Goal: Task Accomplishment & Management: Manage account settings

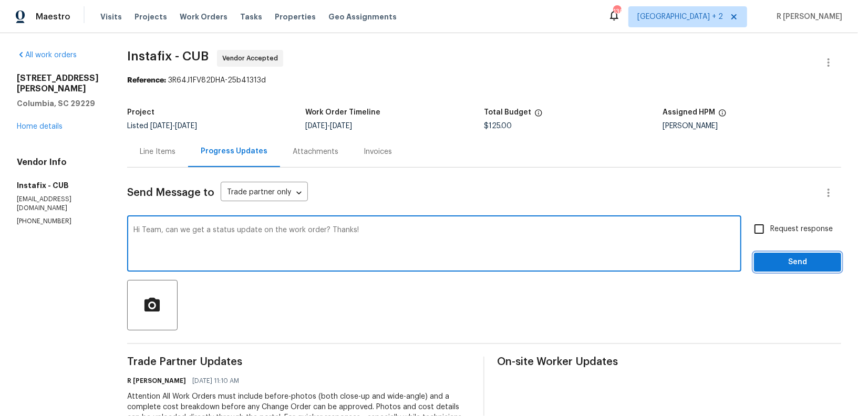
click at [780, 261] on span "Send" at bounding box center [798, 262] width 70 height 13
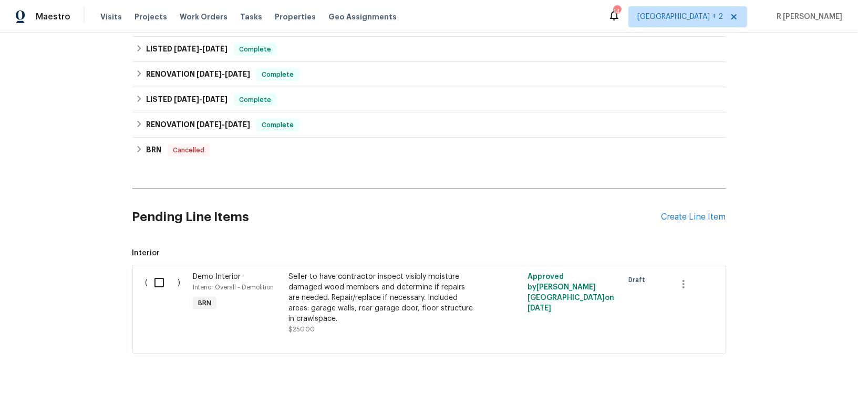
scroll to position [311, 0]
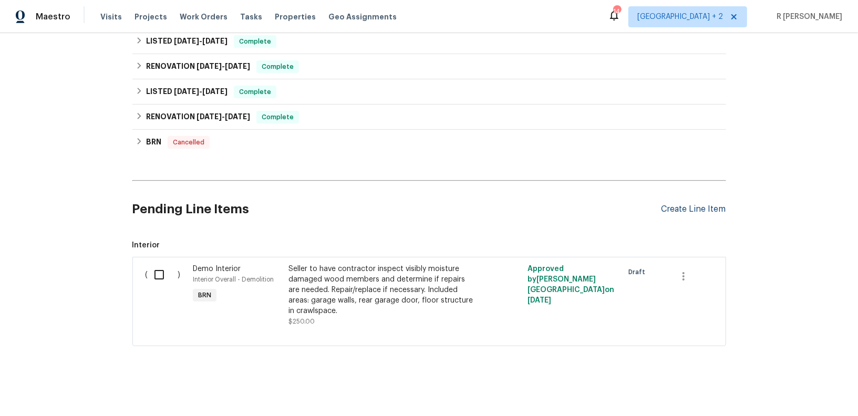
click at [682, 207] on div "Create Line Item" at bounding box center [694, 210] width 65 height 10
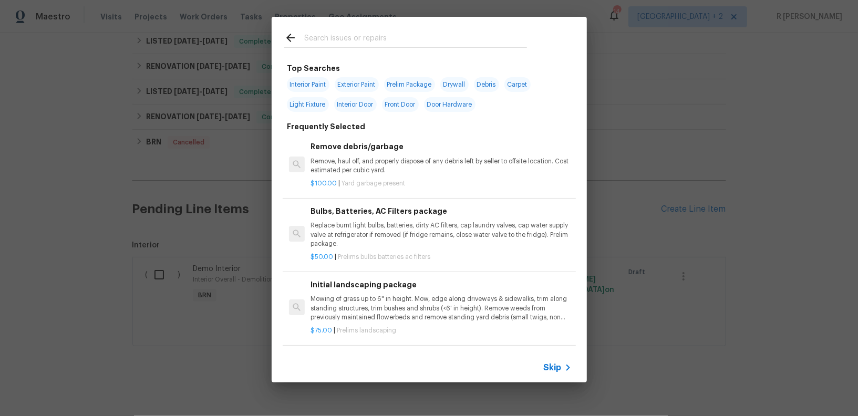
click at [554, 367] on span "Skip" at bounding box center [553, 368] width 18 height 11
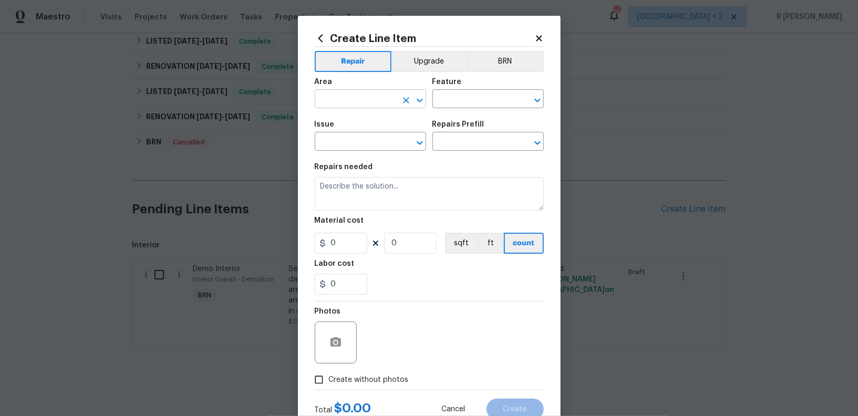
click at [374, 99] on input "text" at bounding box center [356, 100] width 82 height 16
click at [357, 131] on li "Kitchen" at bounding box center [370, 123] width 111 height 17
type input "Kitchen"
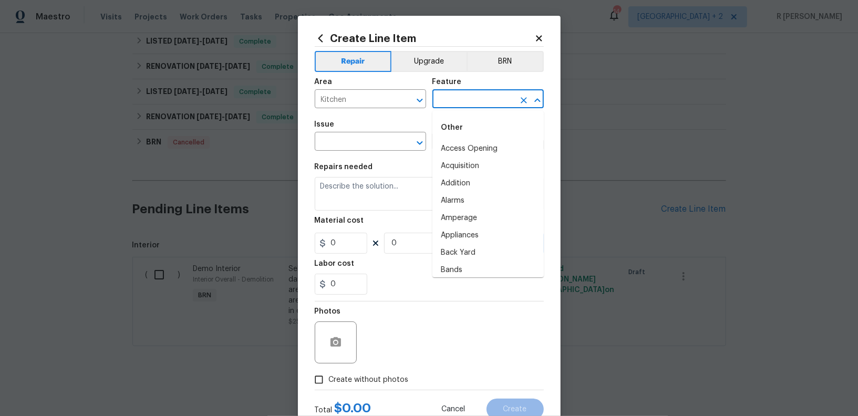
click at [484, 92] on input "text" at bounding box center [474, 100] width 82 height 16
click at [467, 159] on li "Carbon Monoxide Detector" at bounding box center [488, 166] width 111 height 17
type input "Carbon Monoxide Detector"
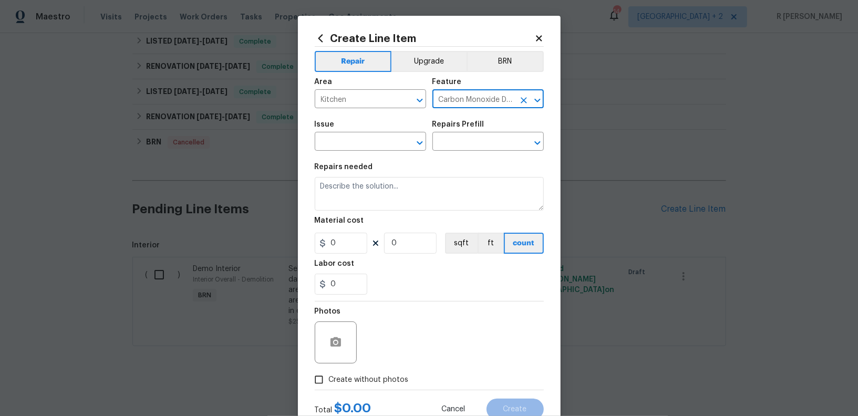
click at [525, 105] on icon "Clear" at bounding box center [524, 100] width 11 height 11
click at [489, 104] on input "text" at bounding box center [474, 100] width 82 height 16
click at [474, 153] on li "Cabinets" at bounding box center [488, 148] width 111 height 17
type input "Cabinets"
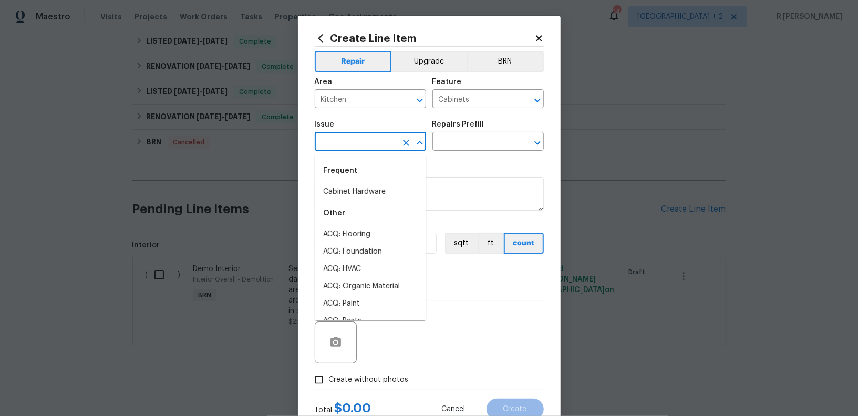
click at [340, 136] on input "text" at bounding box center [356, 143] width 82 height 16
click at [367, 194] on li "Cabinet Hardware" at bounding box center [370, 191] width 111 height 17
type input "Cabinet Hardware"
click at [459, 153] on div "Issue Cabinet Hardware ​ Repairs Prefill ​" at bounding box center [429, 136] width 229 height 43
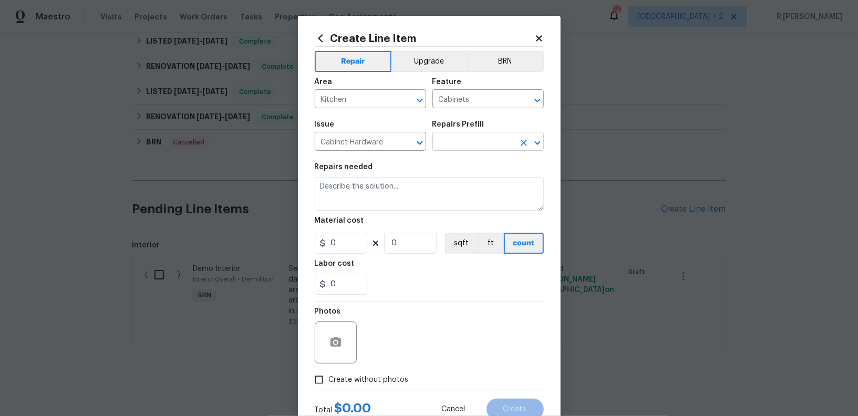
click at [461, 148] on input "text" at bounding box center [474, 143] width 82 height 16
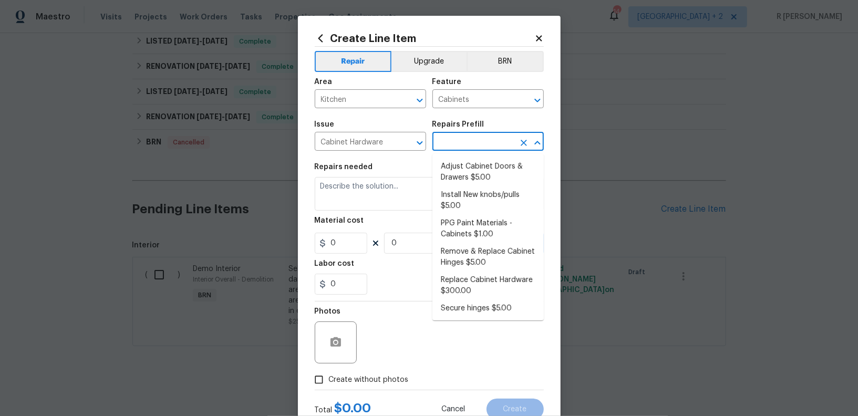
click at [461, 148] on input "text" at bounding box center [474, 143] width 82 height 16
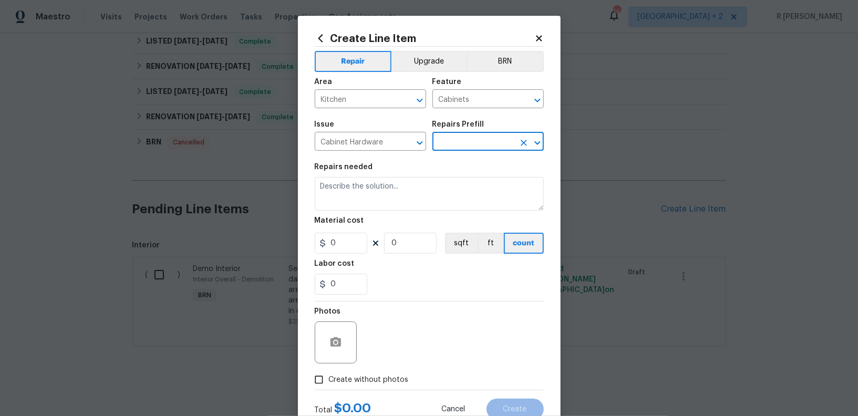
click at [461, 148] on input "text" at bounding box center [474, 143] width 82 height 16
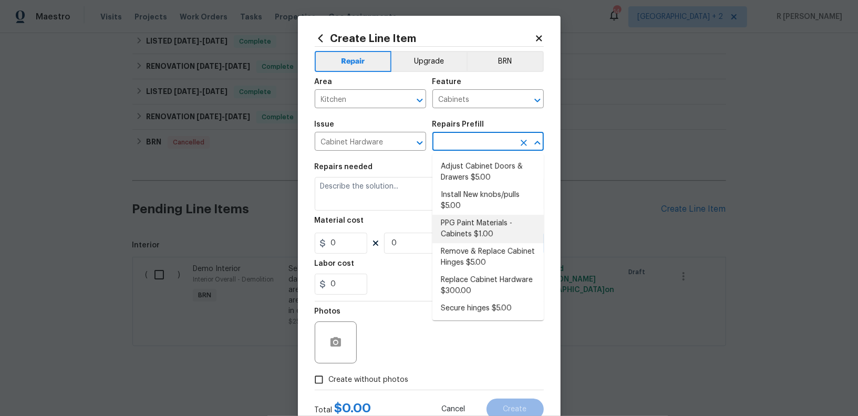
scroll to position [1, 0]
click at [391, 227] on div "Material cost" at bounding box center [429, 224] width 229 height 14
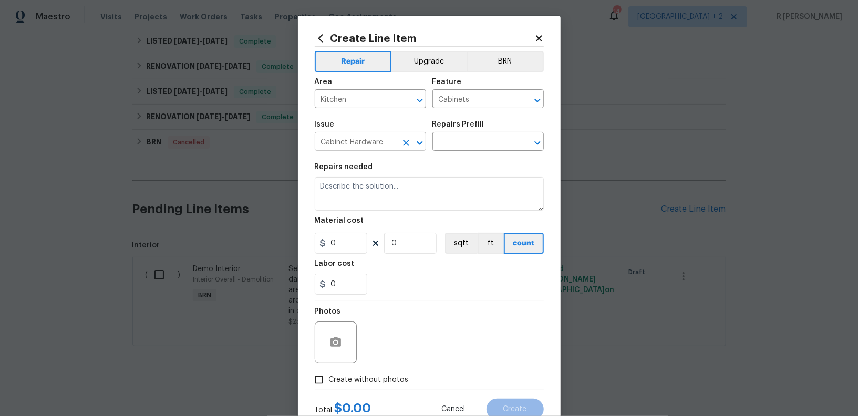
click at [355, 142] on input "Cabinet Hardware" at bounding box center [356, 143] width 82 height 16
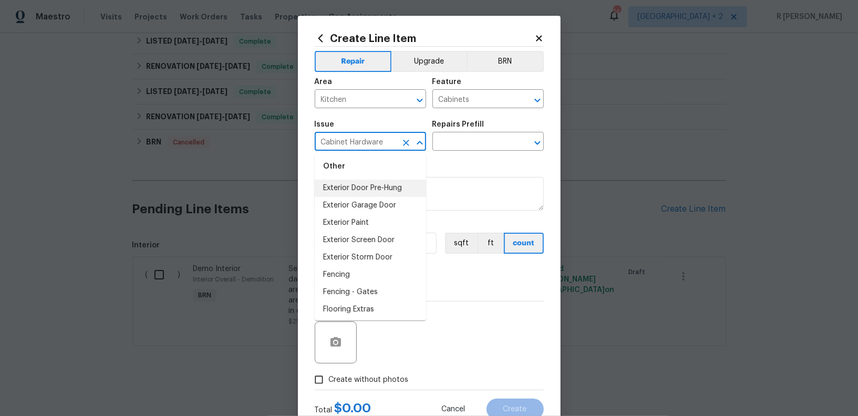
scroll to position [620, 0]
click at [405, 144] on icon "Clear" at bounding box center [406, 143] width 6 height 6
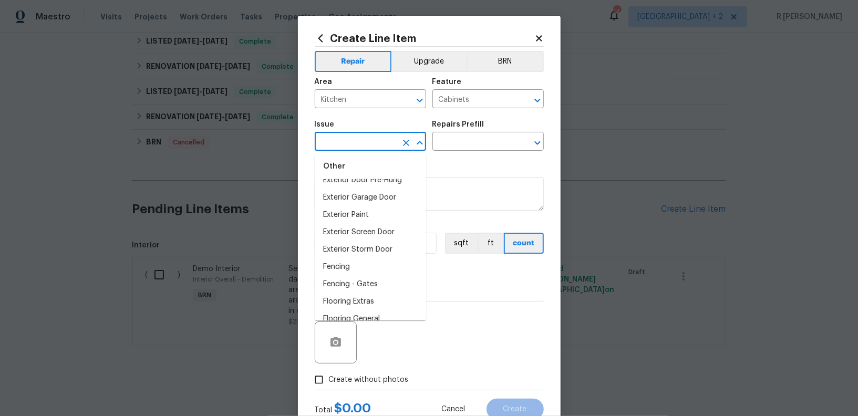
scroll to position [0, 0]
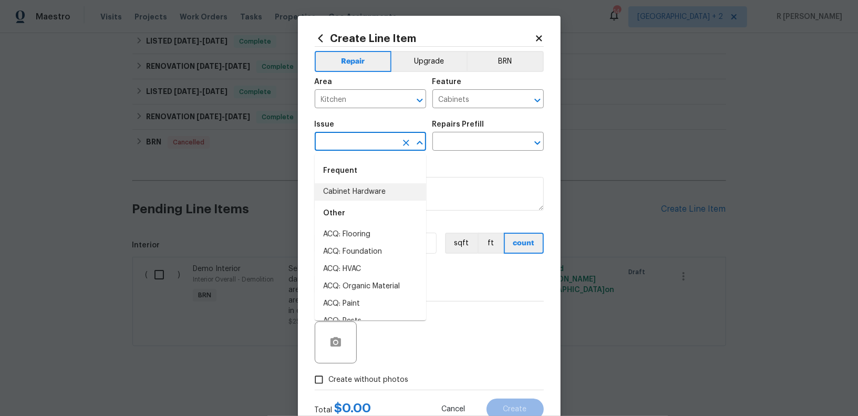
click at [376, 200] on li "Cabinet Hardware" at bounding box center [370, 191] width 111 height 17
type input "Cabinet Hardware"
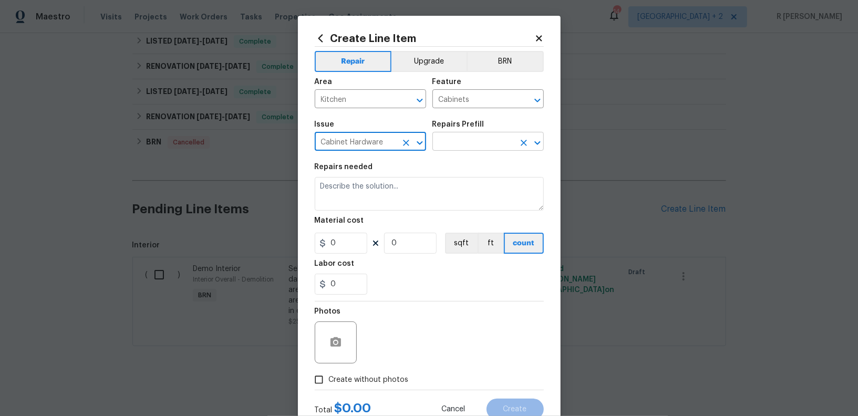
click at [459, 137] on input "text" at bounding box center [474, 143] width 82 height 16
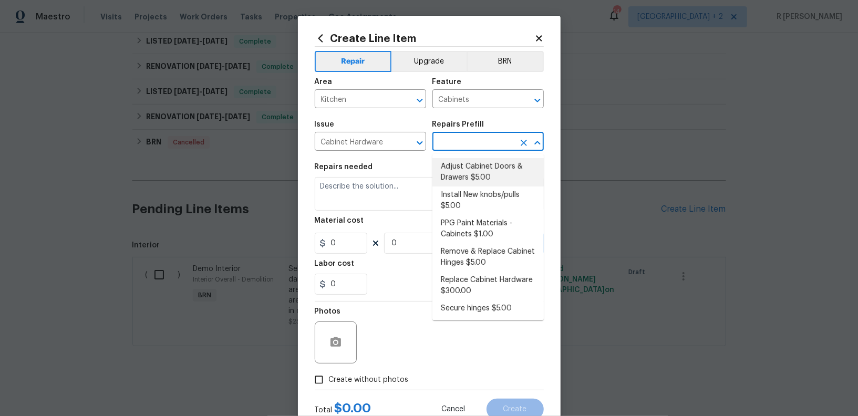
click at [480, 173] on li "Adjust Cabinet Doors & Drawers $5.00" at bounding box center [488, 172] width 111 height 28
type input "Adjust Cabinet Doors & Drawers $5.00"
type textarea "Adjust all cabinet doors and drawers so that they operate as intended."
type input "5"
type input "1"
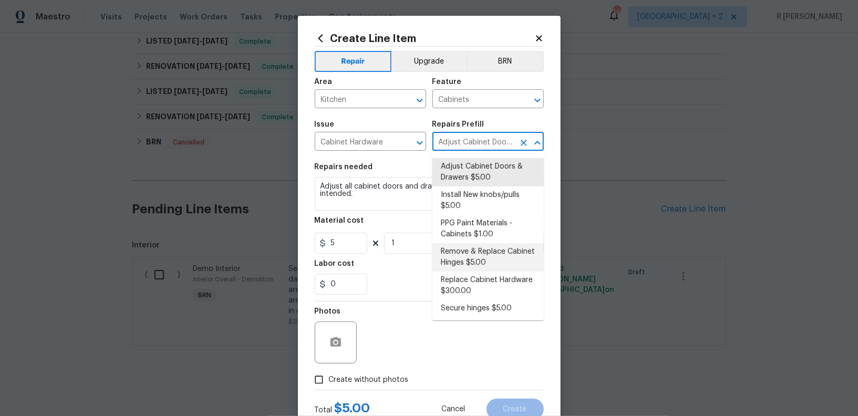
click at [371, 311] on div "Photos" at bounding box center [429, 336] width 229 height 68
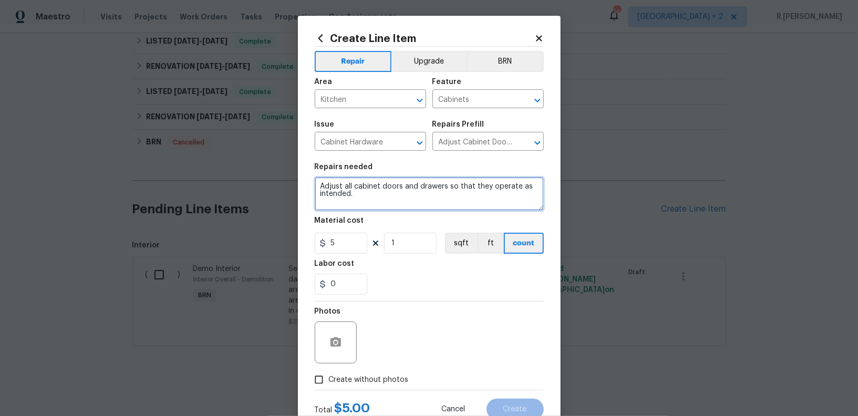
click at [385, 200] on textarea "Adjust all cabinet doors and drawers so that they operate as intended." at bounding box center [429, 194] width 229 height 34
paste textarea "Please repair kitchen cabinet door and to it's original position Vendor Type: H…"
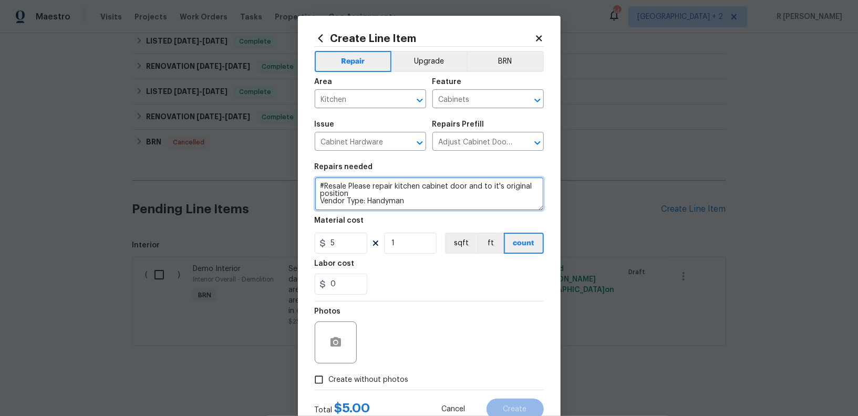
drag, startPoint x: 421, startPoint y: 200, endPoint x: 319, endPoint y: 203, distance: 101.5
click at [319, 203] on textarea "#Resale Please repair kitchen cabinet door and to it's original position Vendor…" at bounding box center [429, 194] width 229 height 34
type textarea "#Resale Please repair kitchen cabinet door and to it's original position"
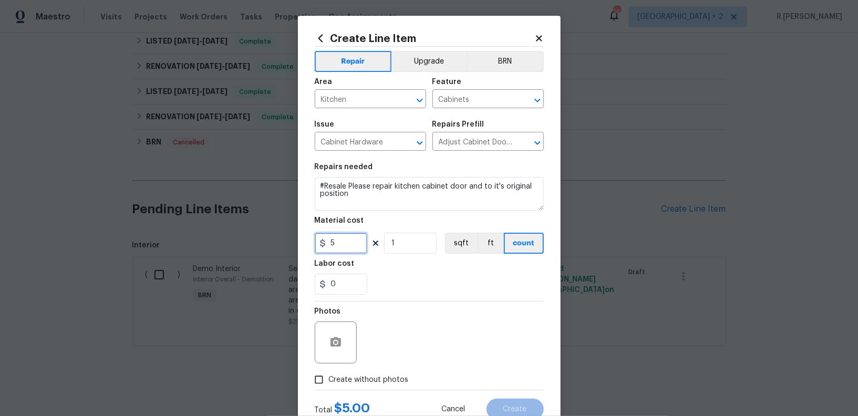
click at [347, 245] on input "5" at bounding box center [341, 243] width 53 height 21
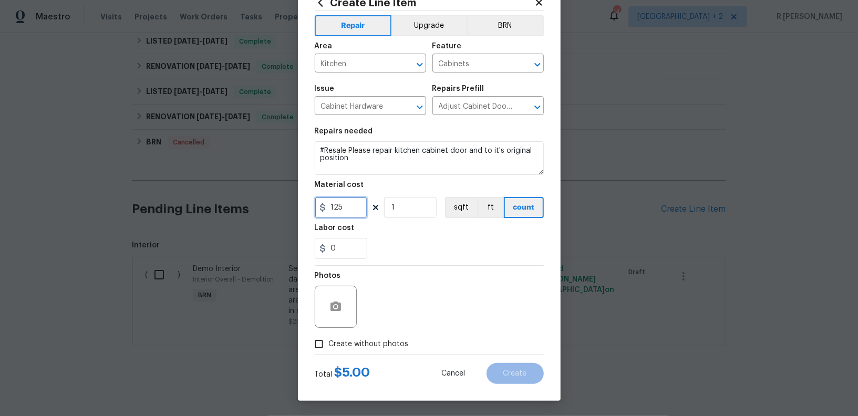
type input "125"
click at [366, 342] on span "Create without photos" at bounding box center [369, 344] width 80 height 11
click at [329, 342] on input "Create without photos" at bounding box center [319, 344] width 20 height 20
click at [336, 304] on icon "button" at bounding box center [336, 307] width 13 height 13
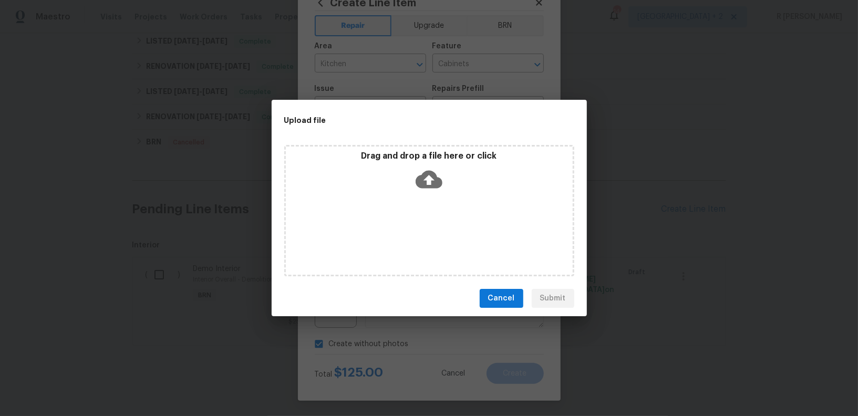
click at [426, 187] on icon at bounding box center [429, 180] width 27 height 18
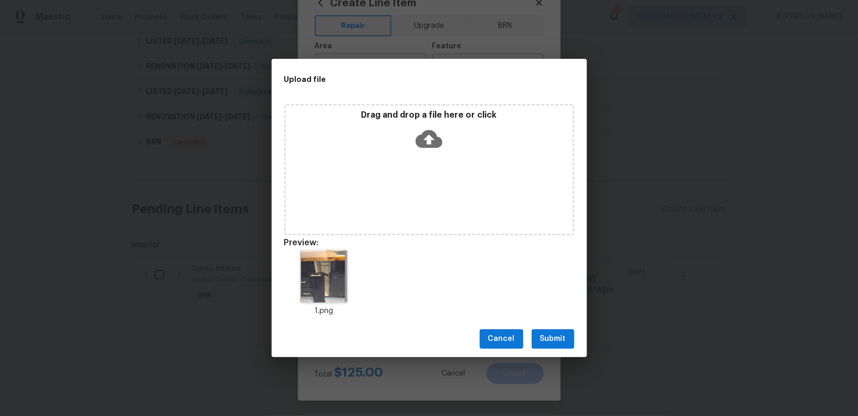
click at [547, 347] on button "Submit" at bounding box center [553, 339] width 43 height 19
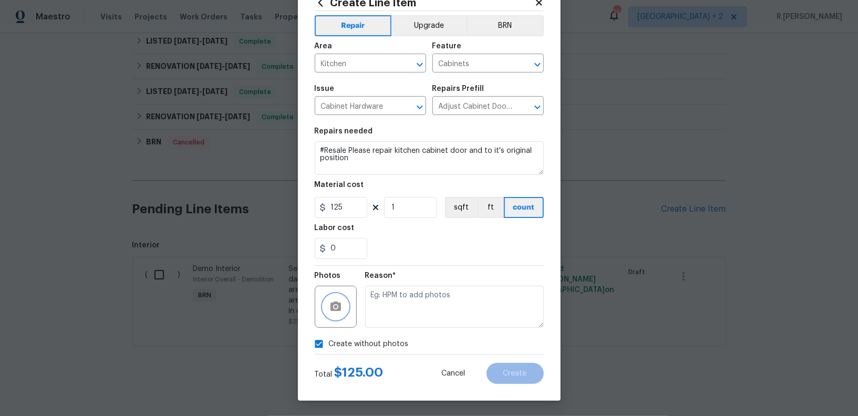
checkbox input "false"
click at [515, 374] on span "Create" at bounding box center [516, 374] width 24 height 8
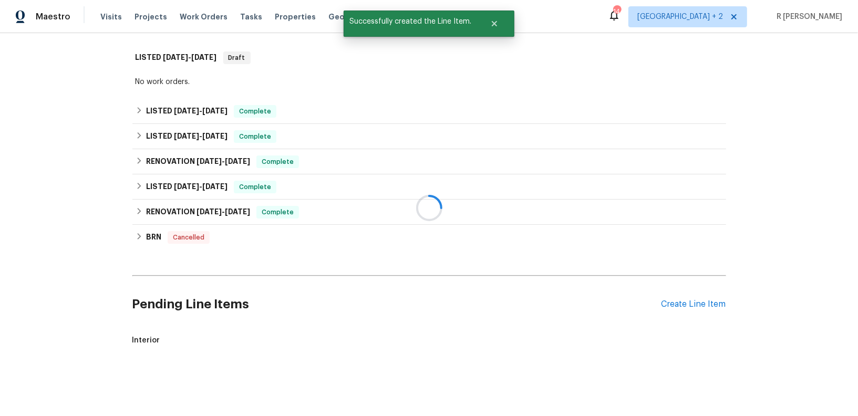
scroll to position [311, 0]
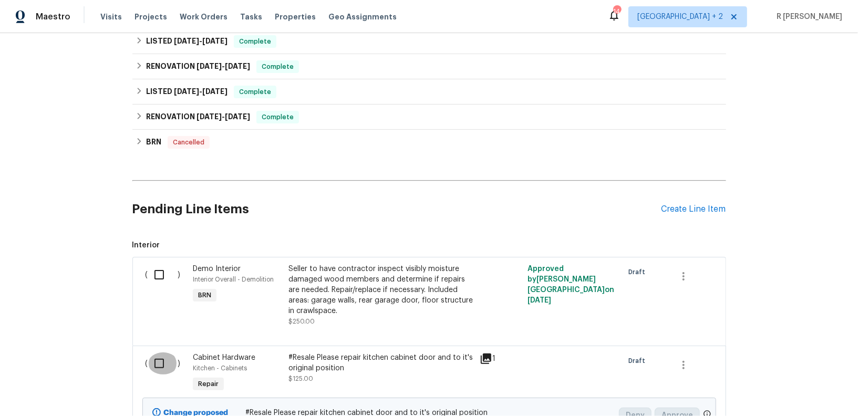
click at [157, 362] on input "checkbox" at bounding box center [163, 364] width 30 height 22
checkbox input "true"
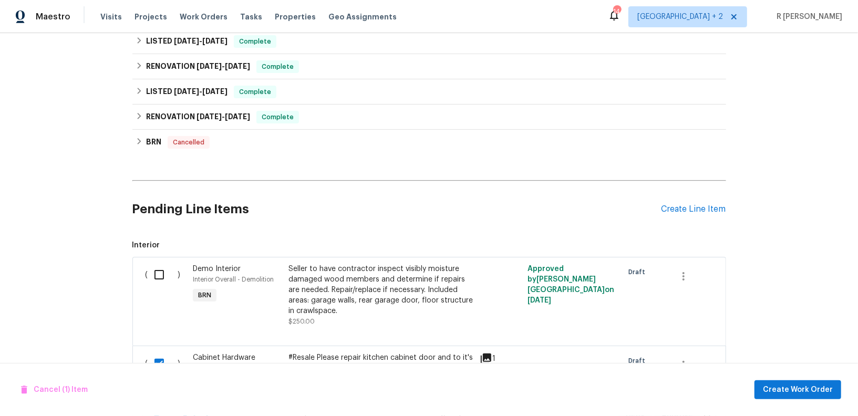
scroll to position [418, 0]
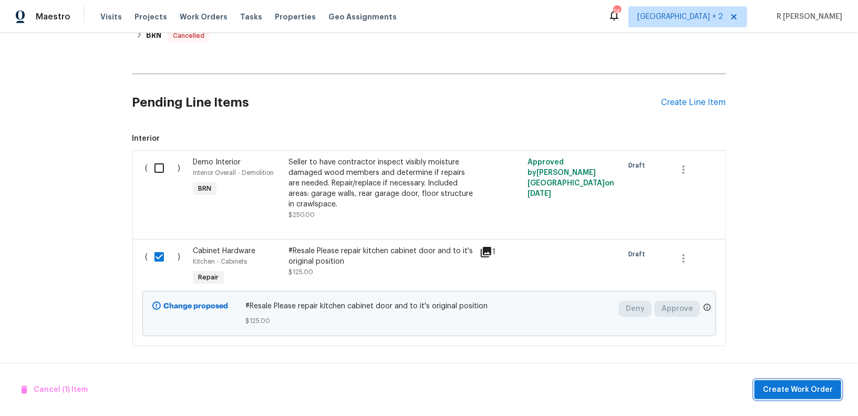
click at [770, 393] on span "Create Work Order" at bounding box center [798, 390] width 70 height 13
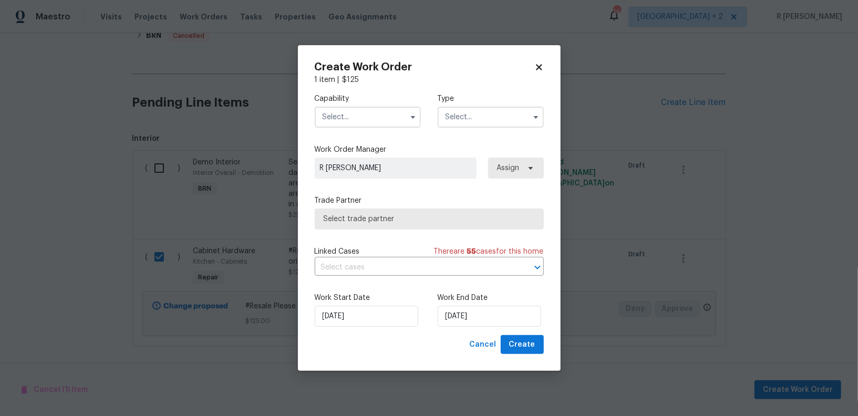
click at [367, 119] on input "text" at bounding box center [368, 117] width 106 height 21
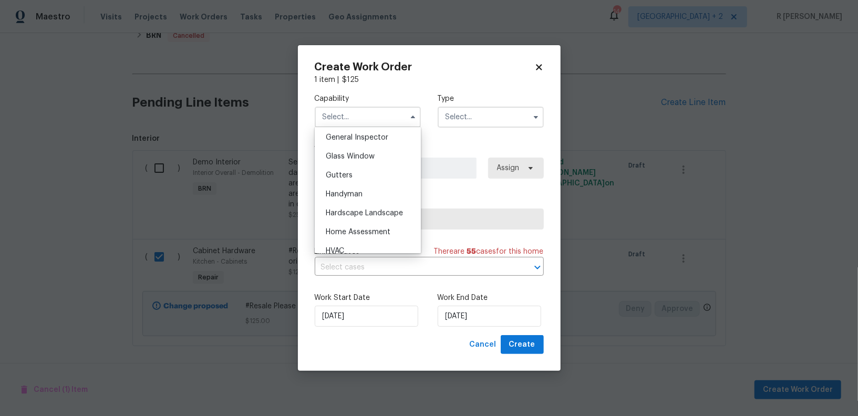
scroll to position [526, 0]
click at [351, 188] on span "Handyman" at bounding box center [344, 191] width 37 height 7
type input "Handyman"
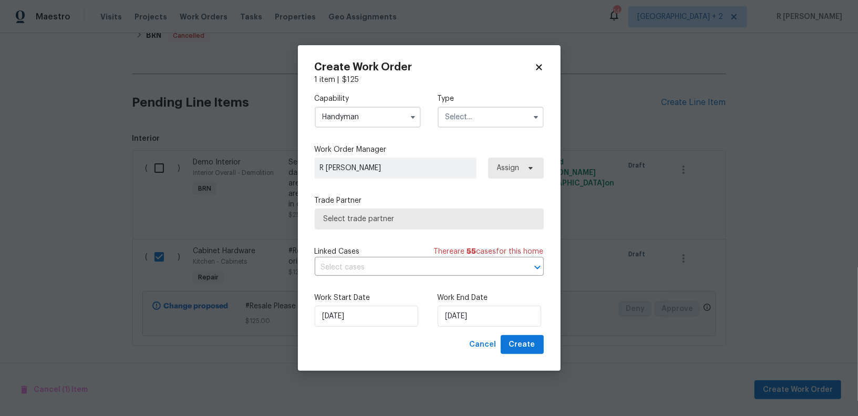
click at [494, 103] on label "Type" at bounding box center [491, 99] width 106 height 11
click at [483, 122] on input "text" at bounding box center [491, 117] width 106 height 21
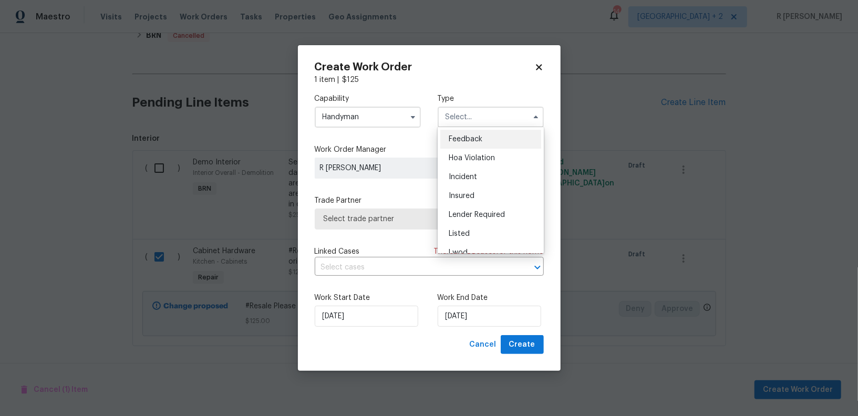
click at [488, 139] on div "Feedback" at bounding box center [491, 139] width 101 height 19
type input "Feedback"
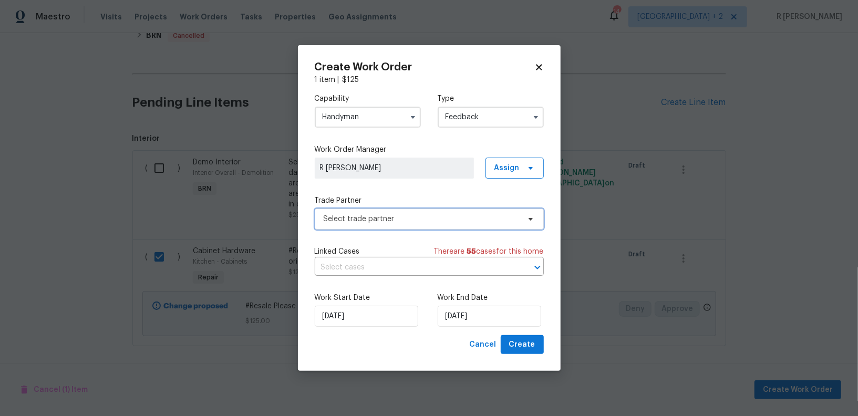
click at [413, 218] on span "Select trade partner" at bounding box center [422, 219] width 196 height 11
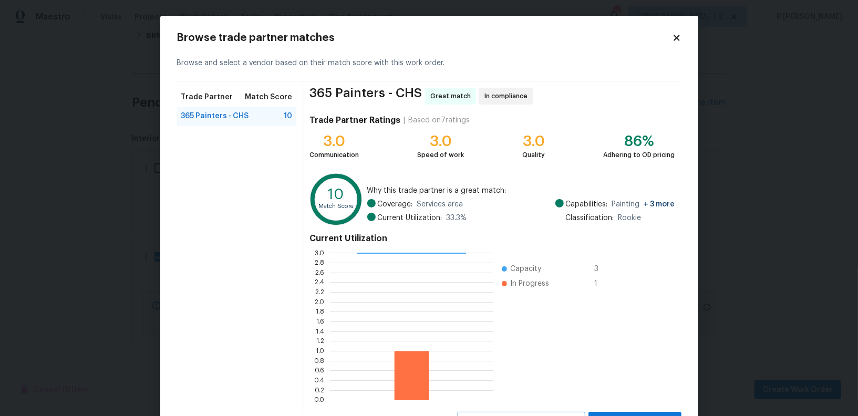
scroll to position [47, 0]
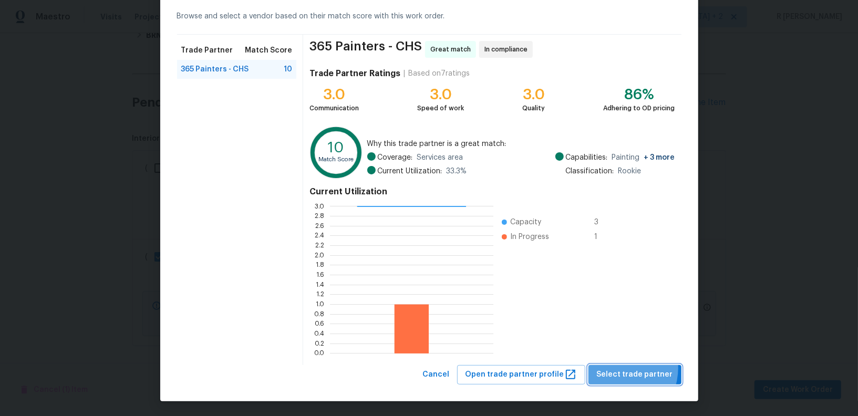
click at [622, 369] on span "Select trade partner" at bounding box center [635, 375] width 76 height 13
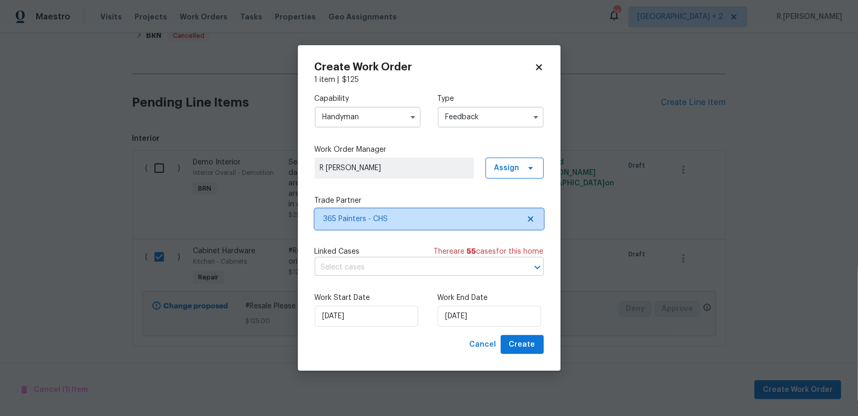
scroll to position [0, 0]
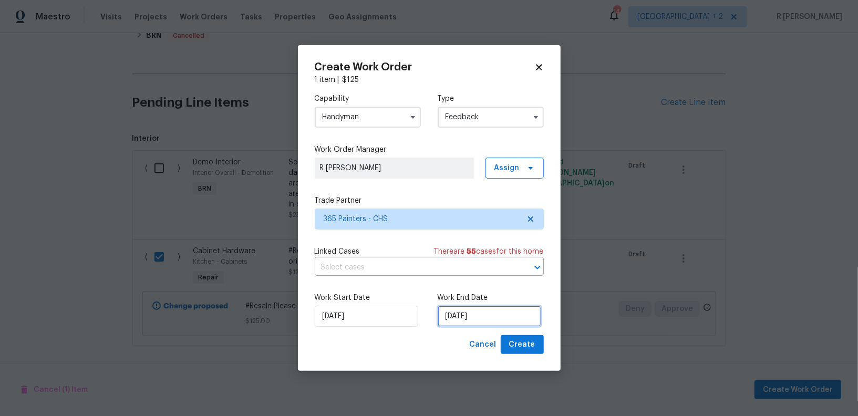
click at [478, 318] on input "10/09/2025" at bounding box center [490, 316] width 104 height 21
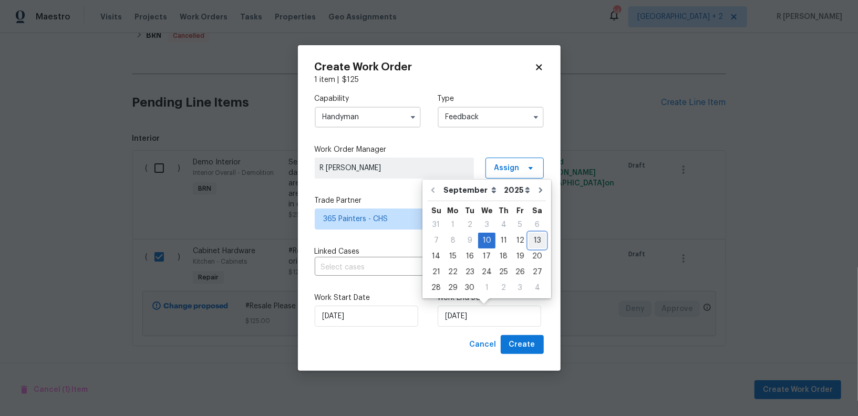
click at [529, 246] on div "13" at bounding box center [537, 240] width 17 height 15
type input "13/09/2025"
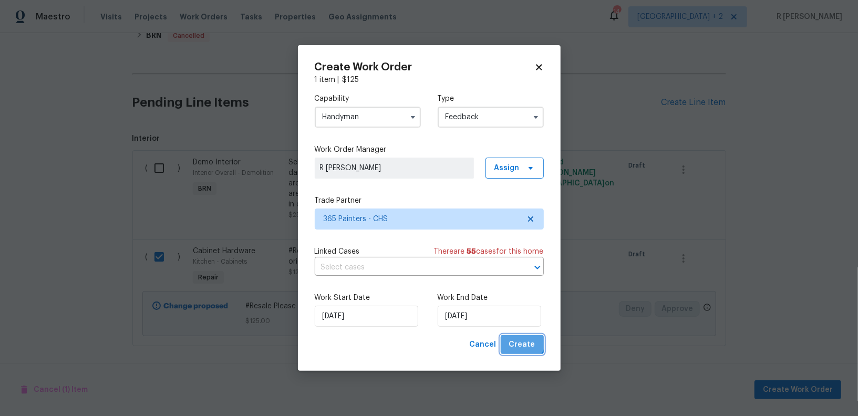
click at [516, 338] on button "Create" at bounding box center [522, 344] width 43 height 19
checkbox input "false"
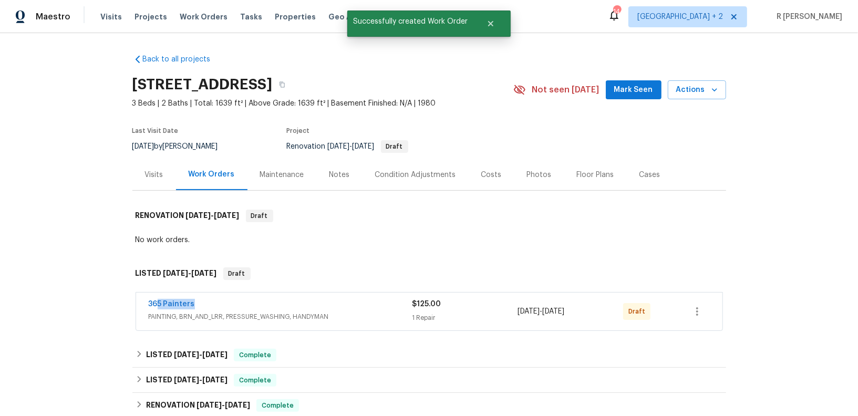
drag, startPoint x: 203, startPoint y: 303, endPoint x: 8, endPoint y: 282, distance: 196.2
click at [8, 282] on div "Back to all projects 105 Gambels Ln, Summerville, SC 29485 3 Beds | 2 Baths | T…" at bounding box center [429, 224] width 858 height 383
copy link "365 Painters"
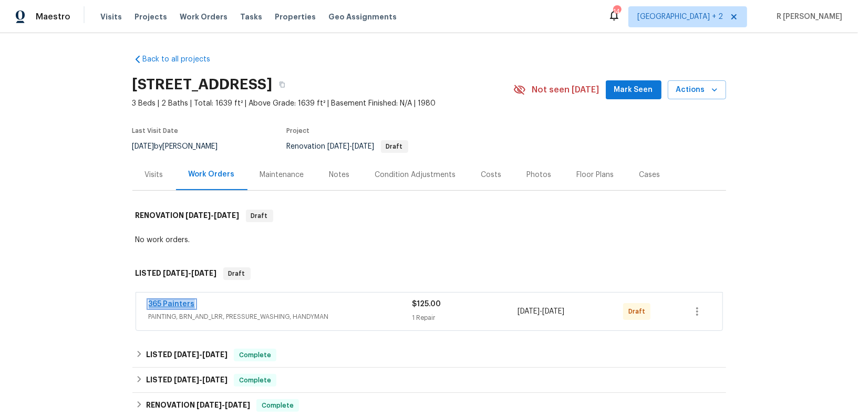
click at [166, 301] on link "365 Painters" at bounding box center [172, 304] width 46 height 7
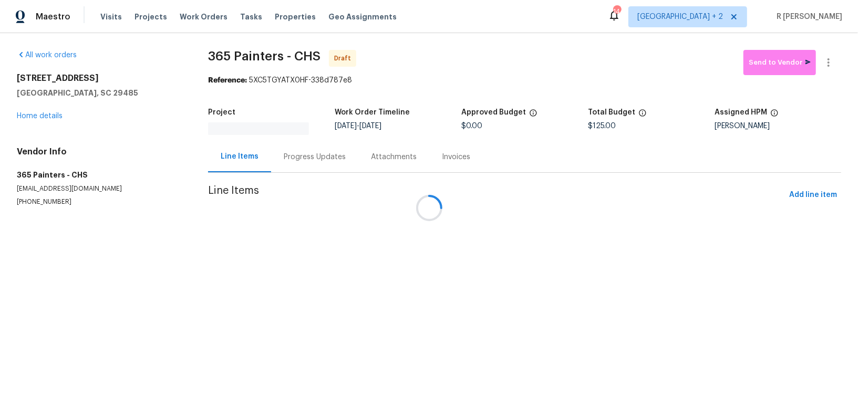
click at [311, 147] on div at bounding box center [429, 208] width 858 height 416
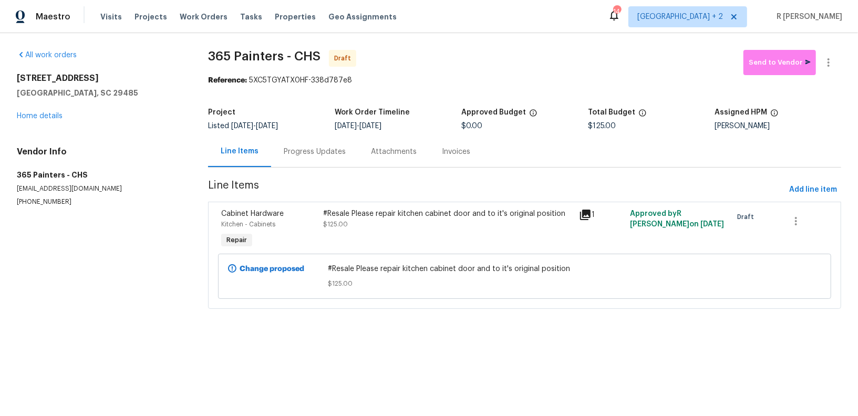
click at [304, 159] on div "Progress Updates" at bounding box center [314, 151] width 87 height 31
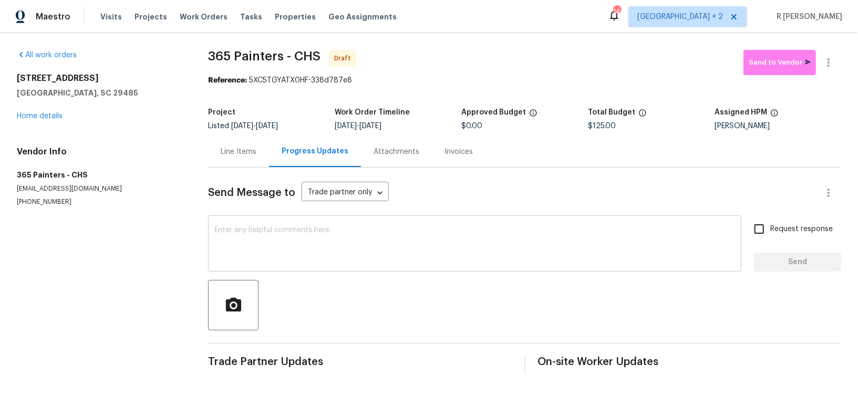
click at [309, 233] on textarea at bounding box center [474, 245] width 521 height 37
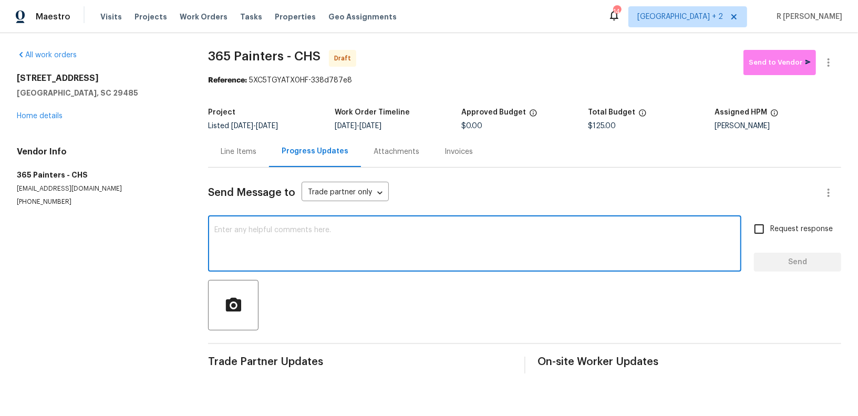
paste textarea "Hey, this is Yogesh from Opendoor. I’m confirming you received the WO for the p…"
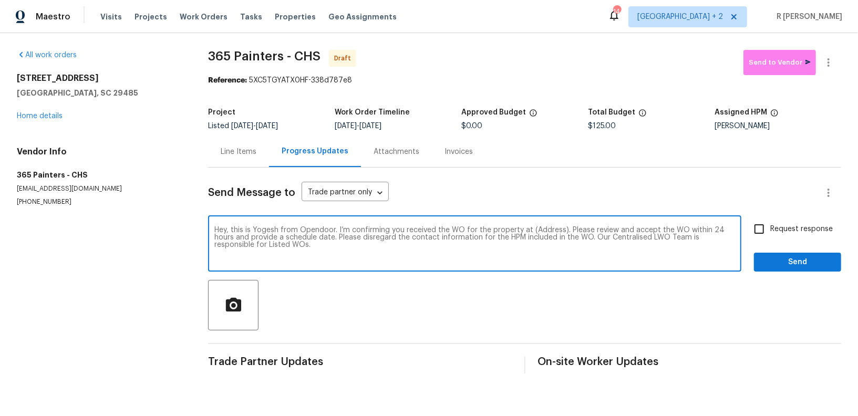
click at [530, 229] on textarea "Hey, this is Yogesh from Opendoor. I’m confirming you received the WO for the p…" at bounding box center [474, 245] width 521 height 37
paste textarea "105 Gambels Ln, Summerville, SC 29485"
type textarea "Hey, this is Yogesh from Opendoor. I’m confirming you received the WO for the p…"
click at [792, 222] on label "Request response" at bounding box center [791, 229] width 85 height 22
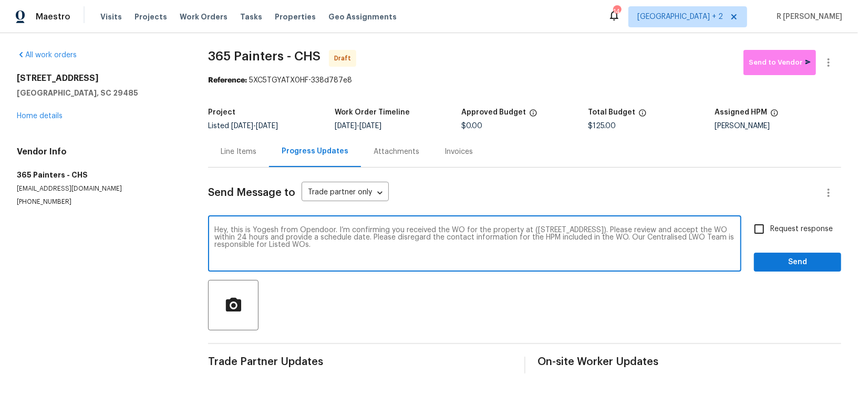
click at [771, 222] on input "Request response" at bounding box center [760, 229] width 22 height 22
checkbox input "true"
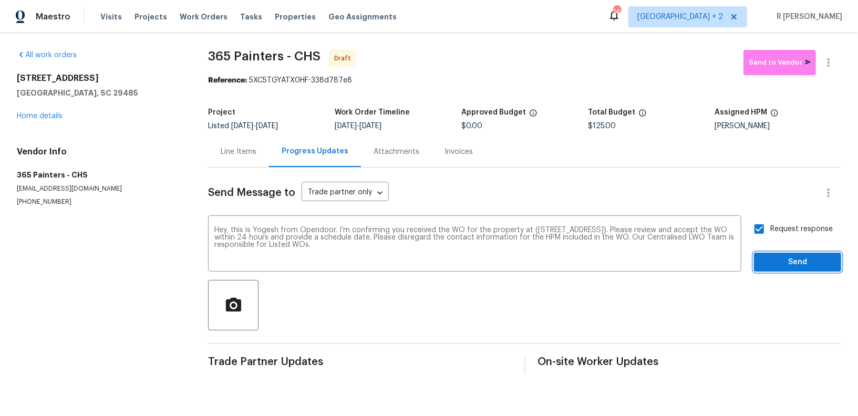
click at [784, 254] on button "Send" at bounding box center [797, 262] width 87 height 19
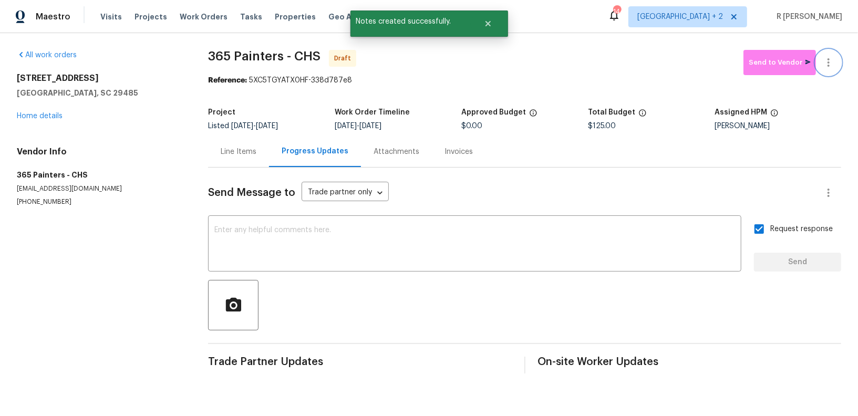
click at [824, 57] on icon "button" at bounding box center [829, 62] width 13 height 13
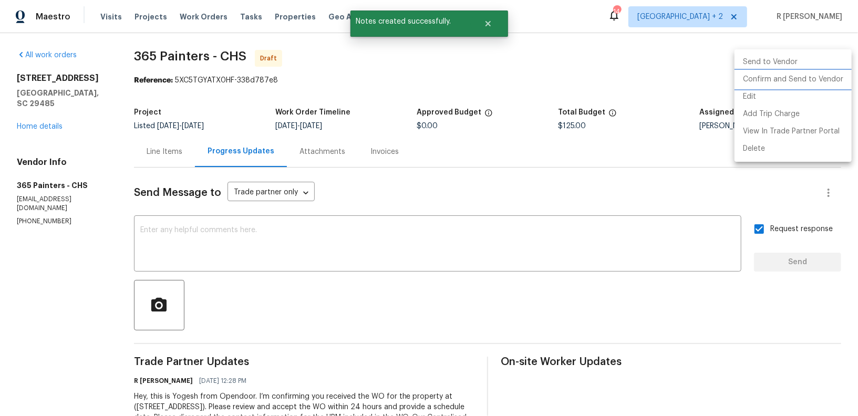
click at [769, 81] on li "Confirm and Send to Vendor" at bounding box center [793, 79] width 117 height 17
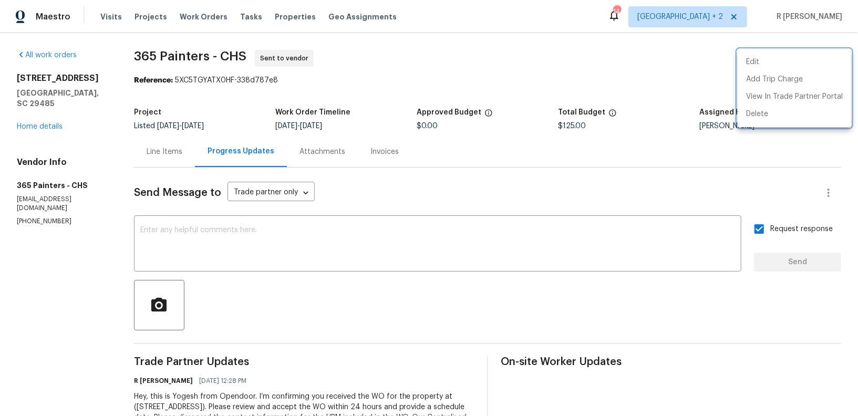
click at [427, 243] on div at bounding box center [429, 208] width 858 height 416
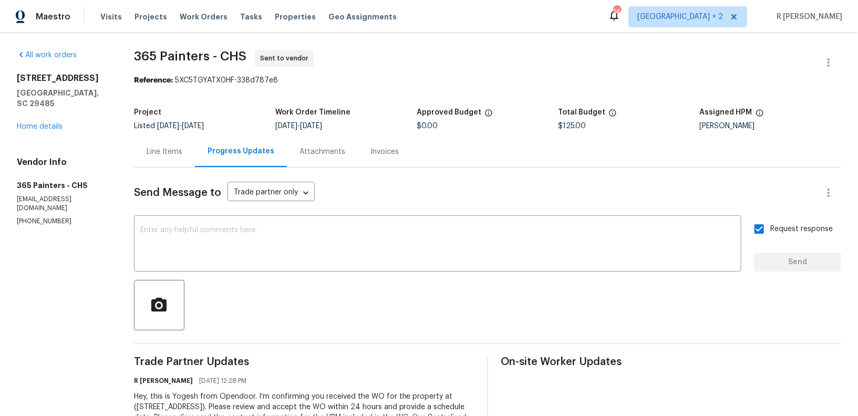
click at [427, 243] on textarea at bounding box center [437, 245] width 595 height 37
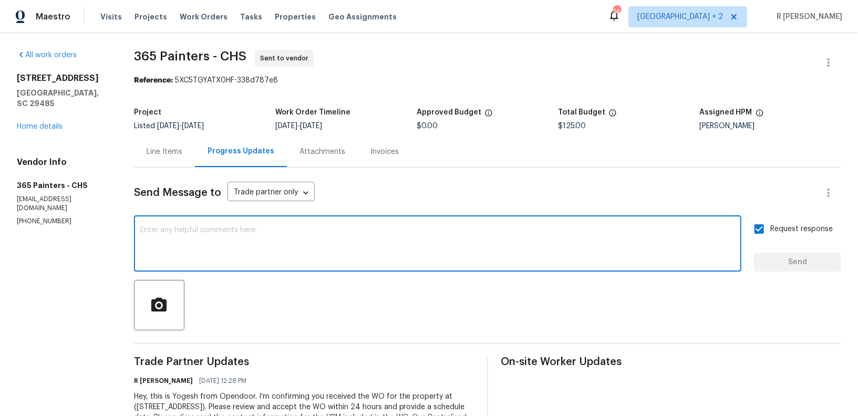
paste textarea "Attention All Work Orders must include before-photos (both close-up and wide-an…"
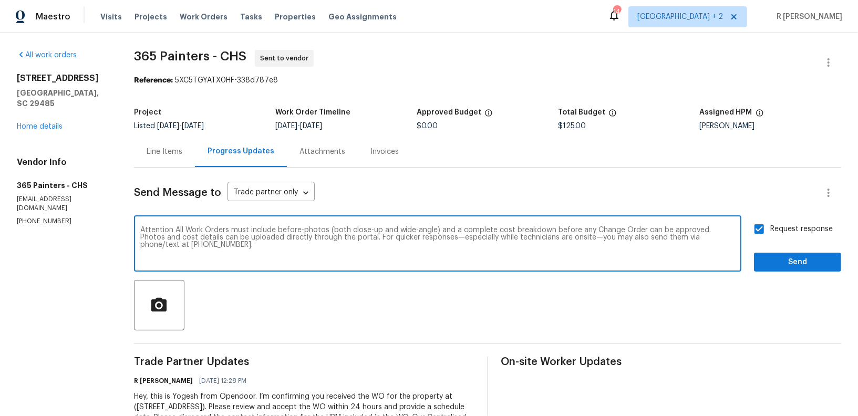
type textarea "Attention All Work Orders must include before-photos (both close-up and wide-an…"
click at [802, 263] on span "Send" at bounding box center [798, 262] width 70 height 13
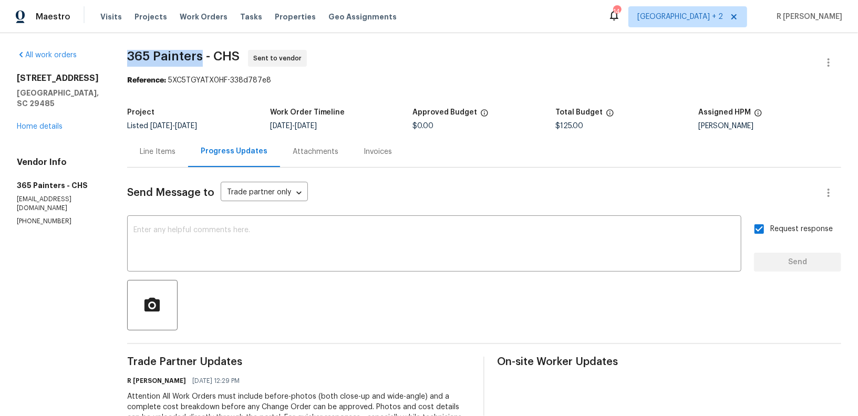
drag, startPoint x: 205, startPoint y: 56, endPoint x: 125, endPoint y: 55, distance: 80.4
click at [125, 55] on div "All work orders 105 Gambels Ln Summerville, SC 29485 Home details Vendor Info 3…" at bounding box center [429, 284] width 858 height 503
copy span "365 Painters"
click at [157, 159] on div "Line Items" at bounding box center [157, 151] width 61 height 31
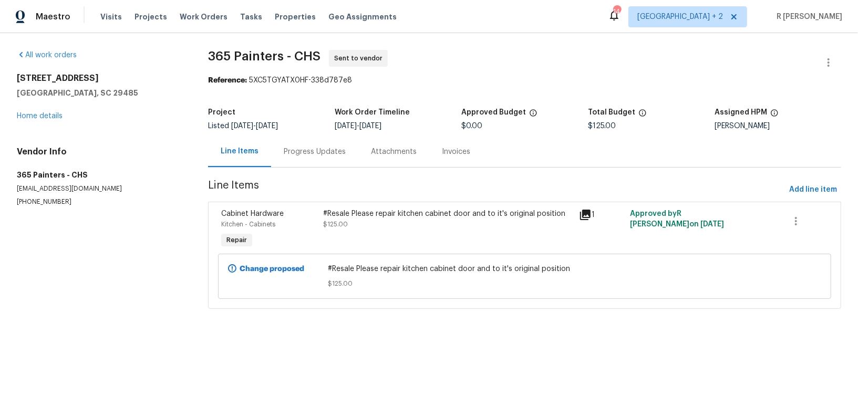
click at [408, 218] on div "#Resale Please repair kitchen cabinet door and to it's original position" at bounding box center [448, 214] width 249 height 11
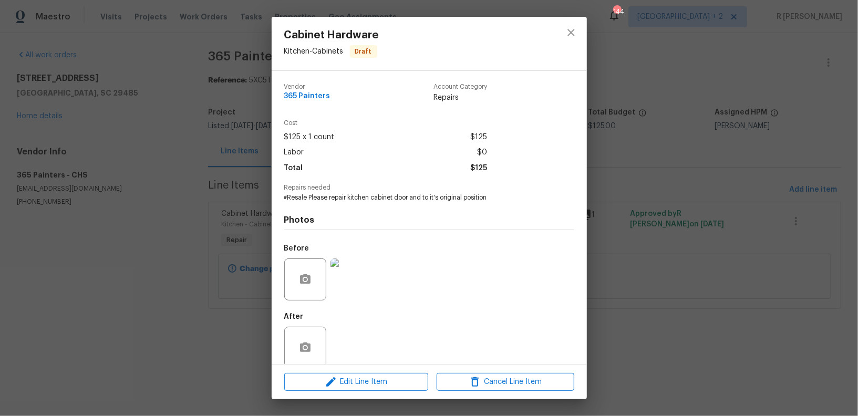
click at [377, 193] on div "Repairs needed #Resale Please repair kitchen cabinet door and to it's original …" at bounding box center [429, 194] width 290 height 18
copy span "#Resale Please repair kitchen cabinet door and to it's original position"
click at [574, 31] on icon "close" at bounding box center [571, 32] width 13 height 13
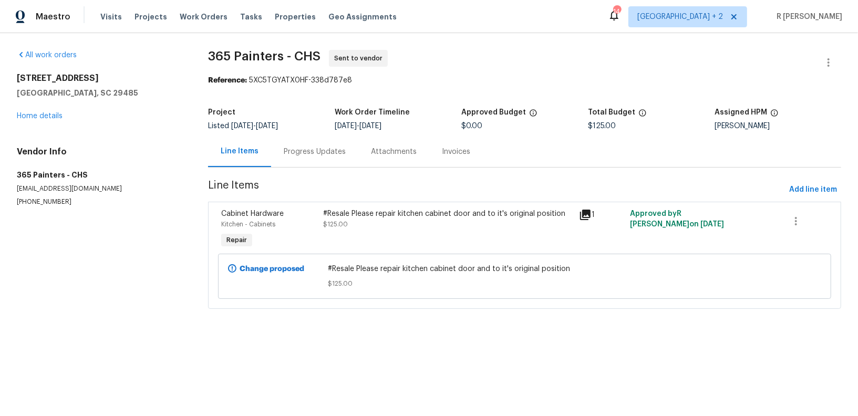
click at [314, 160] on div "Progress Updates" at bounding box center [314, 151] width 87 height 31
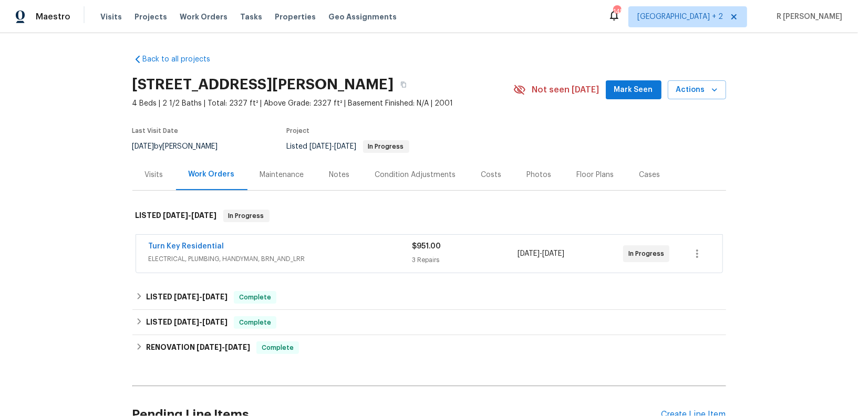
click at [371, 244] on div "Turn Key Residential" at bounding box center [281, 247] width 264 height 13
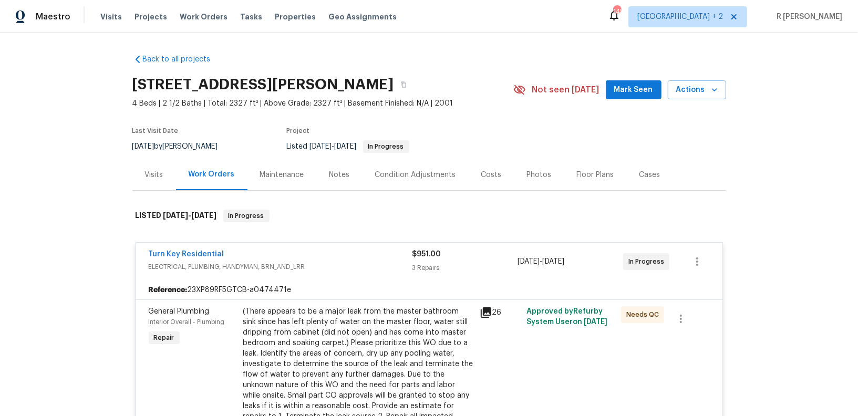
click at [180, 249] on span "Turn Key Residential" at bounding box center [187, 254] width 76 height 11
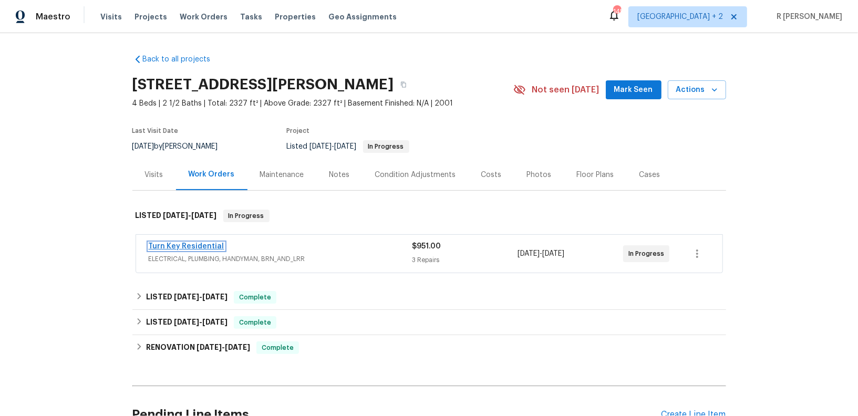
click at [165, 247] on link "Turn Key Residential" at bounding box center [187, 246] width 76 height 7
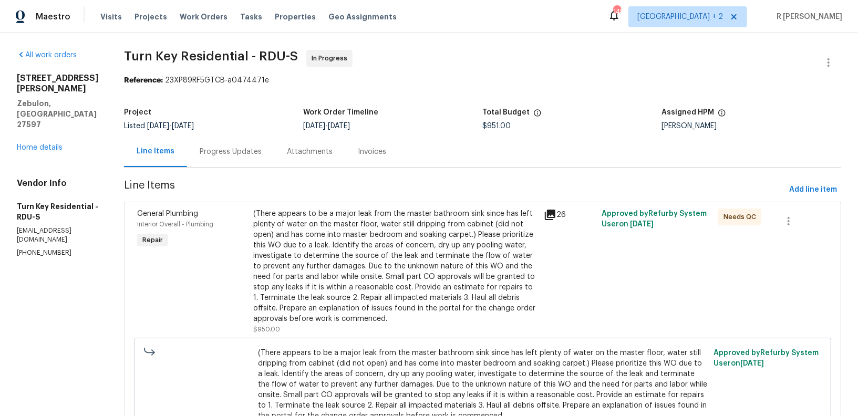
click at [246, 159] on div "Progress Updates" at bounding box center [230, 151] width 87 height 31
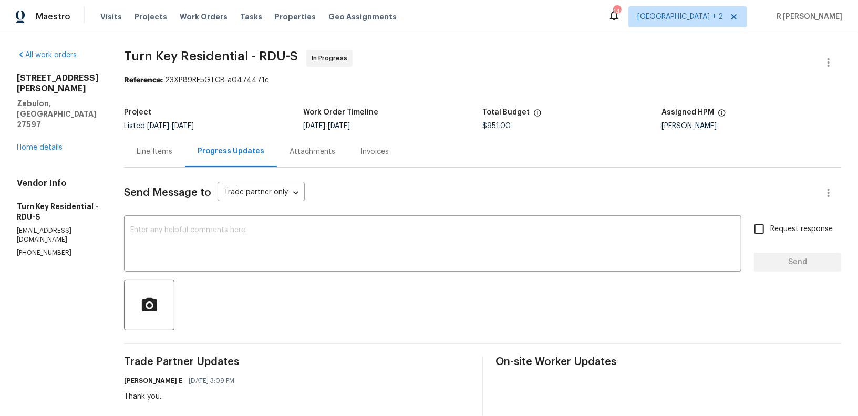
click at [172, 149] on div "Line Items" at bounding box center [155, 152] width 36 height 11
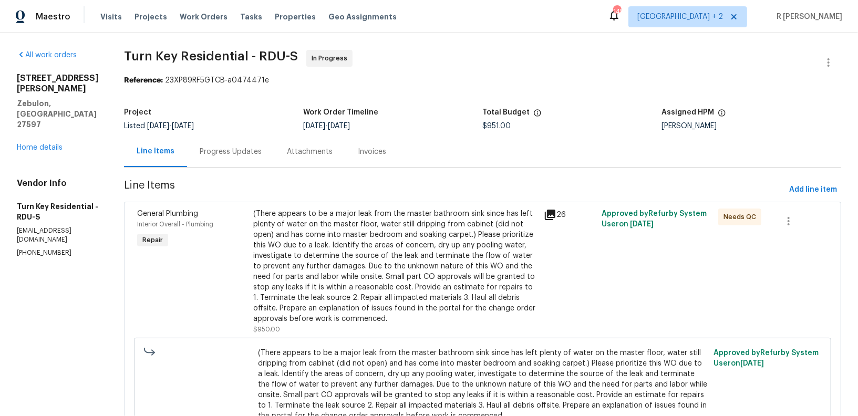
click at [259, 155] on div "Progress Updates" at bounding box center [231, 152] width 62 height 11
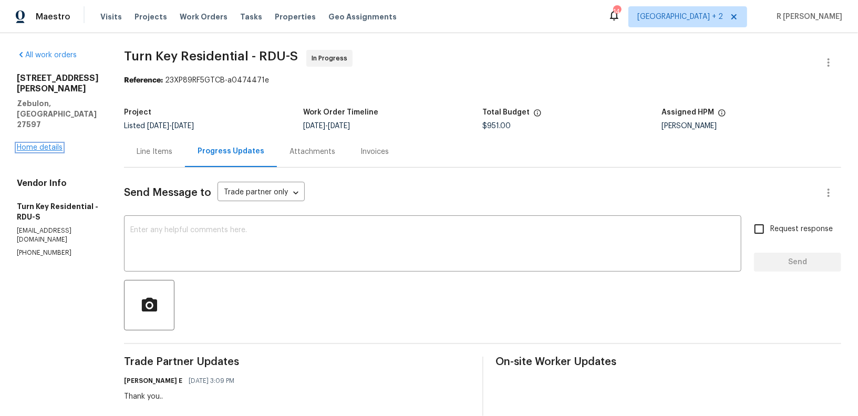
click at [61, 144] on link "Home details" at bounding box center [40, 147] width 46 height 7
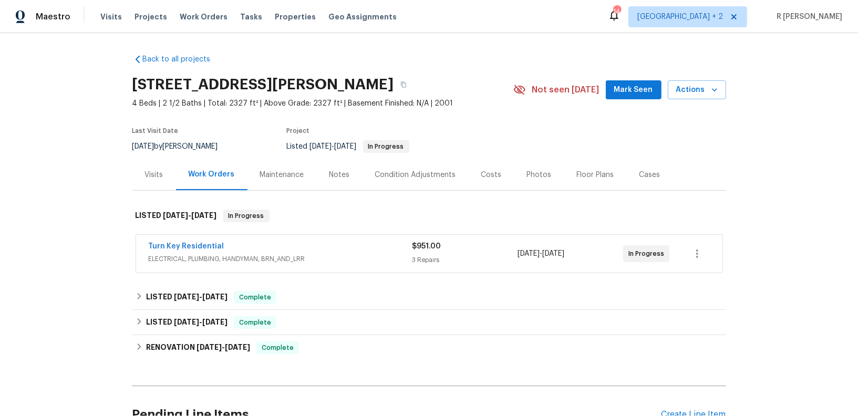
scroll to position [104, 0]
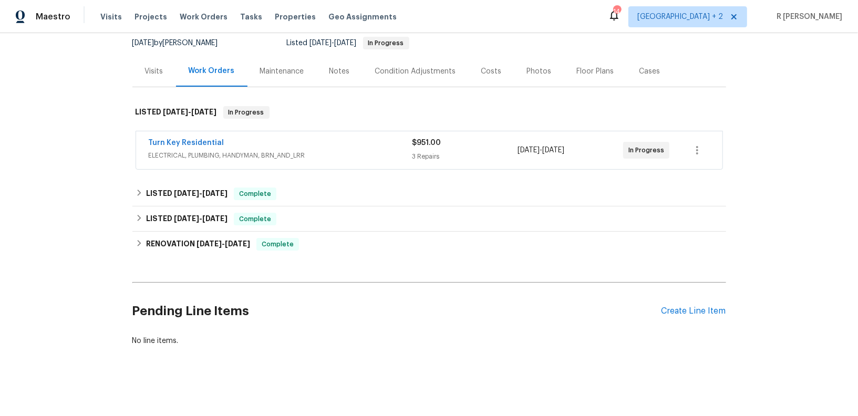
click at [352, 169] on div "Turn Key Residential ELECTRICAL, PLUMBING, HANDYMAN, BRN_AND_LRR $951.00 3 Repa…" at bounding box center [429, 151] width 594 height 44
click at [346, 156] on span "ELECTRICAL, PLUMBING, HANDYMAN, BRN_AND_LRR" at bounding box center [281, 155] width 264 height 11
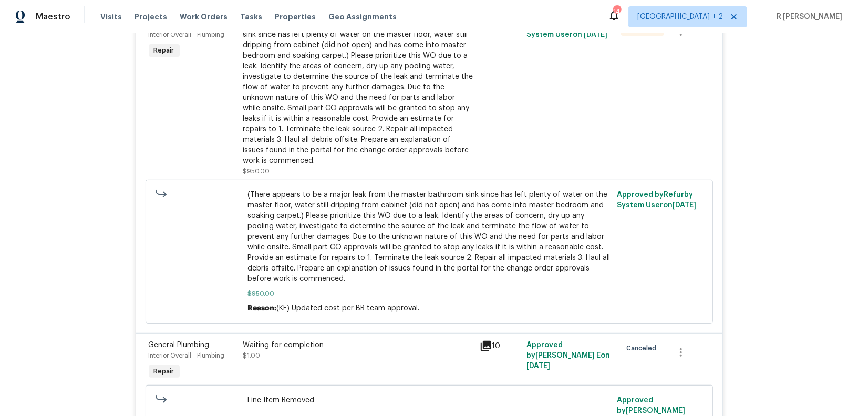
scroll to position [378, 0]
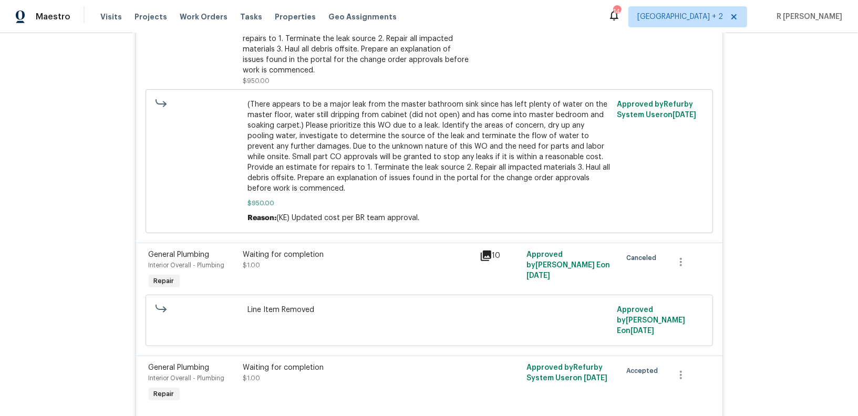
click at [782, 181] on div "Back to all projects 3705 Cassaro Ln, Zebulon, NC 27597 4 Beds | 2 1/2 Baths | …" at bounding box center [429, 224] width 858 height 383
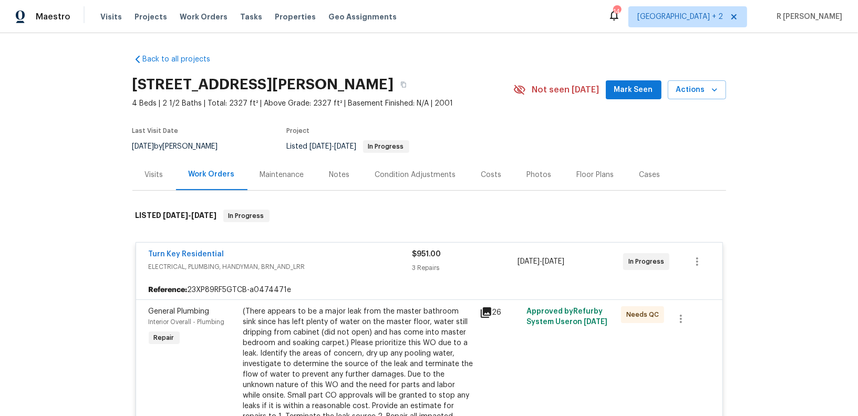
click at [333, 254] on div "Turn Key Residential" at bounding box center [281, 255] width 264 height 13
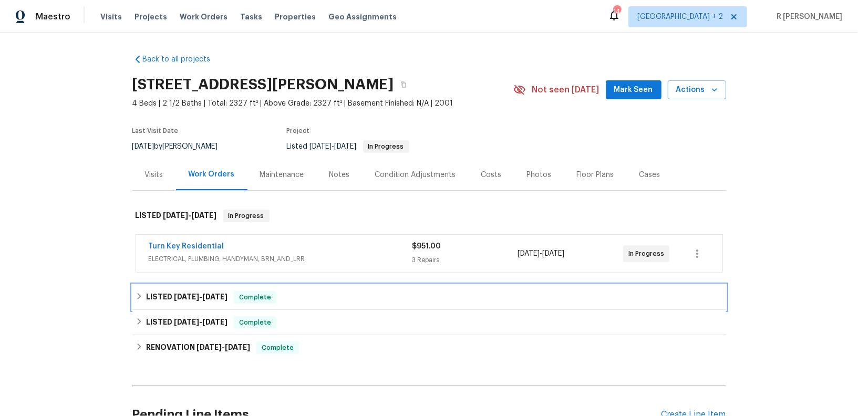
click at [182, 292] on h6 "LISTED 7/22/25 - 8/5/25" at bounding box center [186, 297] width 81 height 13
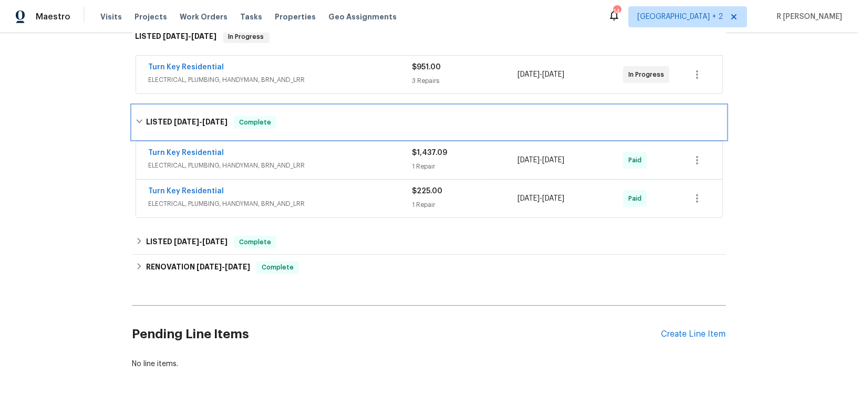
scroll to position [181, 0]
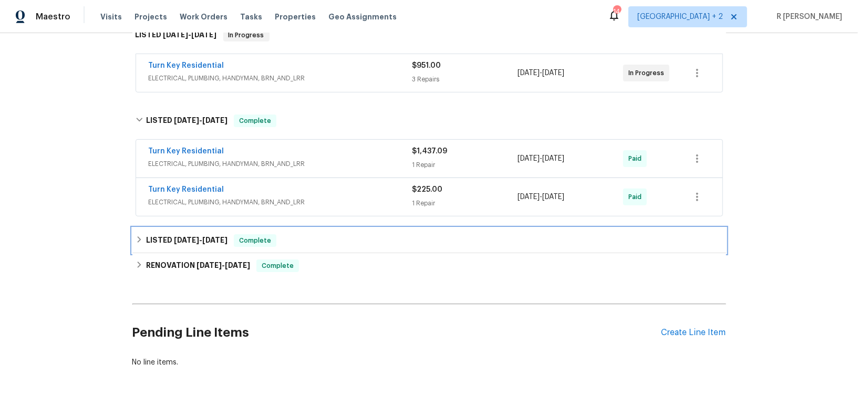
click at [172, 238] on h6 "LISTED 5/1/25 - 5/19/25" at bounding box center [186, 240] width 81 height 13
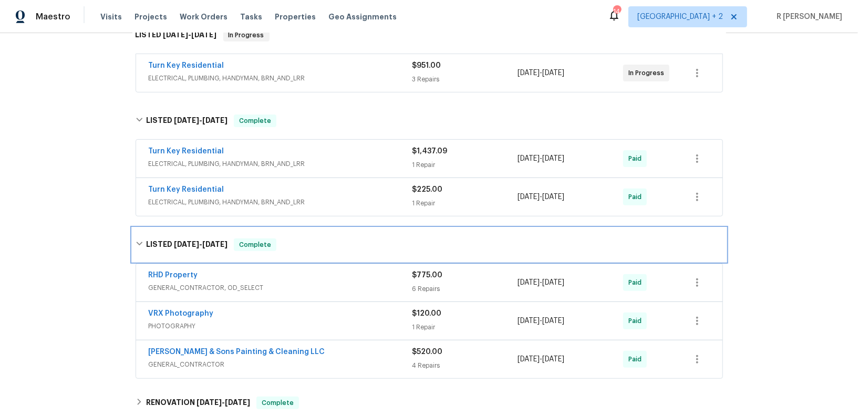
click at [172, 239] on h6 "LISTED 5/1/25 - 5/19/25" at bounding box center [186, 245] width 81 height 13
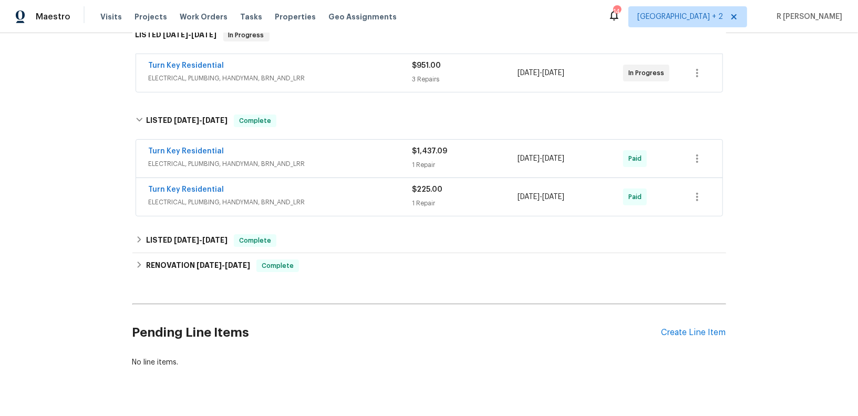
click at [323, 201] on span "ELECTRICAL, PLUMBING, HANDYMAN, BRN_AND_LRR" at bounding box center [281, 202] width 264 height 11
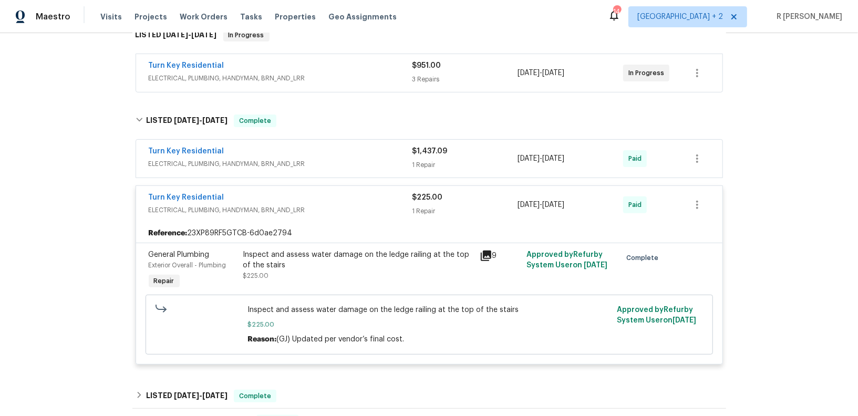
click at [350, 165] on span "ELECTRICAL, PLUMBING, HANDYMAN, BRN_AND_LRR" at bounding box center [281, 164] width 264 height 11
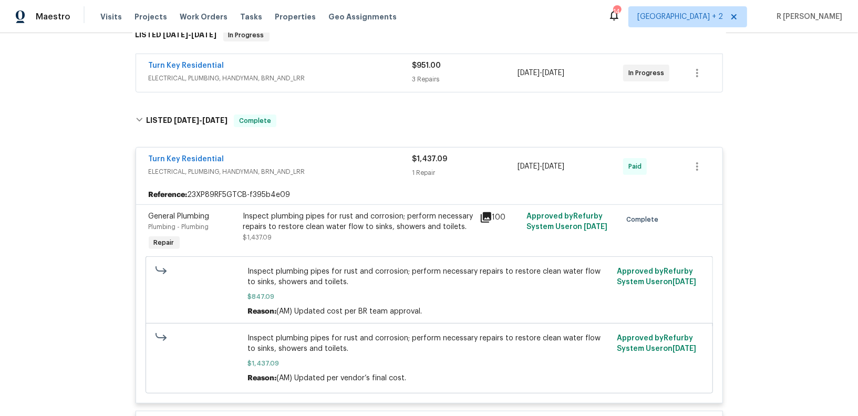
click at [350, 167] on span "ELECTRICAL, PLUMBING, HANDYMAN, BRN_AND_LRR" at bounding box center [281, 172] width 264 height 11
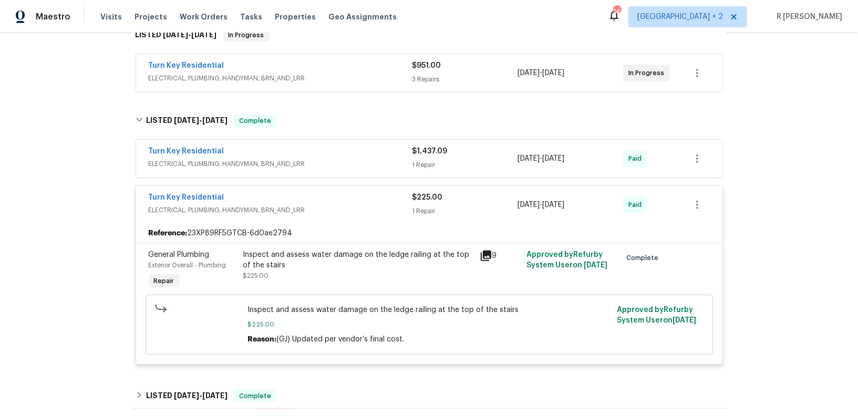
click at [353, 208] on span "ELECTRICAL, PLUMBING, HANDYMAN, BRN_AND_LRR" at bounding box center [281, 210] width 264 height 11
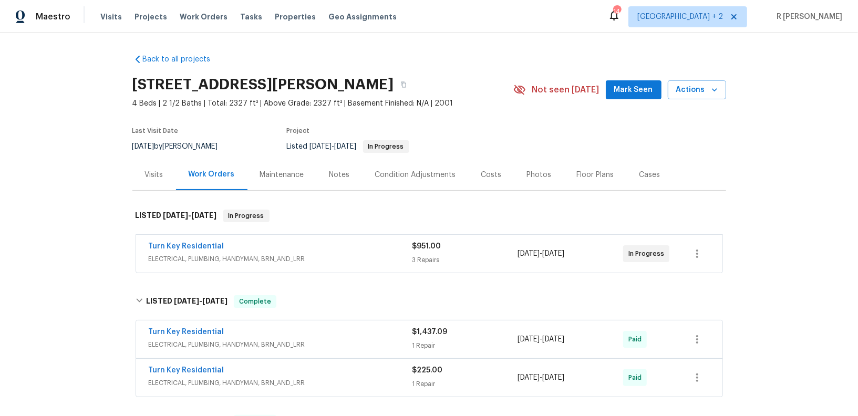
scroll to position [201, 0]
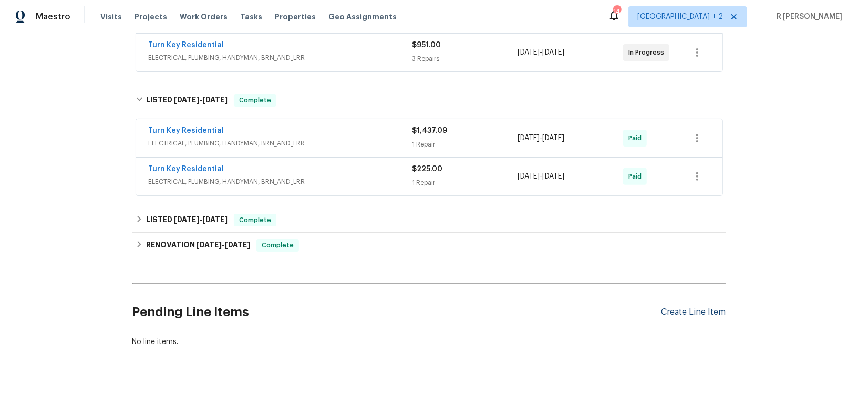
click at [688, 313] on div "Create Line Item" at bounding box center [694, 313] width 65 height 10
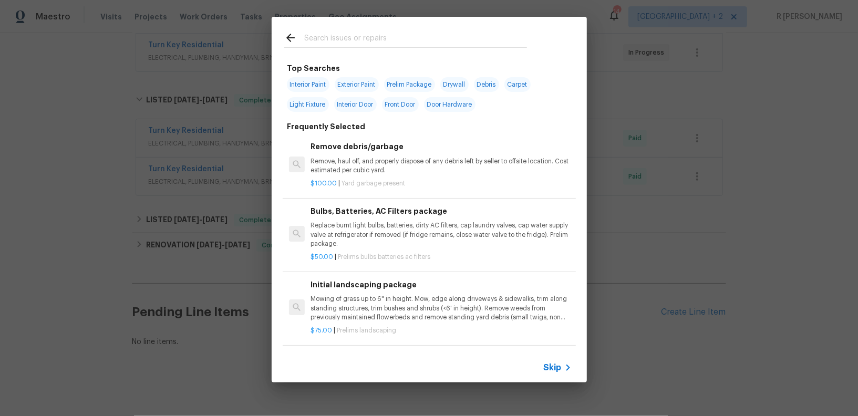
click at [560, 363] on span "Skip" at bounding box center [553, 368] width 18 height 11
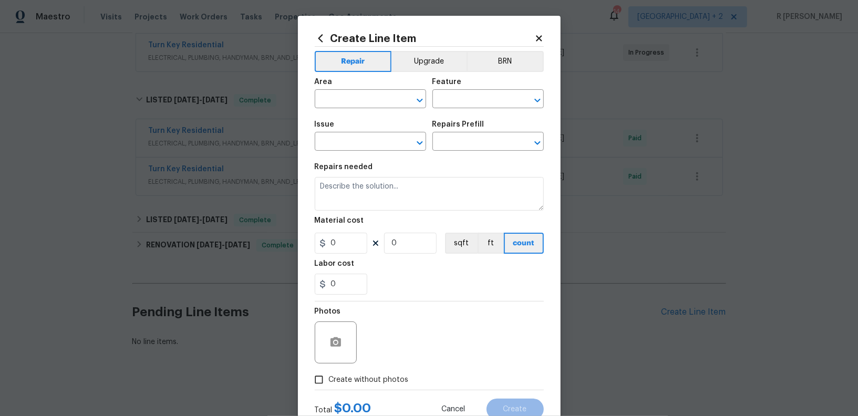
click at [353, 91] on div "Area" at bounding box center [370, 85] width 111 height 14
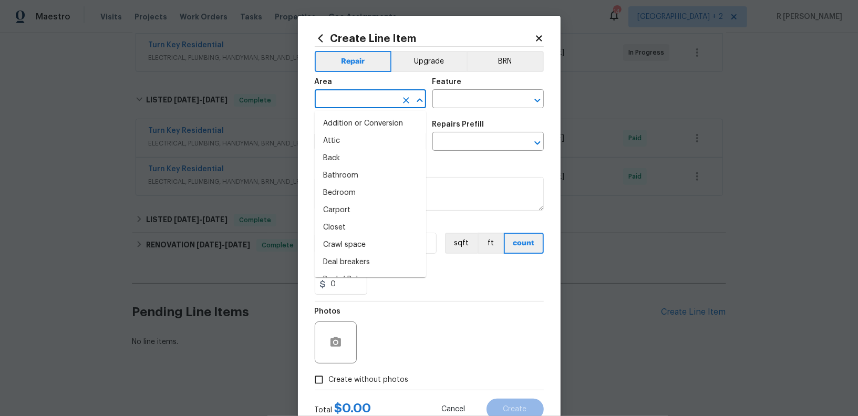
click at [341, 99] on input "text" at bounding box center [356, 100] width 82 height 16
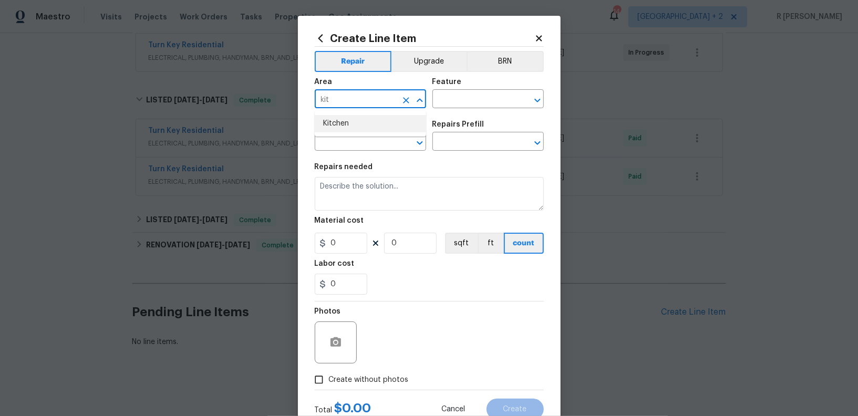
click at [340, 121] on li "Kitchen" at bounding box center [370, 123] width 111 height 17
type input "Kitchen"
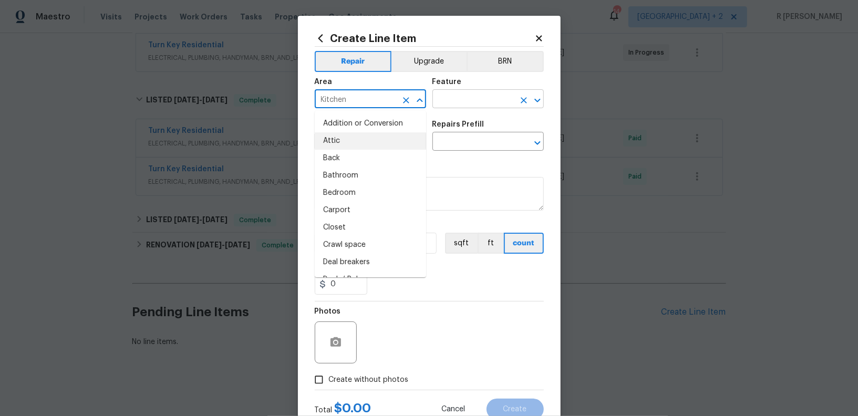
click at [479, 105] on input "text" at bounding box center [474, 100] width 82 height 16
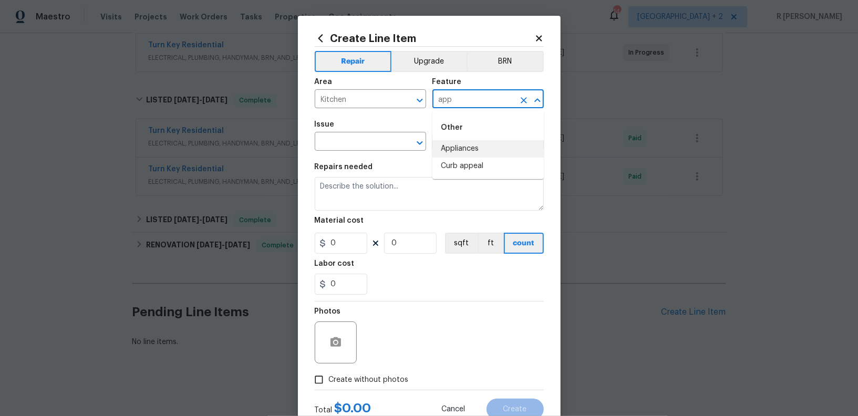
click at [464, 150] on li "Appliances" at bounding box center [488, 148] width 111 height 17
type input "Appliances"
click at [355, 149] on input "text" at bounding box center [356, 143] width 82 height 16
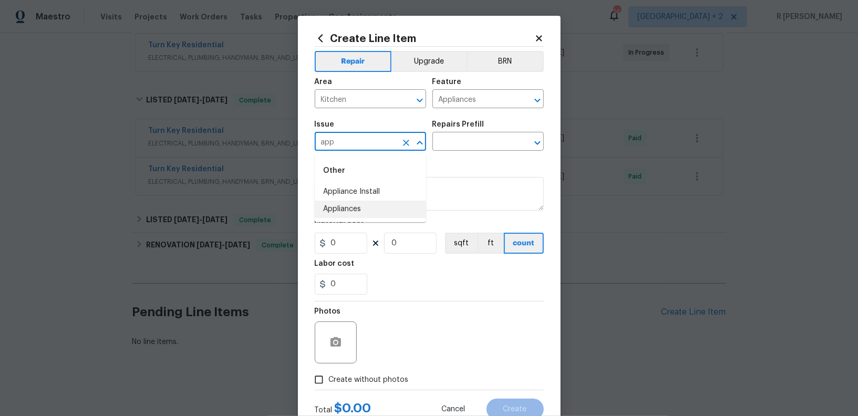
click at [354, 209] on li "Appliances" at bounding box center [370, 209] width 111 height 17
type input "Appliances"
click at [486, 141] on input "text" at bounding box center [474, 143] width 82 height 16
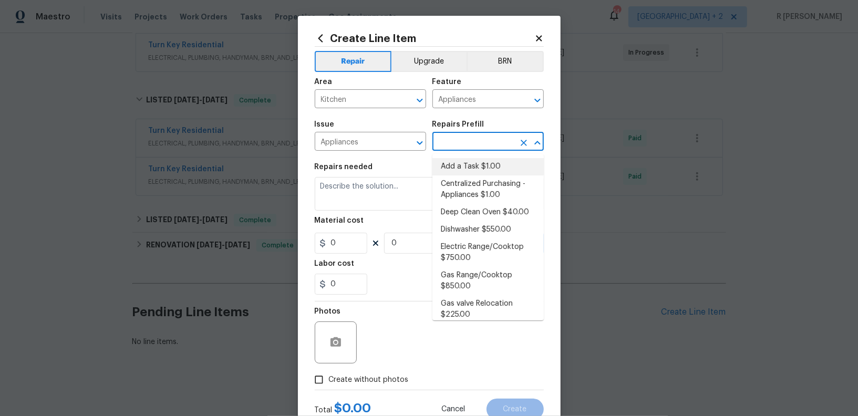
click at [469, 161] on li "Add a Task $1.00" at bounding box center [488, 166] width 111 height 17
type input "Add a Task $1.00"
type textarea "HPM to detail"
type input "1"
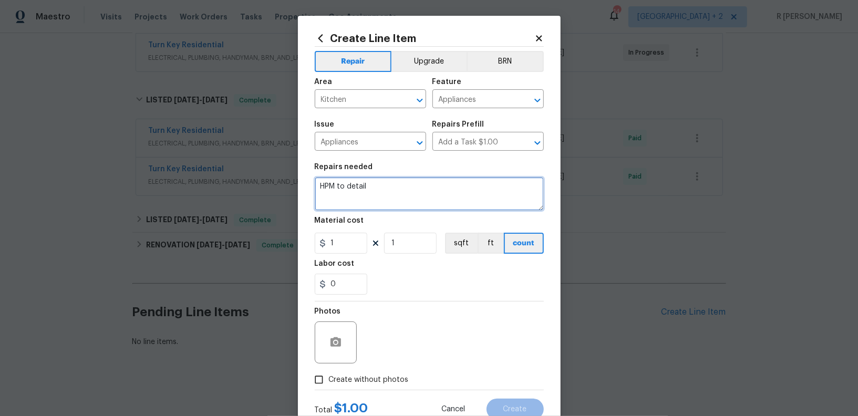
click at [389, 191] on textarea "HPM to detail" at bounding box center [429, 194] width 229 height 34
paste textarea "Received feedback the new dishwasher doesn't have power. Please ensure the unit…"
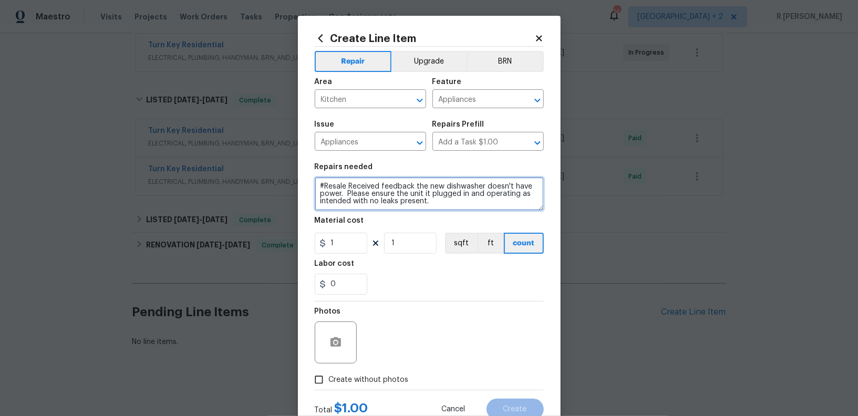
type textarea "#Resale Received feedback the new dishwasher doesn't have power. Please ensure …"
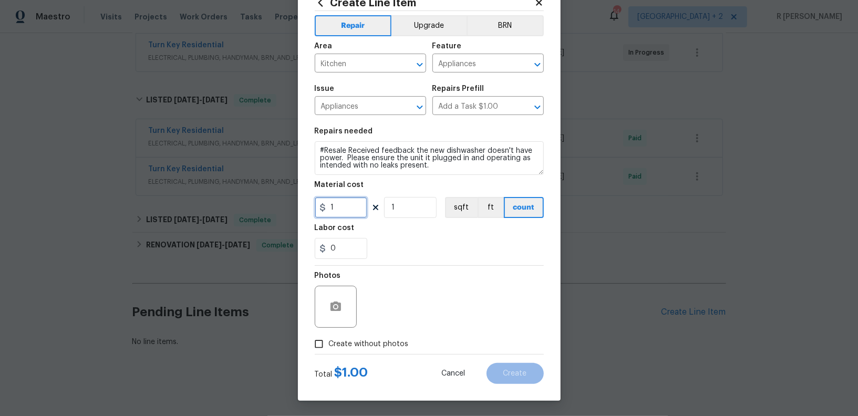
click at [353, 211] on input "1" at bounding box center [341, 207] width 53 height 21
type input "100"
click at [426, 291] on div "Photos" at bounding box center [429, 300] width 229 height 68
click at [387, 339] on span "Create without photos" at bounding box center [369, 344] width 80 height 11
click at [329, 339] on input "Create without photos" at bounding box center [319, 344] width 20 height 20
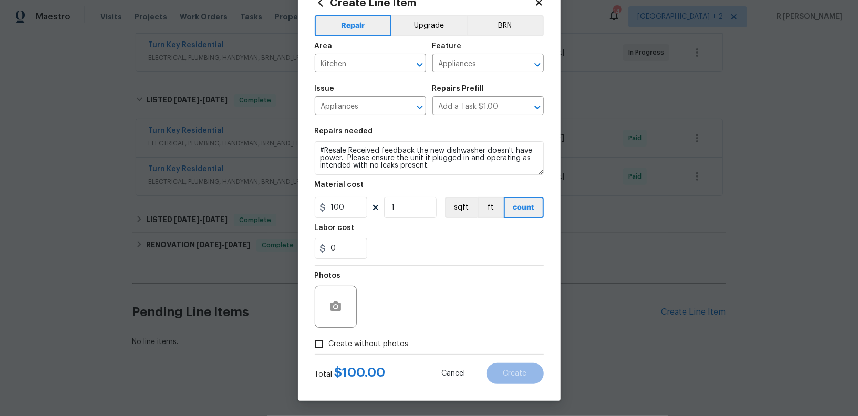
checkbox input "true"
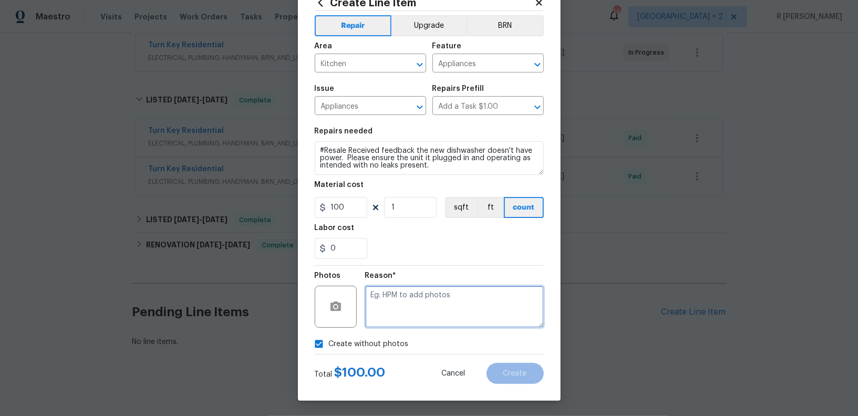
click at [473, 289] on textarea at bounding box center [454, 307] width 179 height 42
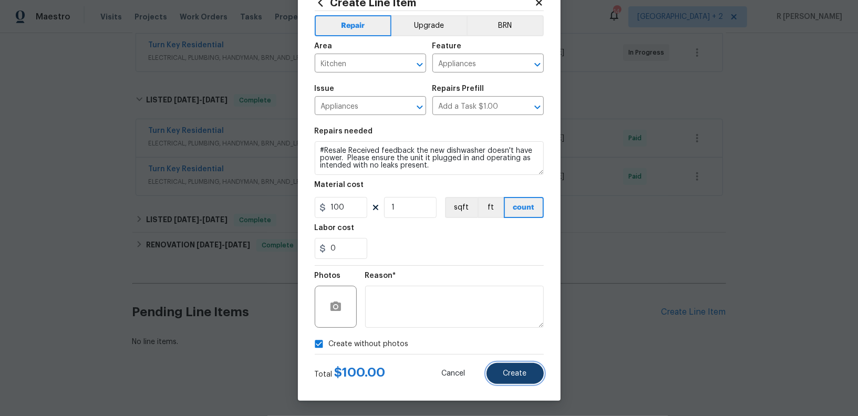
click at [521, 367] on button "Create" at bounding box center [515, 373] width 57 height 21
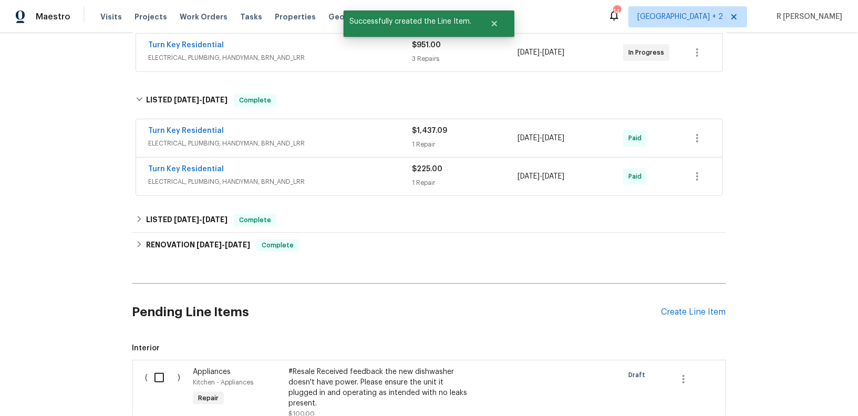
scroll to position [331, 0]
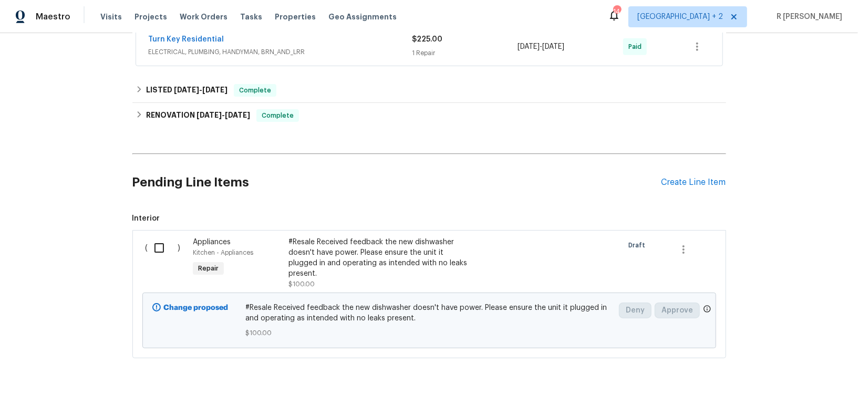
click at [155, 241] on input "checkbox" at bounding box center [163, 248] width 30 height 22
checkbox input "true"
click at [800, 394] on span "Create Work Order" at bounding box center [798, 390] width 70 height 13
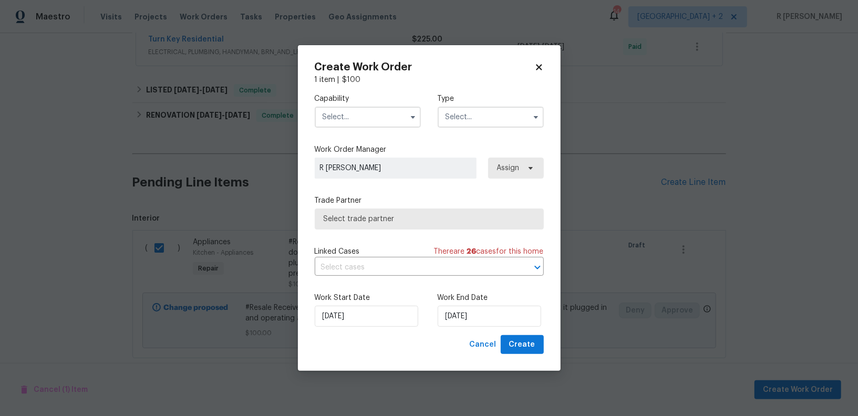
click at [383, 115] on input "text" at bounding box center [368, 117] width 106 height 21
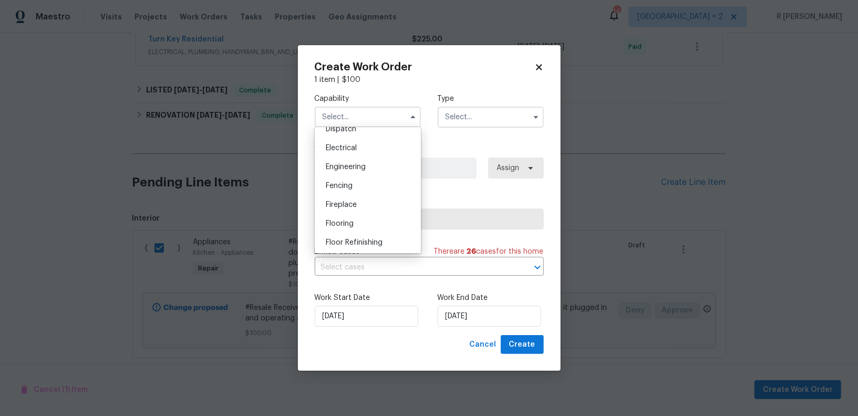
scroll to position [443, 0]
click at [369, 185] on div "Gas Line Service" at bounding box center [368, 180] width 101 height 19
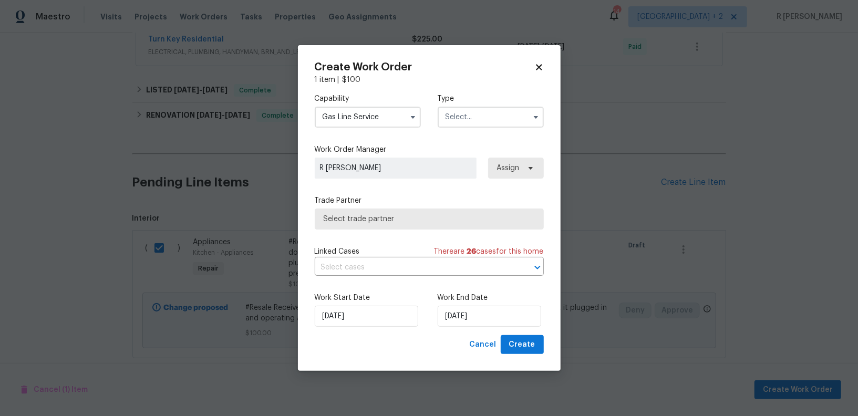
click at [379, 124] on input "Gas Line Service" at bounding box center [368, 117] width 106 height 21
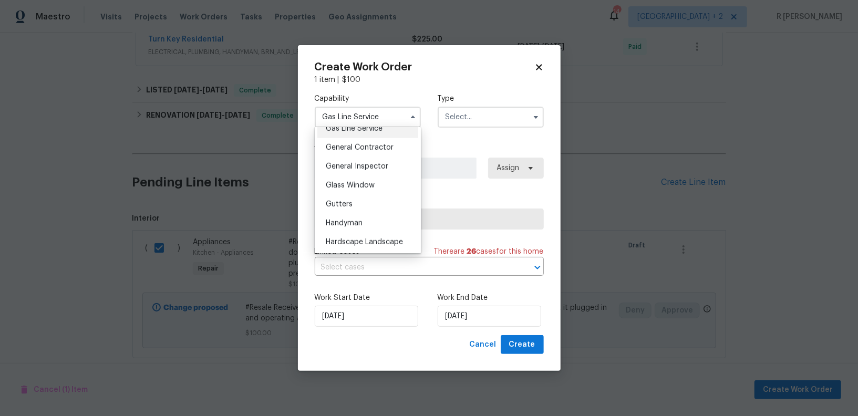
scroll to position [491, 0]
click at [376, 155] on div "General Contractor" at bounding box center [368, 150] width 101 height 19
type input "General Contractor"
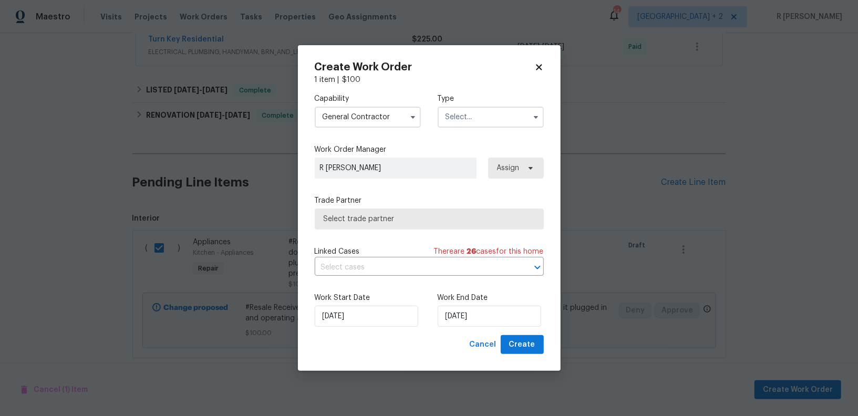
click at [495, 120] on input "text" at bounding box center [491, 117] width 106 height 21
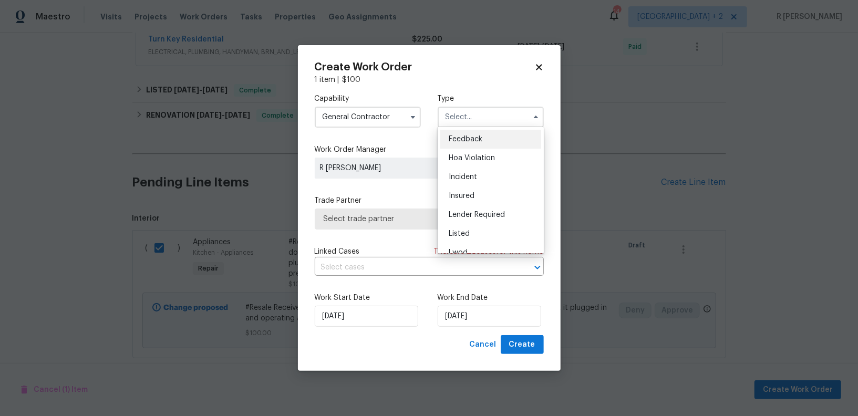
click at [479, 143] on div "Feedback" at bounding box center [491, 139] width 101 height 19
type input "Feedback"
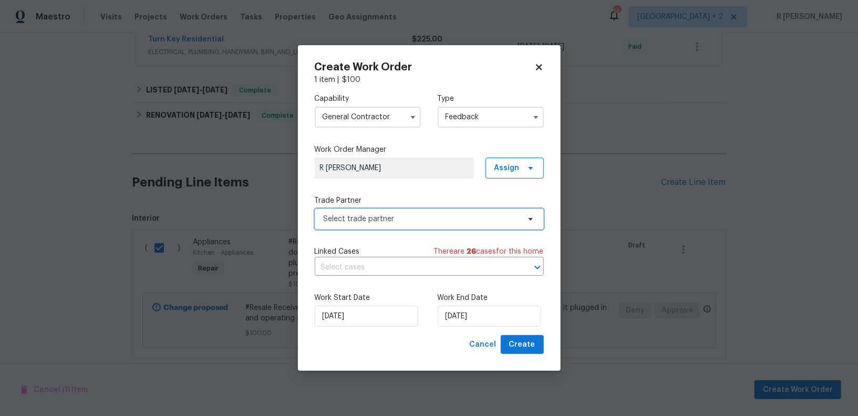
click at [394, 220] on span "Select trade partner" at bounding box center [422, 219] width 196 height 11
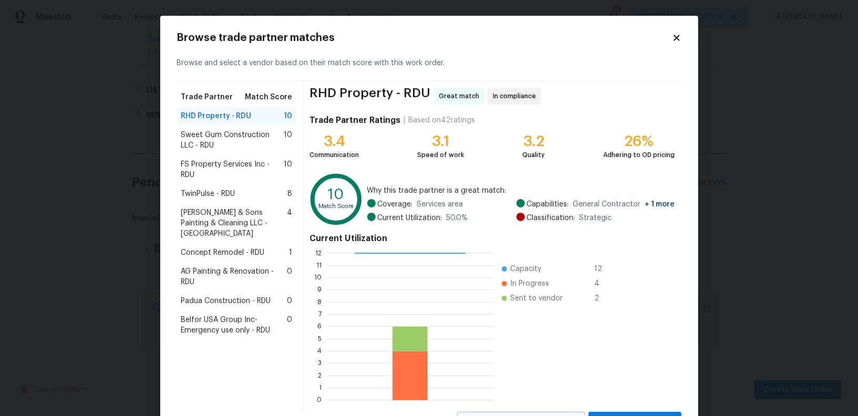
scroll to position [47, 0]
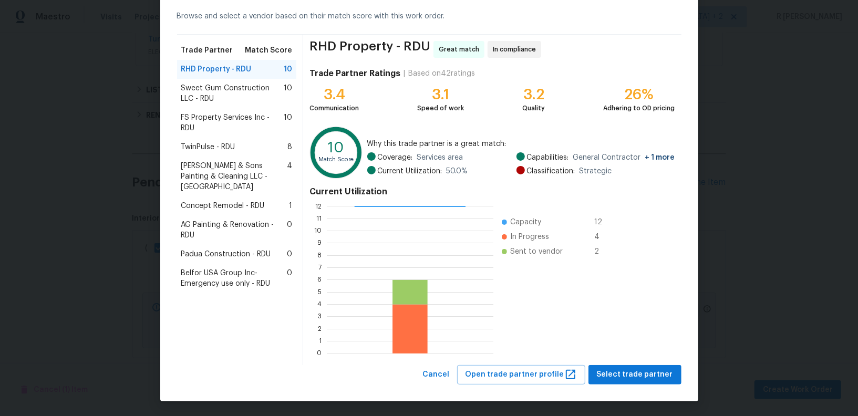
click at [639, 384] on div "Browse trade partner matches Browse and select a vendor based on their match sc…" at bounding box center [429, 185] width 538 height 433
click at [631, 369] on span "Select trade partner" at bounding box center [635, 375] width 76 height 13
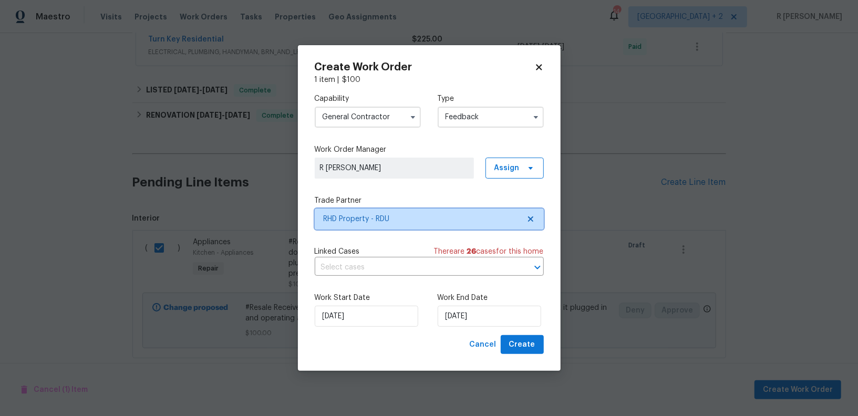
scroll to position [0, 0]
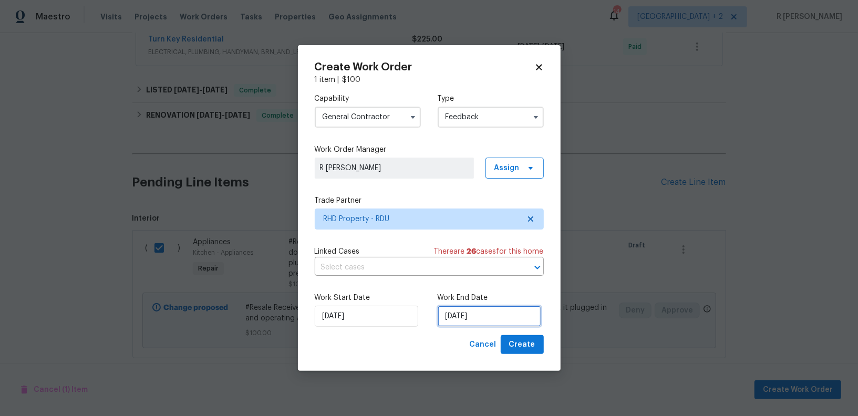
click at [459, 319] on input "10/09/2025" at bounding box center [490, 316] width 104 height 21
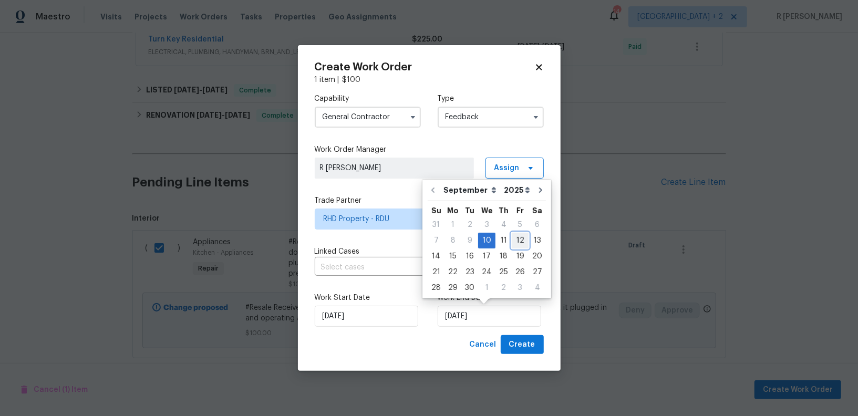
click at [517, 240] on div "12" at bounding box center [520, 240] width 17 height 15
type input "12/09/2025"
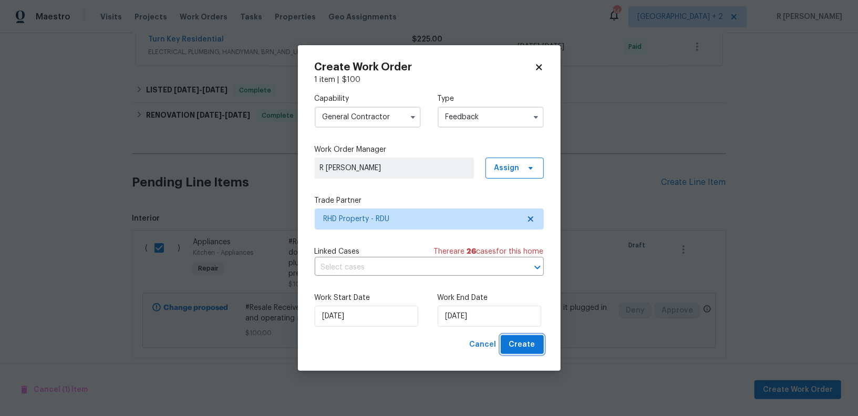
click at [522, 352] on button "Create" at bounding box center [522, 344] width 43 height 19
checkbox input "false"
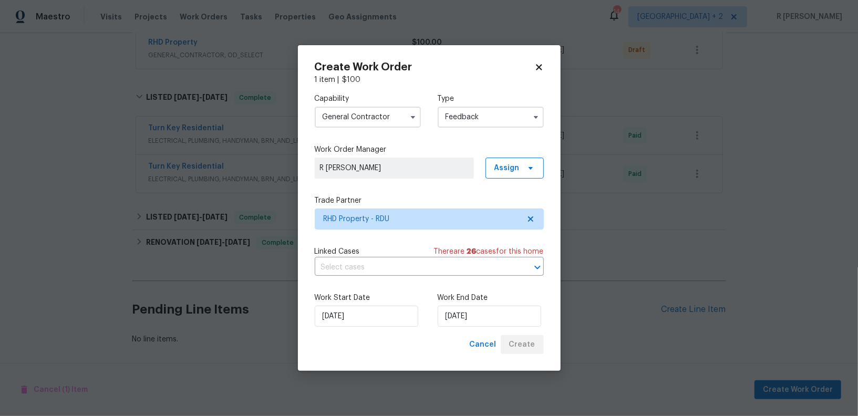
scroll to position [239, 0]
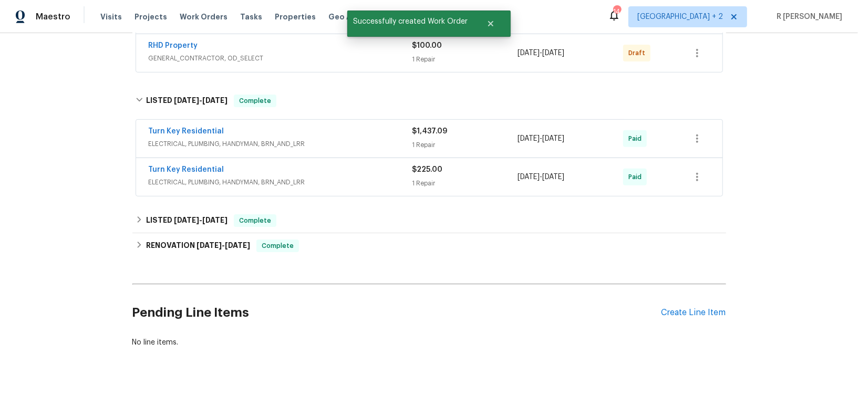
click at [62, 111] on div "Back to all projects 3705 Cassaro Ln, Zebulon, NC 27597 4 Beds | 2 1/2 Baths | …" at bounding box center [429, 224] width 858 height 383
click at [181, 44] on link "RHD Property" at bounding box center [173, 45] width 49 height 7
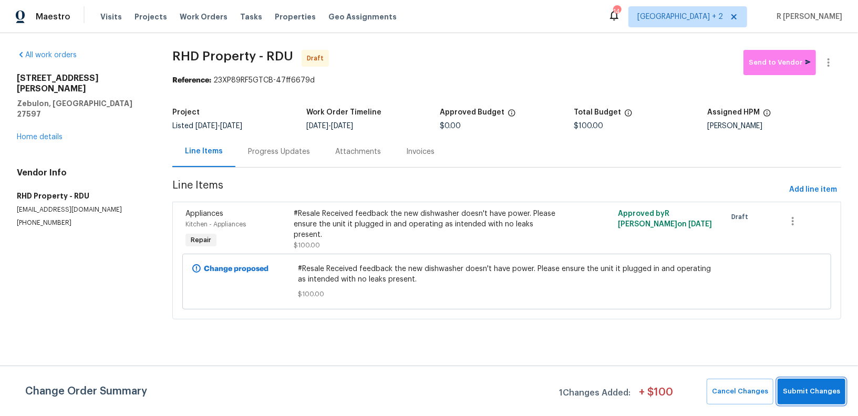
click at [802, 382] on button "Submit Changes" at bounding box center [812, 392] width 68 height 26
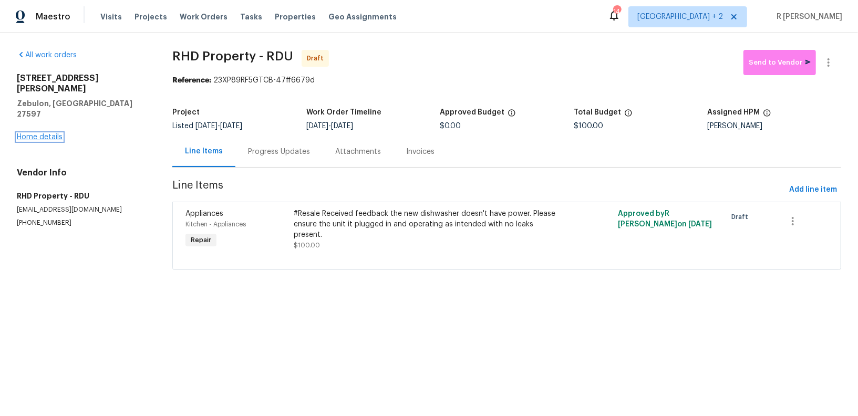
click at [59, 134] on link "Home details" at bounding box center [40, 137] width 46 height 7
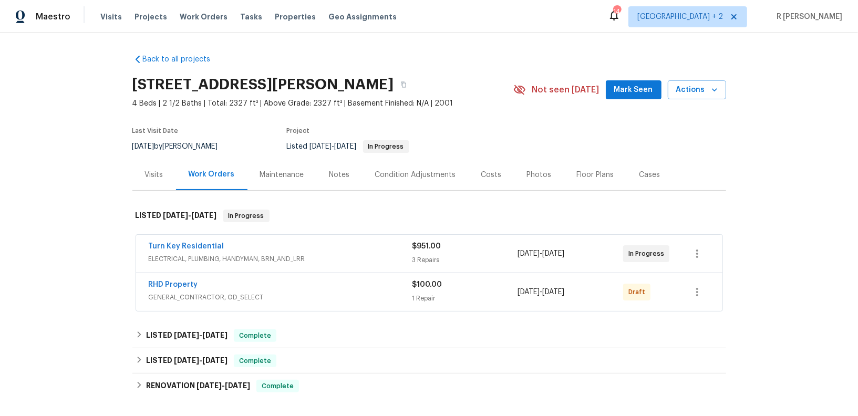
drag, startPoint x: 215, startPoint y: 283, endPoint x: 118, endPoint y: 279, distance: 96.8
click at [118, 279] on div "Back to all projects 3705 Cassaro Ln, Zebulon, NC 27597 4 Beds | 2 1/2 Baths | …" at bounding box center [429, 224] width 858 height 383
copy link "RHD Property"
click at [168, 287] on link "RHD Property" at bounding box center [173, 284] width 49 height 7
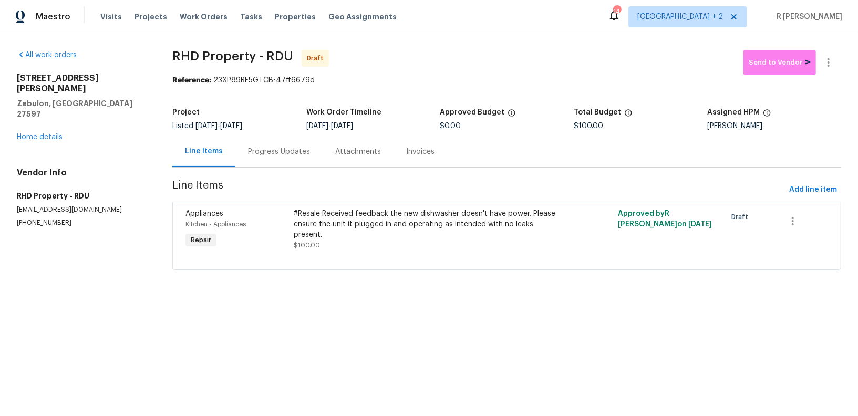
click at [282, 168] on section "RHD Property - RDU Draft Send to Vendor Reference: 23XP89RF5GTCB-47ff6679d Proj…" at bounding box center [506, 166] width 669 height 233
click at [281, 155] on div "Progress Updates" at bounding box center [279, 152] width 62 height 11
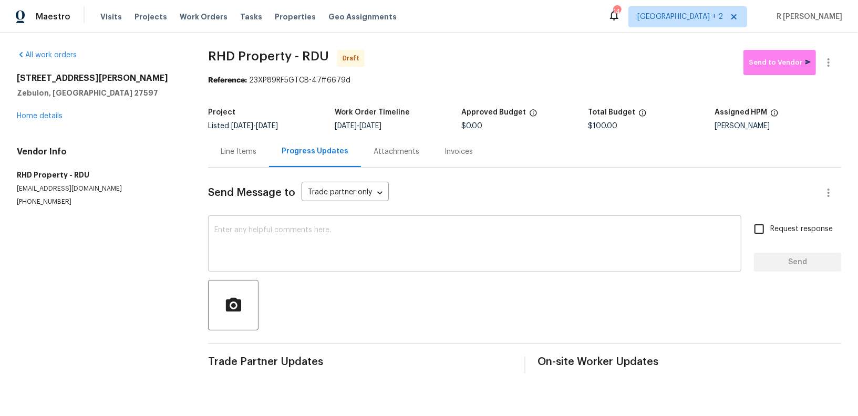
click at [369, 233] on textarea at bounding box center [474, 245] width 521 height 37
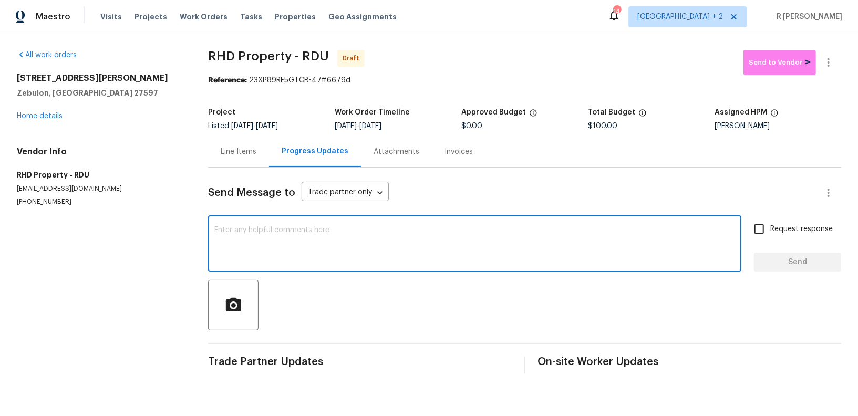
paste textarea "Hey, this is Yogesh from Opendoor. I’m confirming you received the WO for the p…"
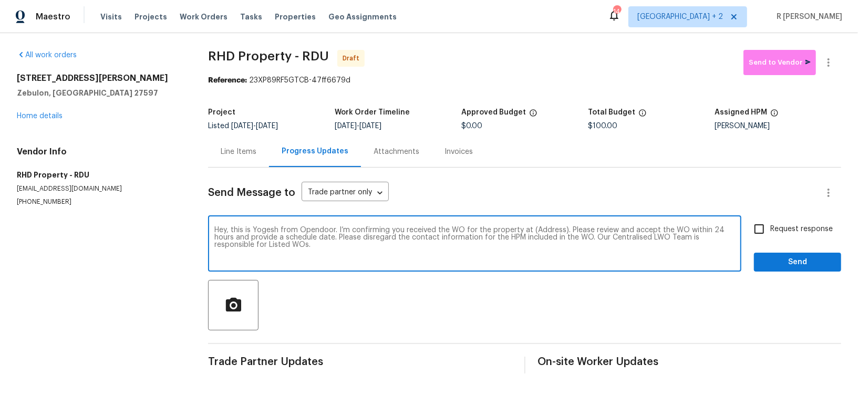
click at [544, 231] on textarea "Hey, this is Yogesh from Opendoor. I’m confirming you received the WO for the p…" at bounding box center [474, 245] width 521 height 37
paste textarea "3705 Cassaro Ln, Zebulon, NC 27597"
type textarea "Hey, this is Yogesh from Opendoor. I’m confirming you received the WO for the p…"
click at [782, 224] on span "Request response" at bounding box center [802, 229] width 63 height 11
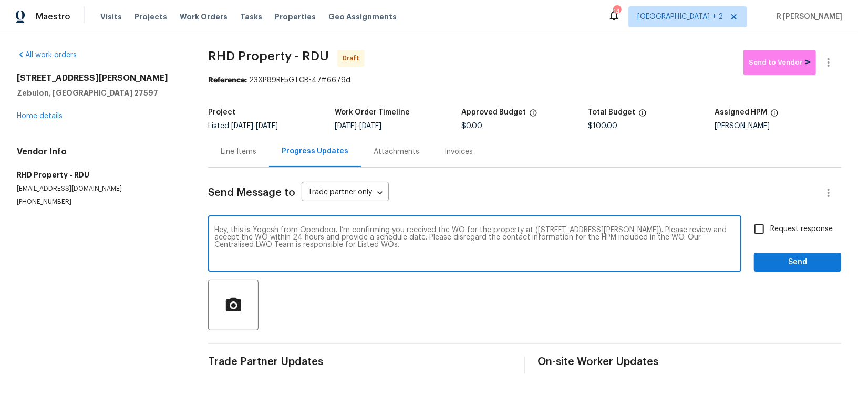
click at [771, 223] on input "Request response" at bounding box center [760, 229] width 22 height 22
checkbox input "true"
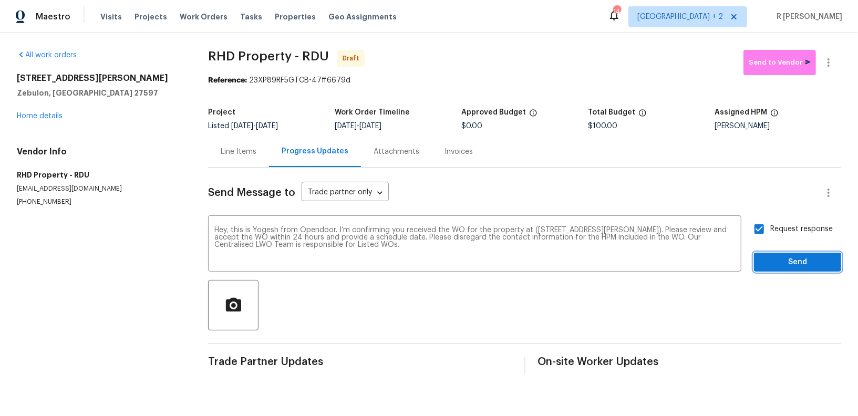
click at [781, 259] on span "Send" at bounding box center [798, 262] width 70 height 13
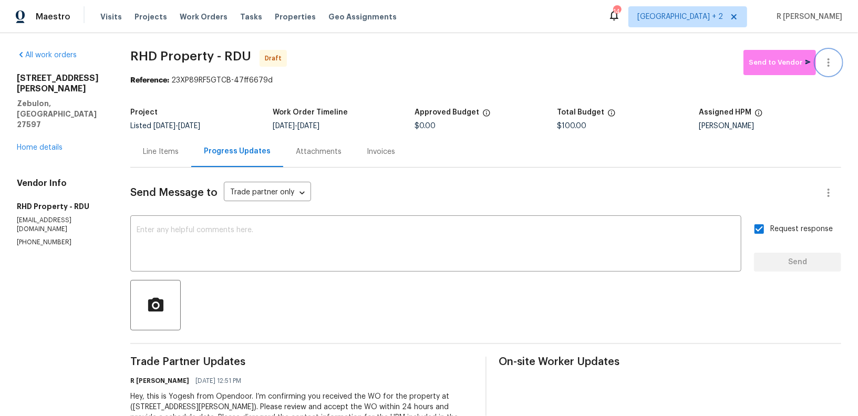
click at [831, 69] on button "button" at bounding box center [828, 62] width 25 height 25
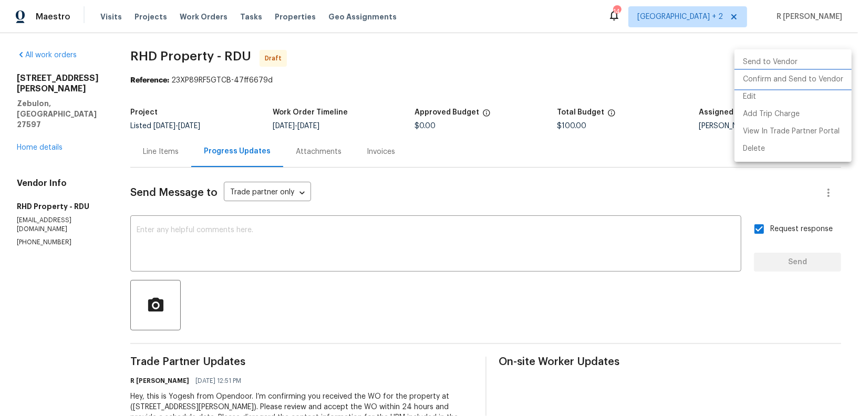
click at [806, 79] on li "Confirm and Send to Vendor" at bounding box center [793, 79] width 117 height 17
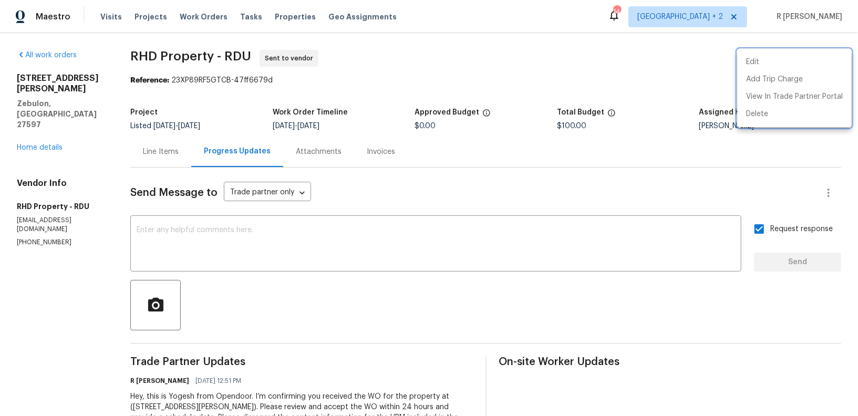
click at [417, 239] on div at bounding box center [429, 208] width 858 height 416
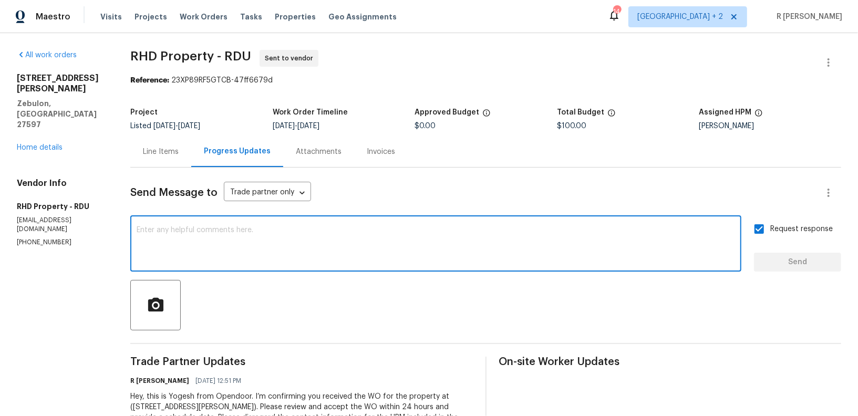
click at [376, 241] on textarea at bounding box center [436, 245] width 599 height 37
paste textarea "Attention All Work Orders must include before-photos (both close-up and wide-an…"
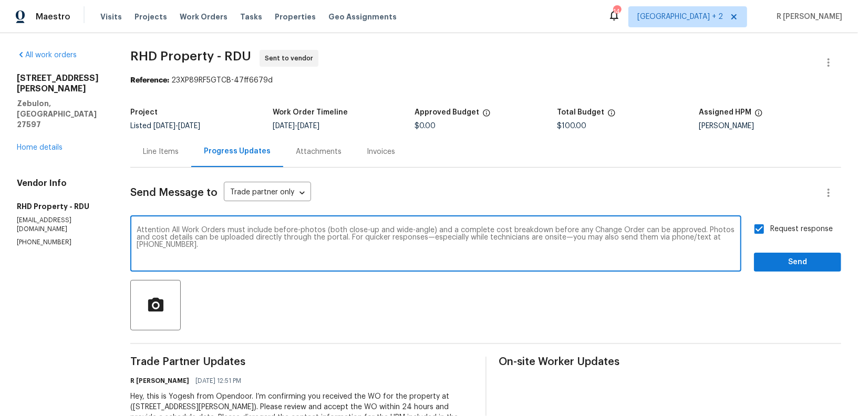
type textarea "Attention All Work Orders must include before-photos (both close-up and wide-an…"
click at [782, 258] on span "Send" at bounding box center [798, 262] width 70 height 13
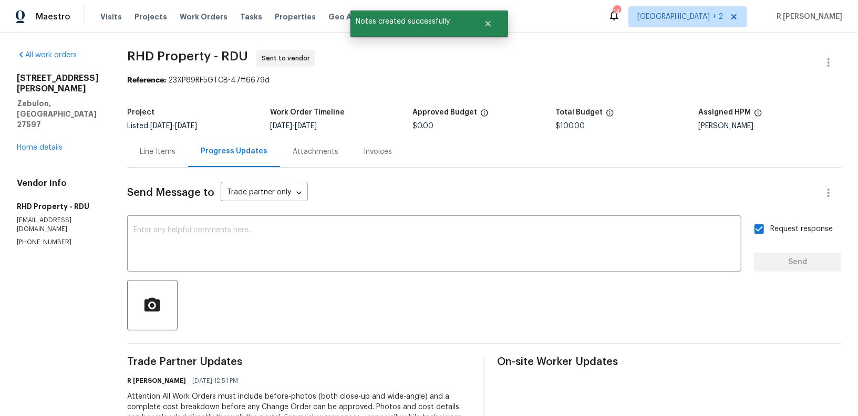
click at [219, 56] on span "RHD Property - RDU" at bounding box center [187, 56] width 121 height 13
drag, startPoint x: 219, startPoint y: 56, endPoint x: 138, endPoint y: 47, distance: 82.0
click at [138, 47] on div "All work orders 3705 Cassaro Ln Zebulon, NC 27597 Home details Vendor Info RHD …" at bounding box center [429, 284] width 858 height 503
copy span "RHD Property"
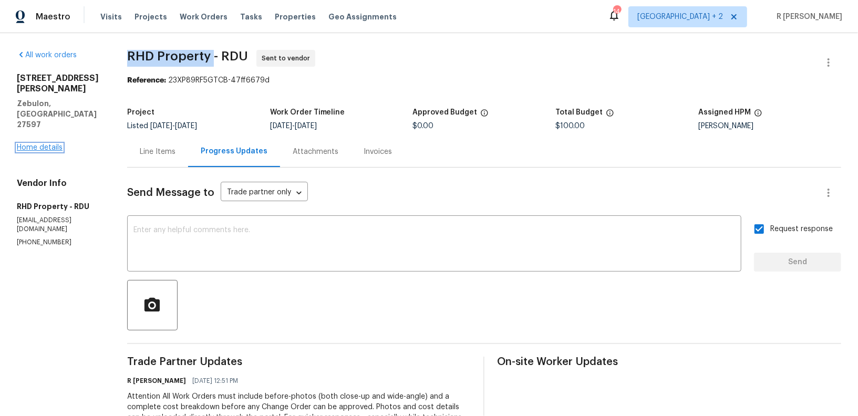
click at [41, 144] on link "Home details" at bounding box center [40, 147] width 46 height 7
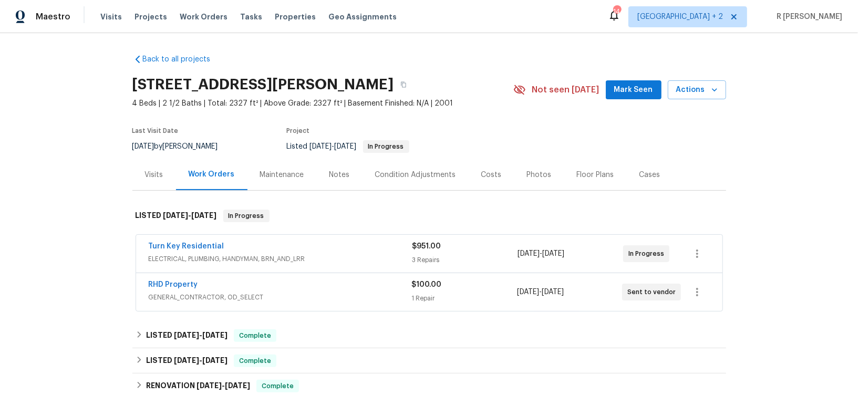
drag, startPoint x: 208, startPoint y: 283, endPoint x: 77, endPoint y: 280, distance: 130.9
click at [77, 280] on div "Back to all projects 3705 Cassaro Ln, Zebulon, NC 27597 4 Beds | 2 1/2 Baths | …" at bounding box center [429, 224] width 858 height 383
copy link "RHD Property"
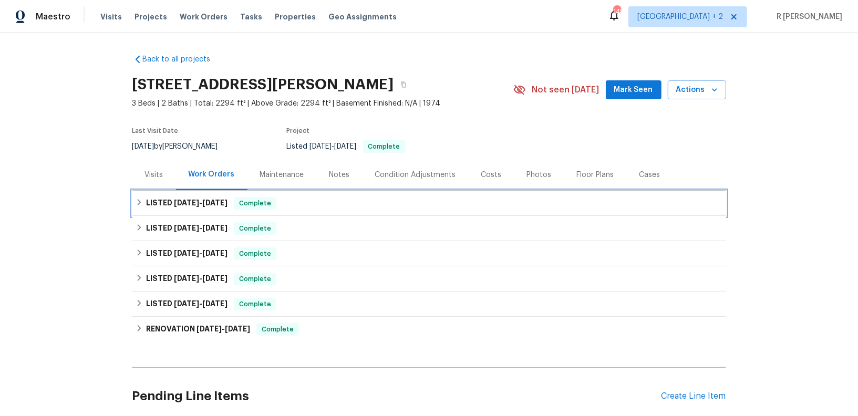
click at [192, 214] on div "LISTED 8/28/25 - 9/8/25 Complete" at bounding box center [429, 203] width 594 height 25
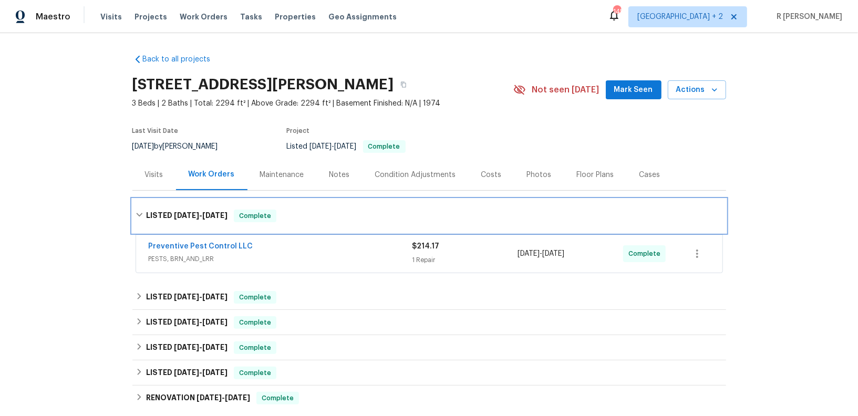
scroll to position [234, 0]
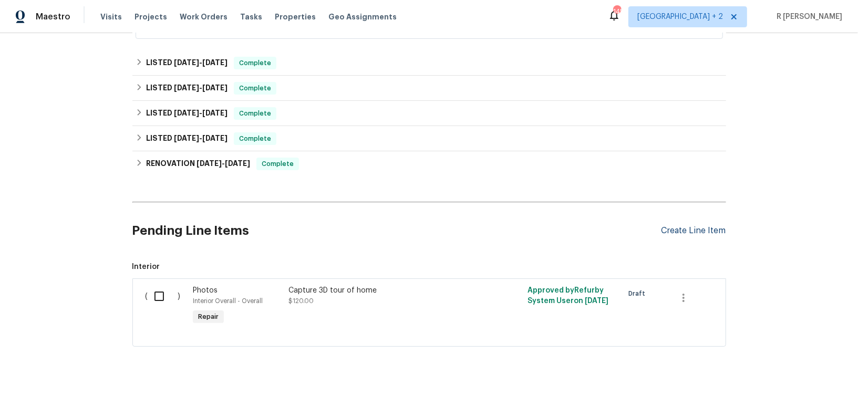
click at [714, 227] on div "Create Line Item" at bounding box center [694, 231] width 65 height 10
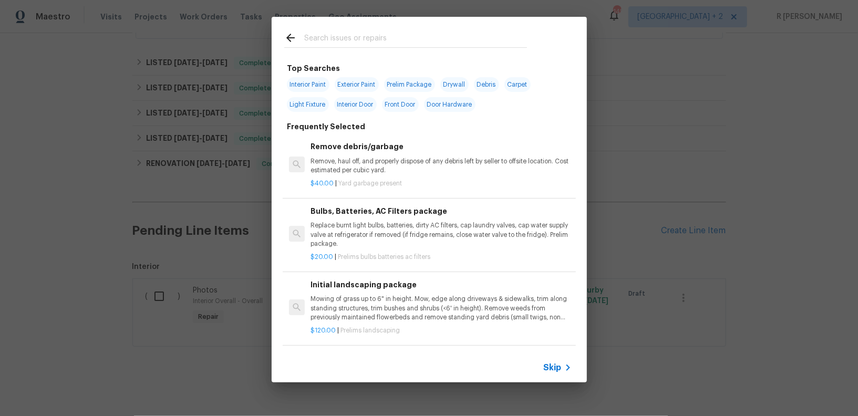
click at [364, 37] on input "text" at bounding box center [415, 40] width 223 height 16
click at [384, 37] on input "text" at bounding box center [415, 40] width 223 height 16
click at [555, 363] on span "Skip" at bounding box center [553, 368] width 18 height 11
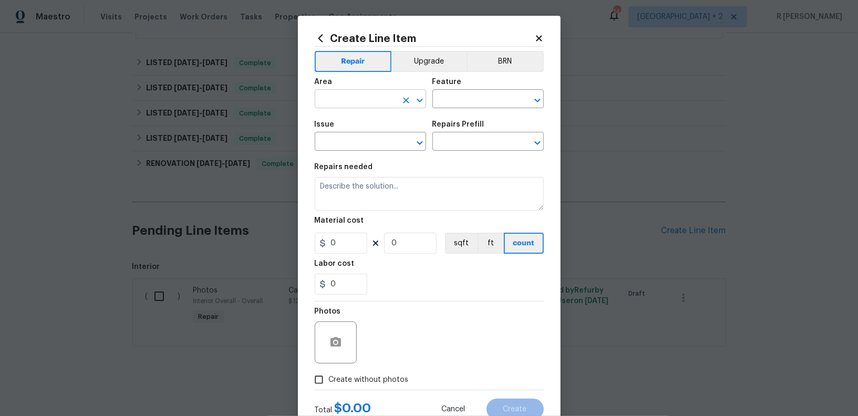
click at [351, 98] on input "text" at bounding box center [356, 100] width 82 height 16
click at [371, 150] on ul "Interior Addition Interior Overall" at bounding box center [370, 132] width 111 height 43
click at [371, 149] on li "Interior Overall" at bounding box center [370, 140] width 111 height 17
type input "Interior Overall"
click at [371, 149] on input "text" at bounding box center [356, 143] width 82 height 16
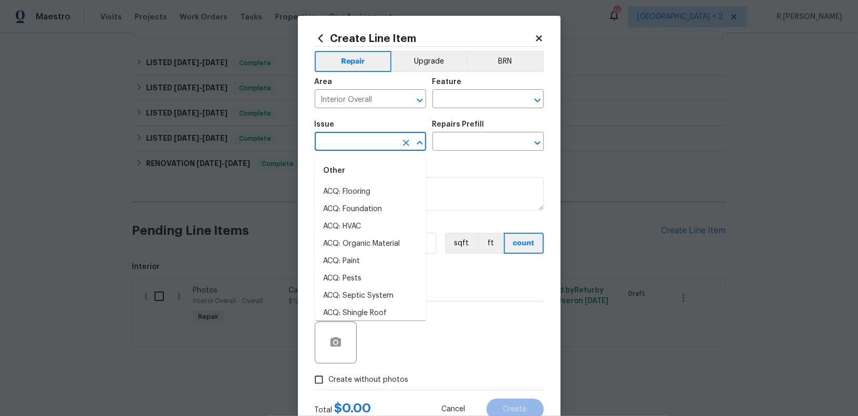
click at [410, 143] on icon "Clear" at bounding box center [406, 143] width 11 height 11
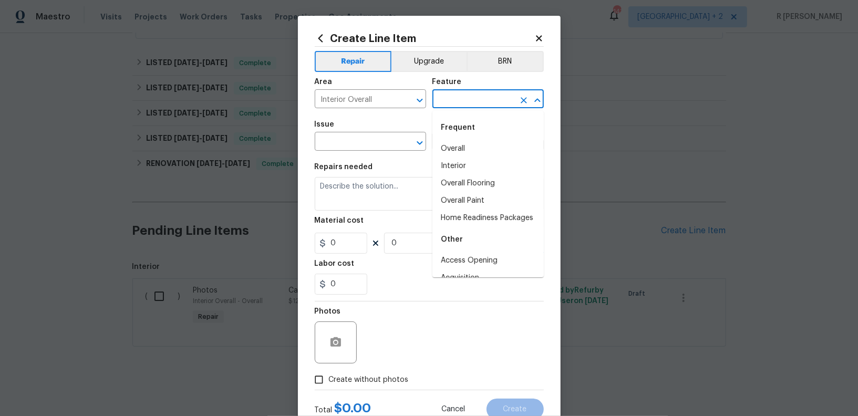
click at [488, 107] on input "text" at bounding box center [474, 100] width 82 height 16
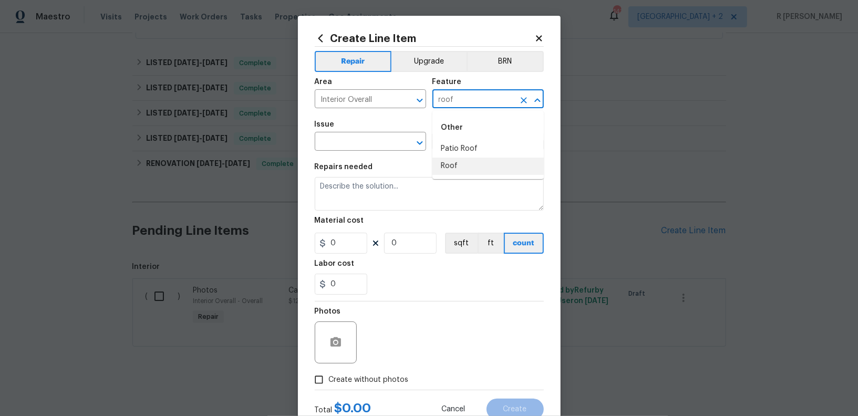
click at [455, 167] on li "Roof" at bounding box center [488, 166] width 111 height 17
type input "Roof"
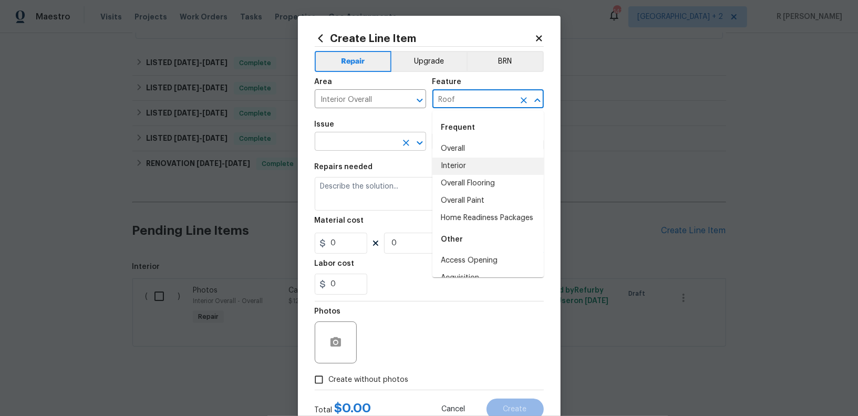
click at [344, 147] on input "text" at bounding box center [356, 143] width 82 height 16
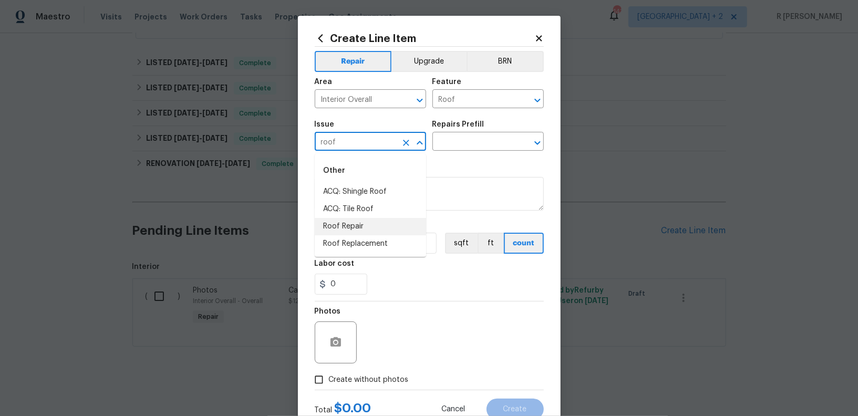
click at [342, 226] on li "Roof Repair" at bounding box center [370, 226] width 111 height 17
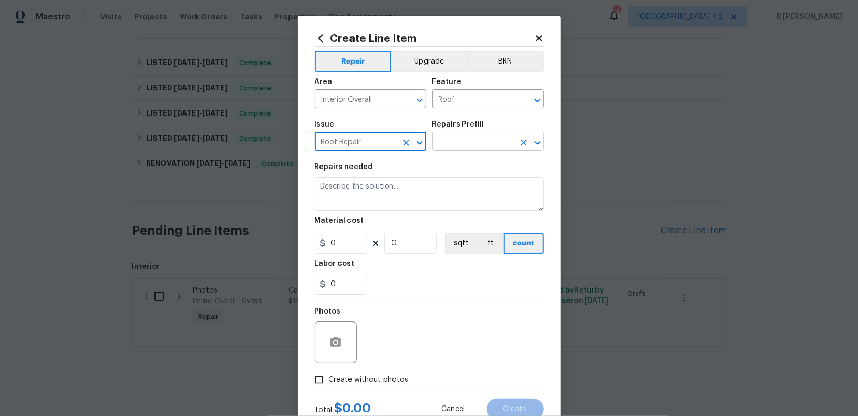
type input "Roof Repair"
click at [471, 149] on input "text" at bounding box center [474, 143] width 82 height 16
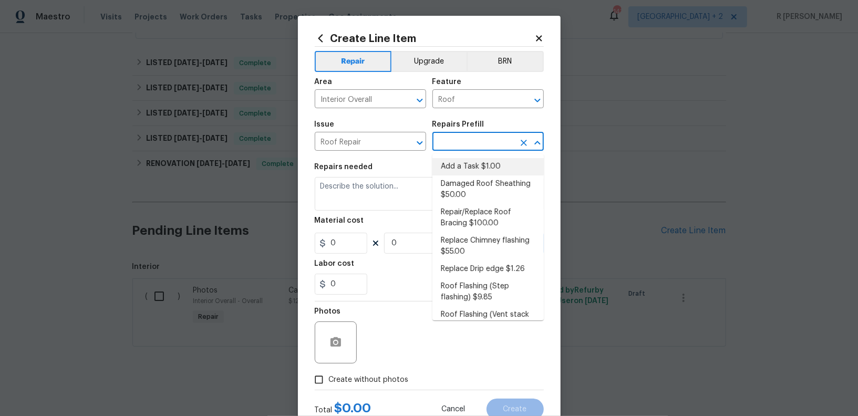
click at [465, 162] on li "Add a Task $1.00" at bounding box center [488, 166] width 111 height 17
type input "Eaves and Trim"
type input "Add a Task $1.00"
type textarea "HPM to detail"
type input "1"
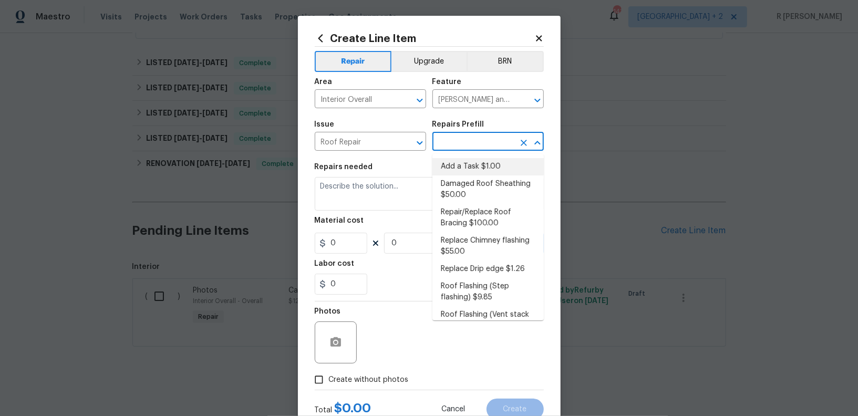
type input "1"
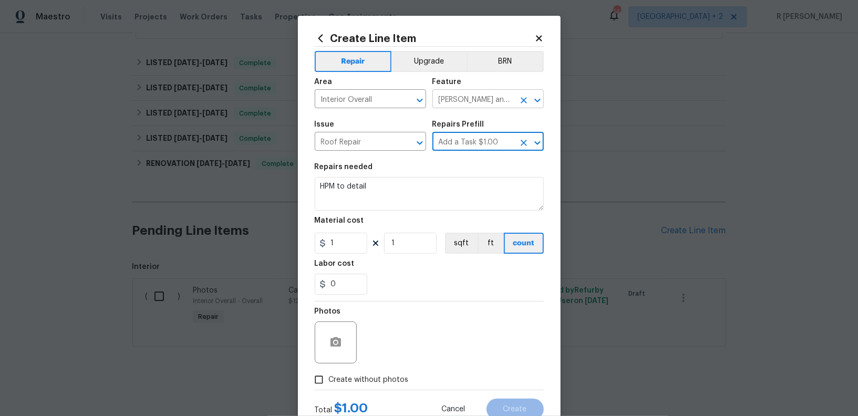
click at [465, 98] on input "Eaves and Trim" at bounding box center [474, 100] width 82 height 16
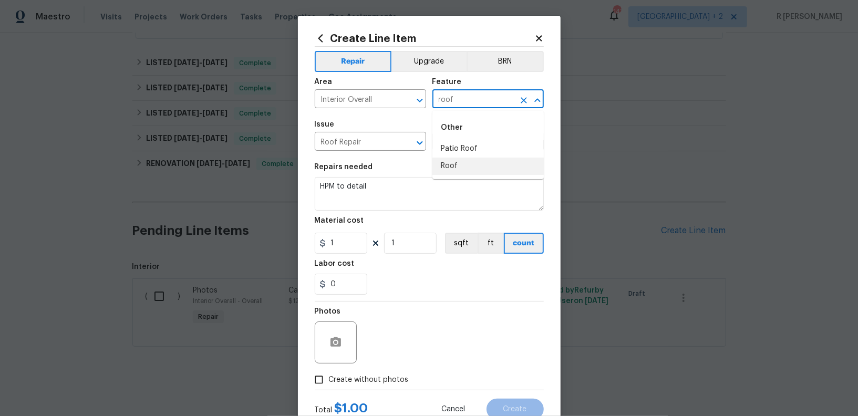
click at [450, 162] on li "Roof" at bounding box center [488, 166] width 111 height 17
type input "Roof"
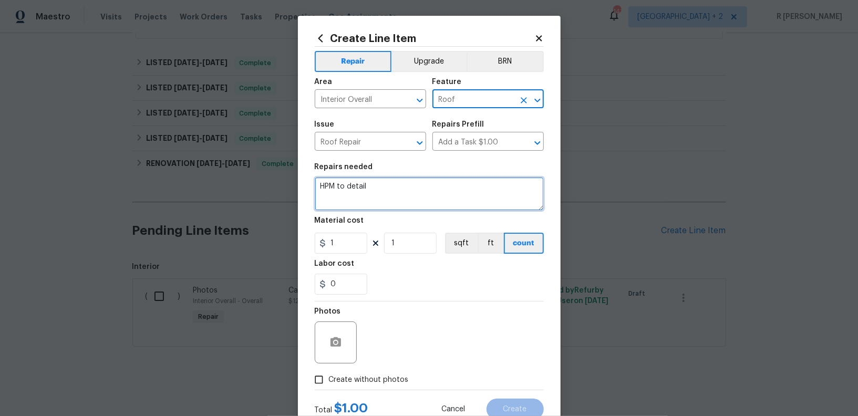
click at [395, 188] on textarea "HPM to detail" at bounding box center [429, 194] width 229 height 34
paste textarea "#lwoleak Received feedback inspector onsite noticed water coming from the ceili…"
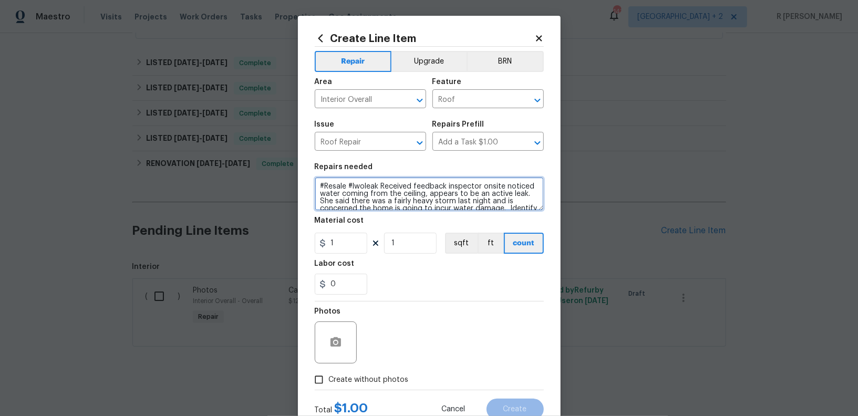
scroll to position [61, 0]
type textarea "#Resale #lwoleak Received feedback inspector onsite noticed water coming from t…"
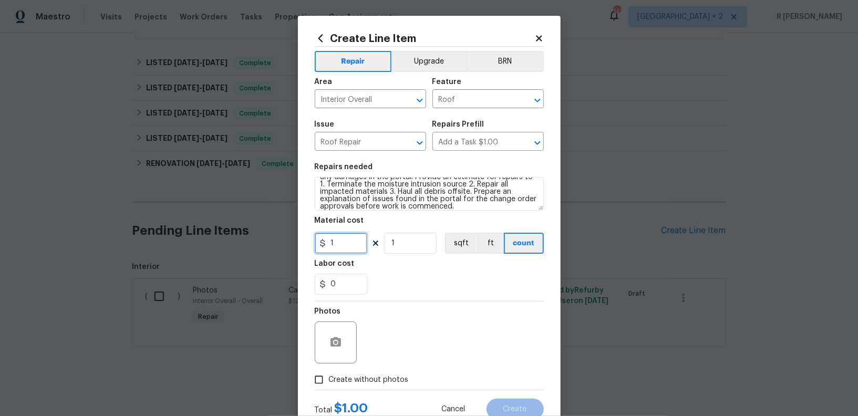
click at [334, 249] on input "1" at bounding box center [341, 243] width 53 height 21
type input "75"
click at [391, 374] on label "Create without photos" at bounding box center [359, 380] width 100 height 20
click at [329, 374] on input "Create without photos" at bounding box center [319, 380] width 20 height 20
checkbox input "true"
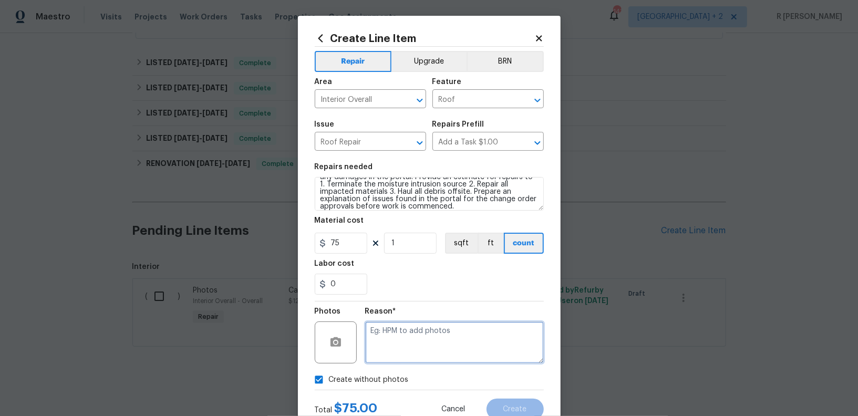
click at [419, 336] on textarea at bounding box center [454, 343] width 179 height 42
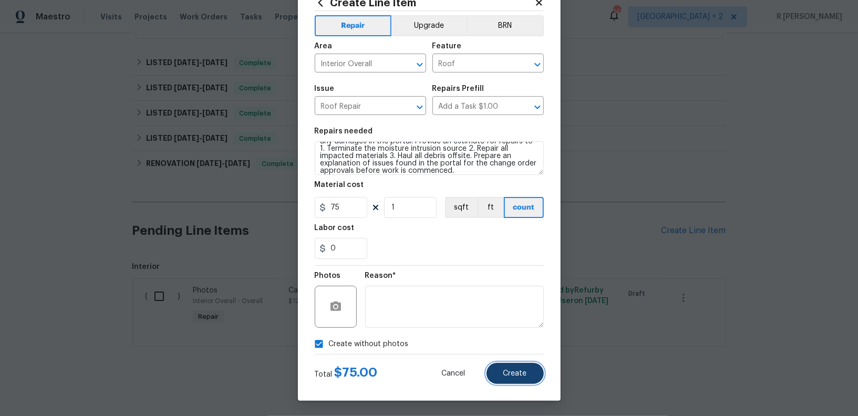
click at [537, 376] on button "Create" at bounding box center [515, 373] width 57 height 21
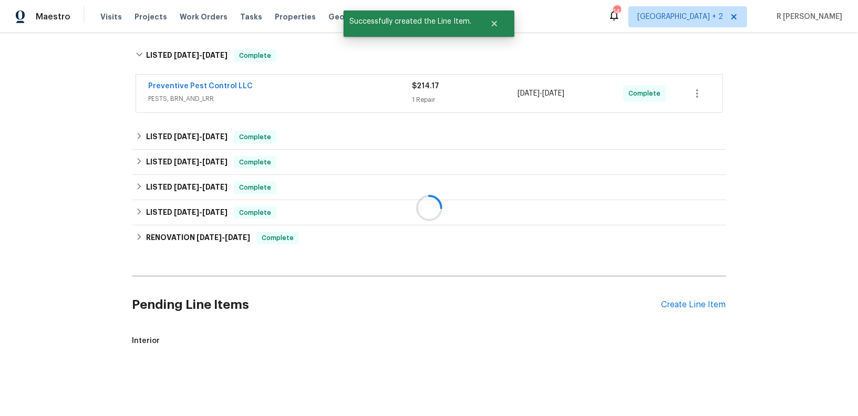
scroll to position [234, 0]
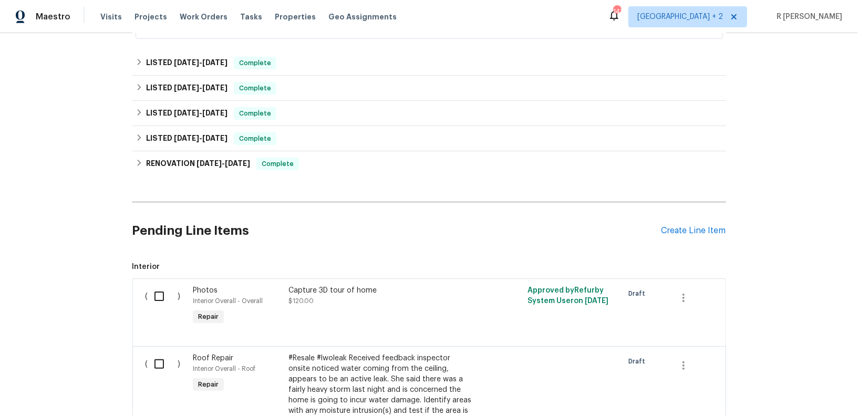
click at [157, 357] on input "checkbox" at bounding box center [163, 364] width 30 height 22
checkbox input "true"
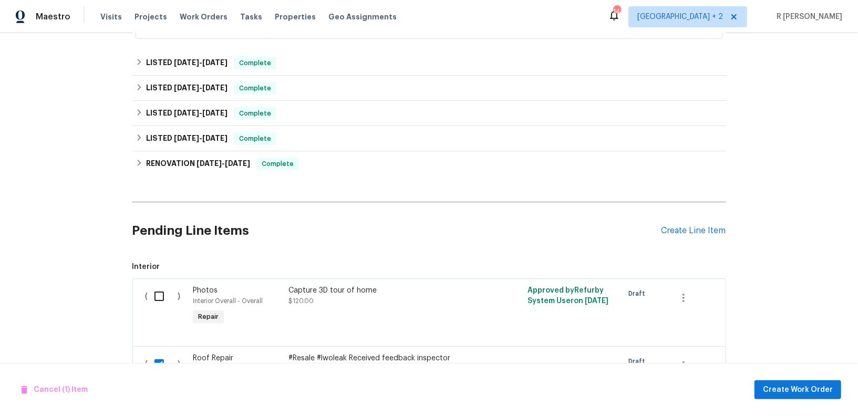
scroll to position [519, 0]
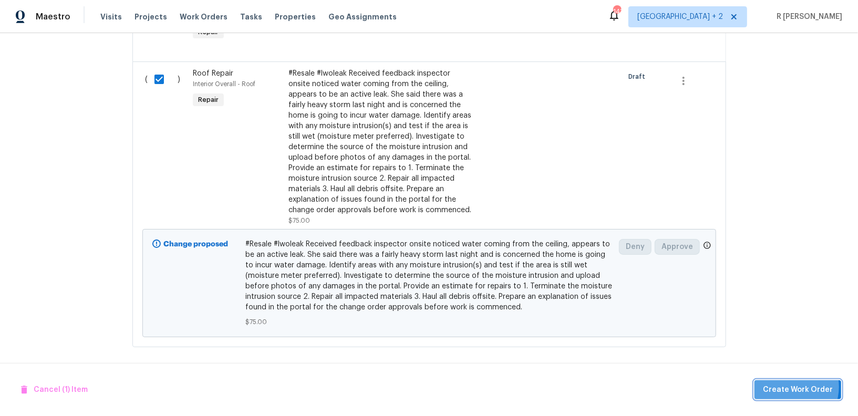
click at [794, 387] on span "Create Work Order" at bounding box center [798, 390] width 70 height 13
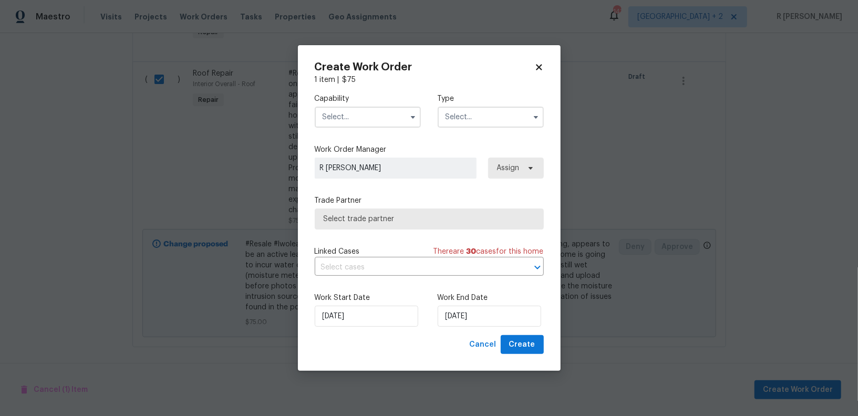
click at [376, 124] on input "text" at bounding box center [368, 117] width 106 height 21
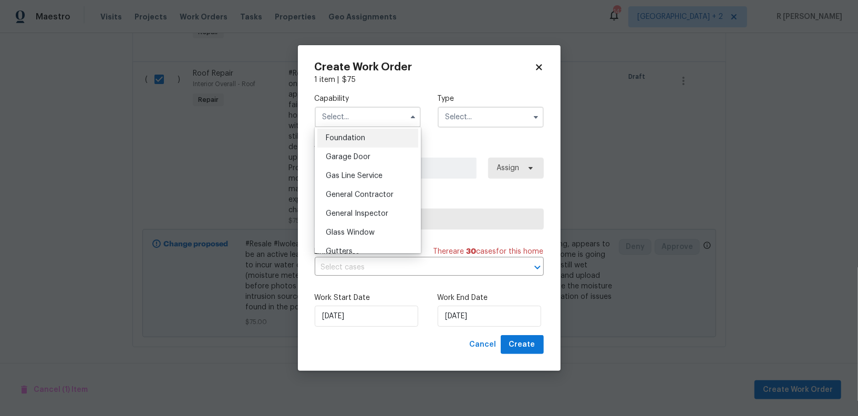
scroll to position [490, 0]
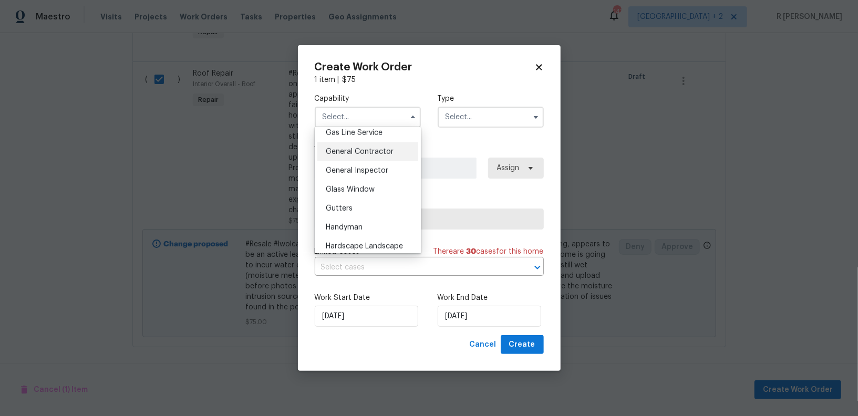
click at [379, 145] on div "General Contractor" at bounding box center [368, 151] width 101 height 19
type input "General Contractor"
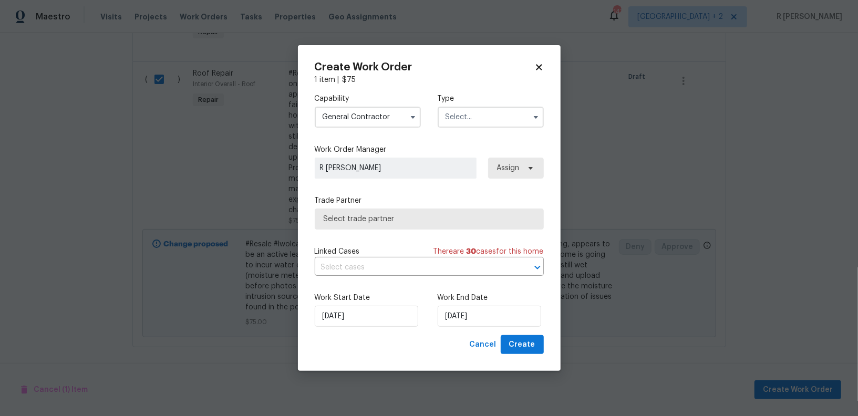
click at [488, 125] on input "text" at bounding box center [491, 117] width 106 height 21
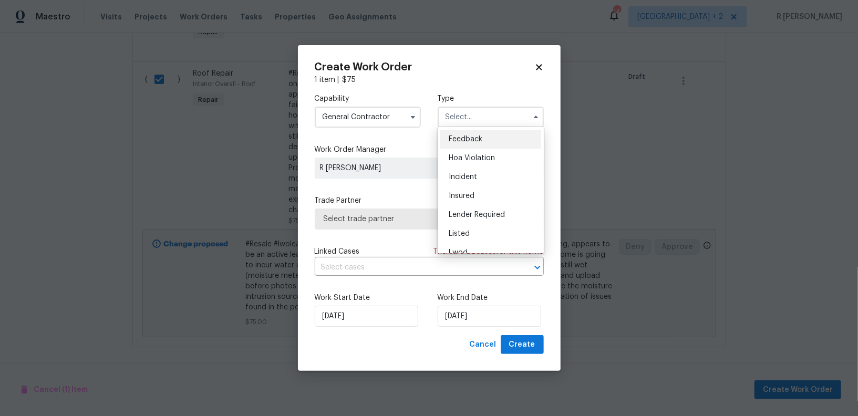
click at [481, 136] on span "Feedback" at bounding box center [466, 139] width 34 height 7
type input "Feedback"
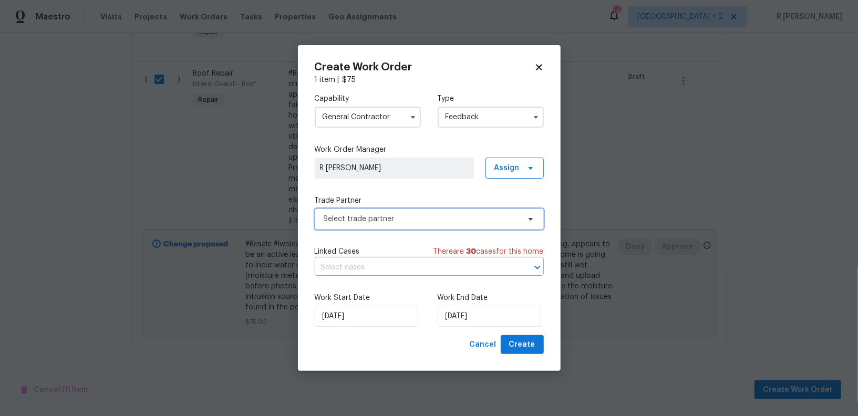
click at [383, 223] on span "Select trade partner" at bounding box center [422, 219] width 196 height 11
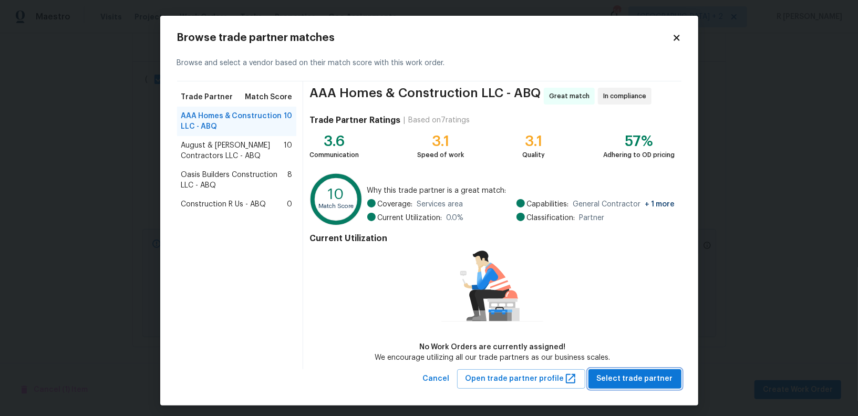
click at [646, 374] on span "Select trade partner" at bounding box center [635, 379] width 76 height 13
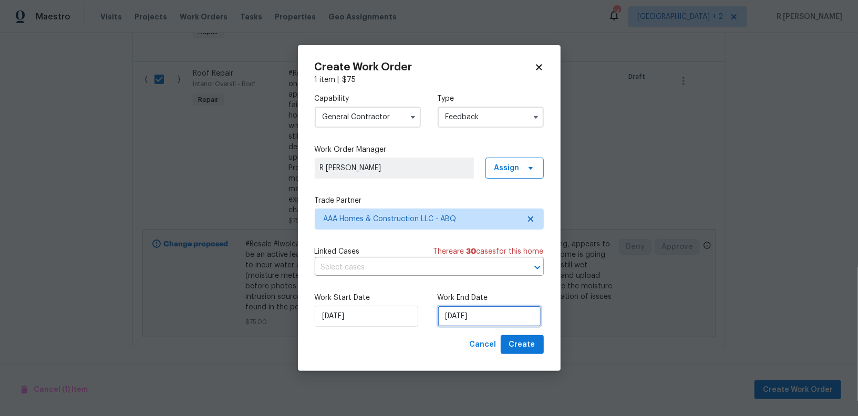
click at [468, 315] on input "10/09/2025" at bounding box center [490, 316] width 104 height 21
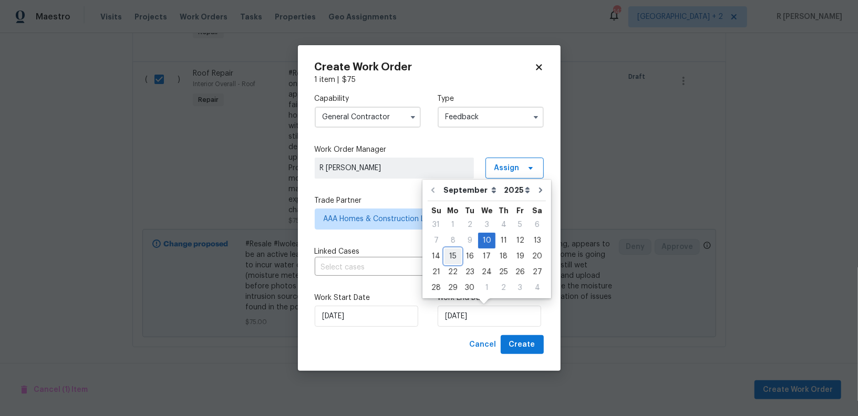
click at [456, 257] on div "15" at bounding box center [453, 256] width 17 height 15
type input "15/09/2025"
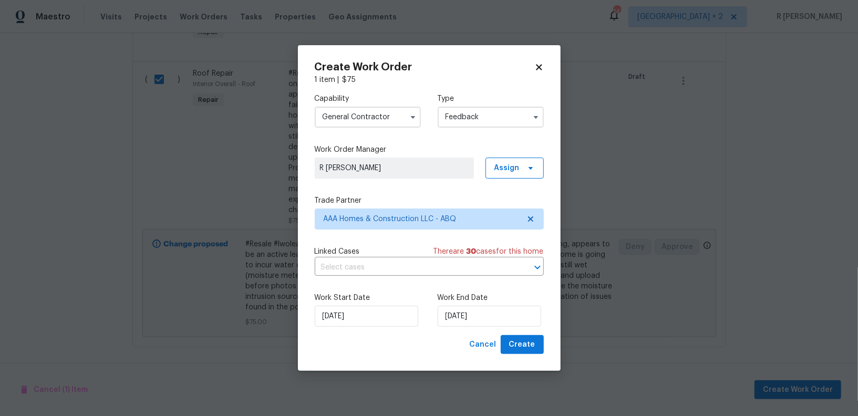
click at [527, 356] on div "Create Work Order 1 item | $ 75 Capability General Contractor Type Feedback Wor…" at bounding box center [429, 208] width 263 height 326
click at [526, 339] on span "Create" at bounding box center [522, 345] width 26 height 13
checkbox input "false"
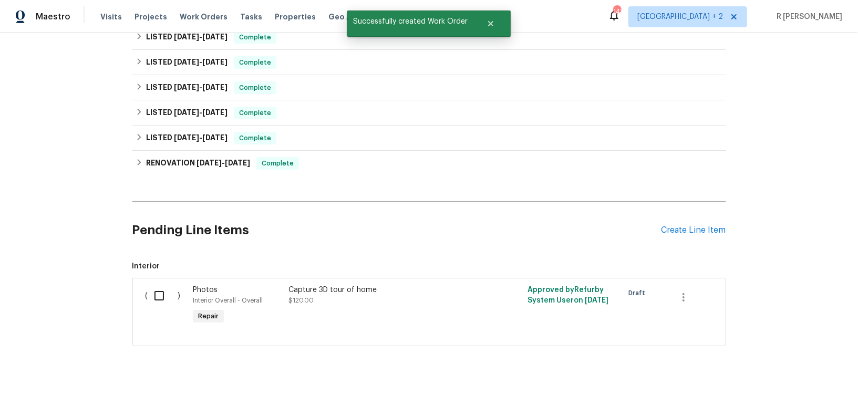
scroll to position [0, 0]
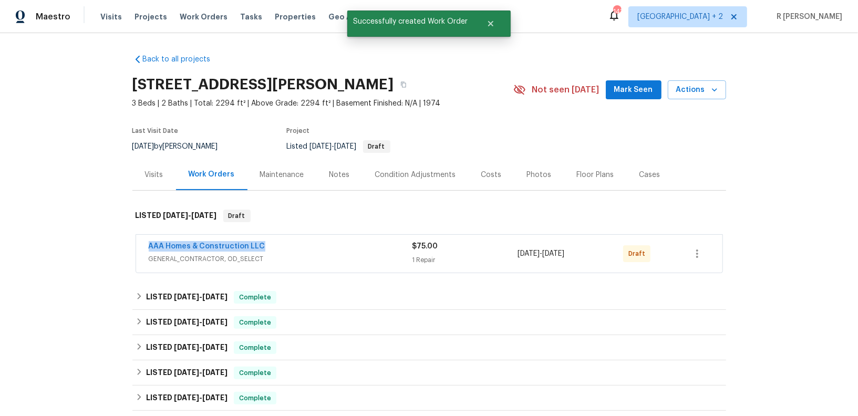
drag, startPoint x: 264, startPoint y: 245, endPoint x: 131, endPoint y: 242, distance: 133.0
click at [131, 242] on div "Back to all projects 3912 Wellesley Dr NE, Albuquerque, NM 87107 3 Beds | 2 Bat…" at bounding box center [429, 224] width 858 height 383
copy link "AAA Homes & Construction LLC"
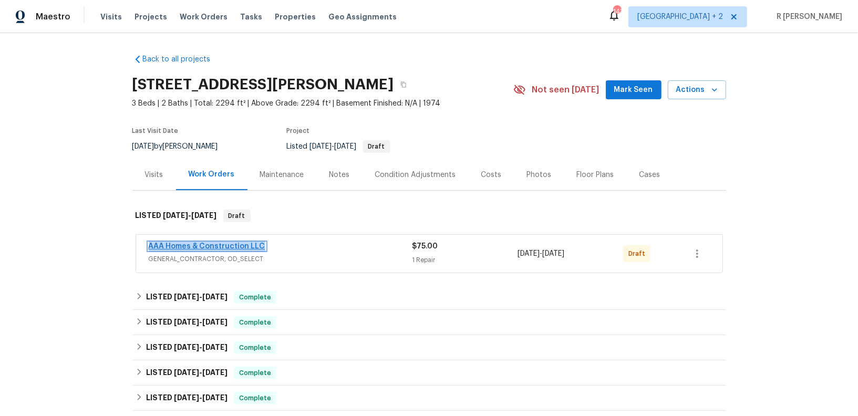
click at [218, 247] on link "AAA Homes & Construction LLC" at bounding box center [207, 246] width 117 height 7
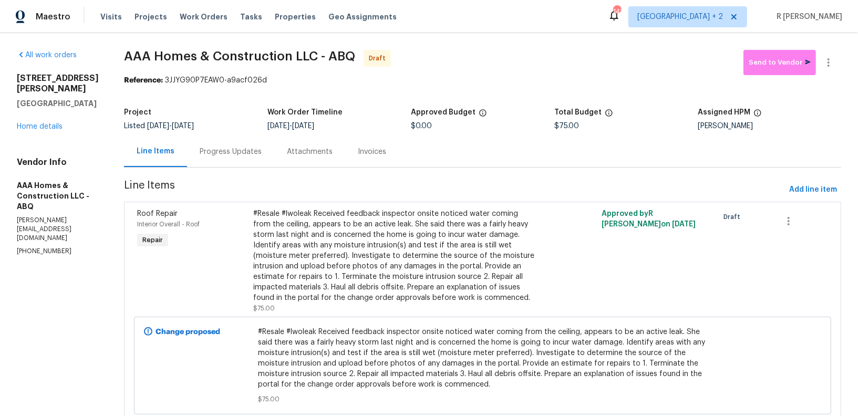
click at [267, 155] on div "Progress Updates" at bounding box center [230, 151] width 87 height 31
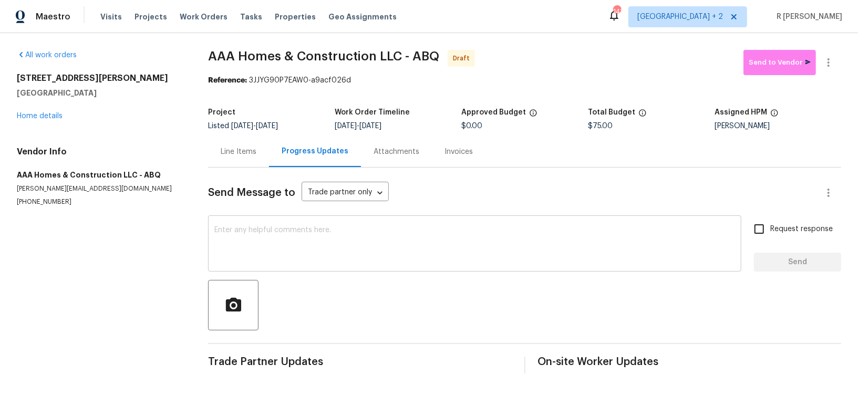
click at [342, 270] on div "x ​" at bounding box center [475, 245] width 534 height 54
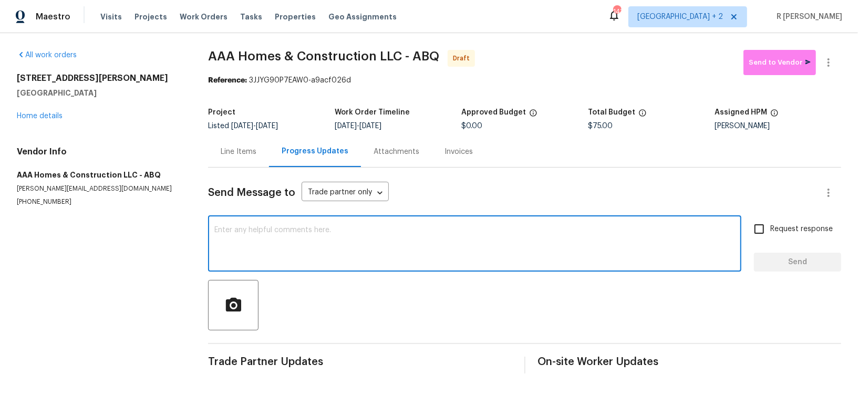
paste textarea "Hey, this is Yogesh from Opendoor. I’m confirming you received the WO for the p…"
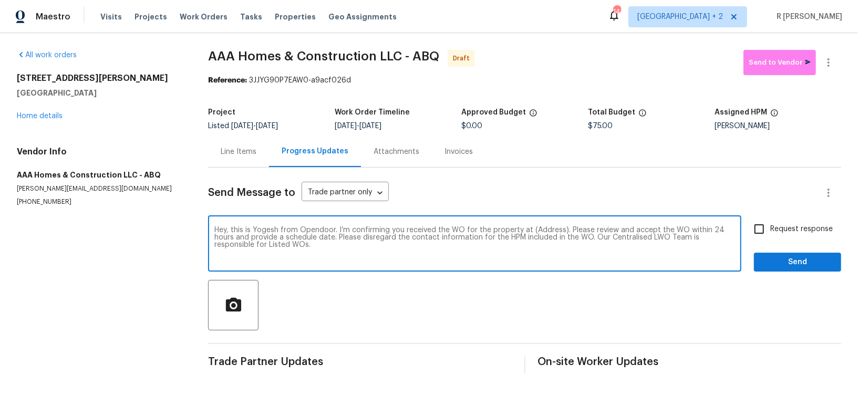
click at [540, 229] on textarea "Hey, this is Yogesh from Opendoor. I’m confirming you received the WO for the p…" at bounding box center [474, 245] width 521 height 37
paste textarea "3912 Wellesley Dr NE, Albuquerque, NM 87107"
type textarea "Hey, this is Yogesh from Opendoor. I’m confirming you received the WO for the p…"
click at [823, 235] on label "Request response" at bounding box center [791, 229] width 85 height 22
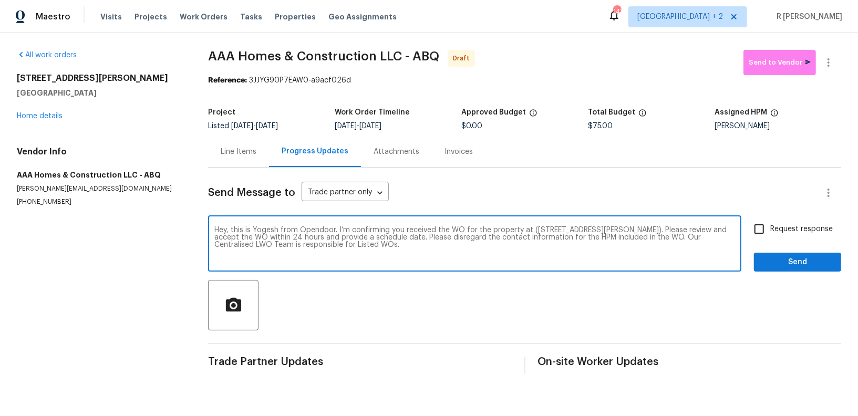
click at [771, 235] on input "Request response" at bounding box center [760, 229] width 22 height 22
checkbox input "true"
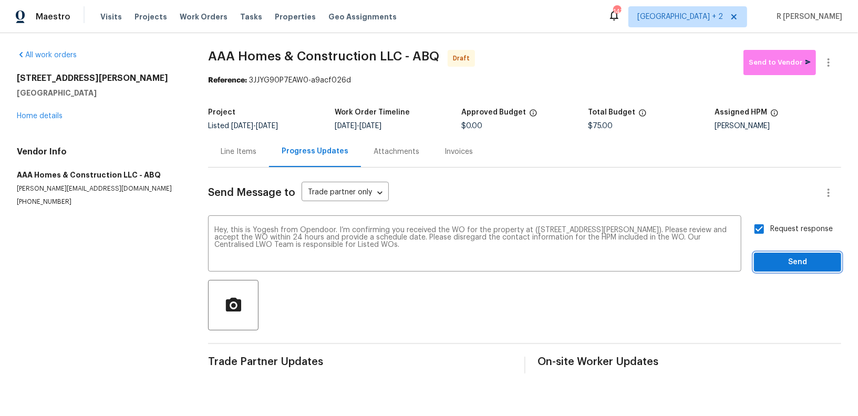
click at [806, 256] on span "Send" at bounding box center [798, 262] width 70 height 13
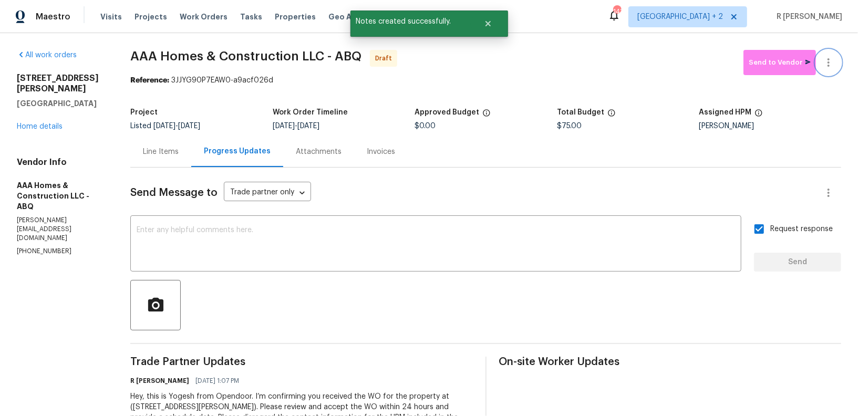
click at [829, 60] on icon "button" at bounding box center [829, 62] width 13 height 13
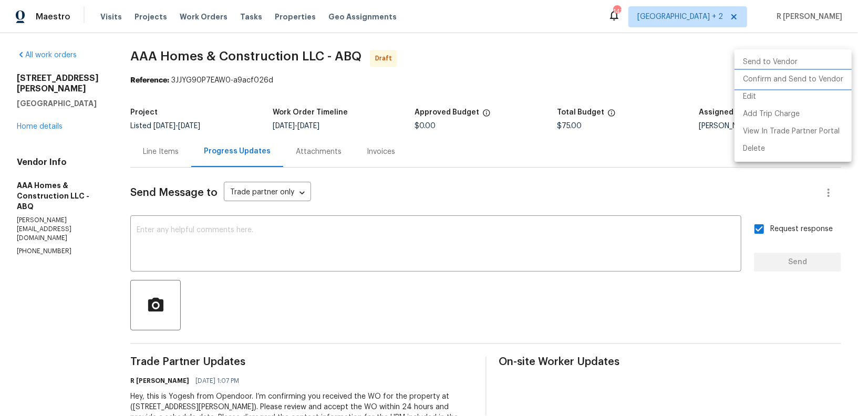
click at [807, 74] on li "Confirm and Send to Vendor" at bounding box center [793, 79] width 117 height 17
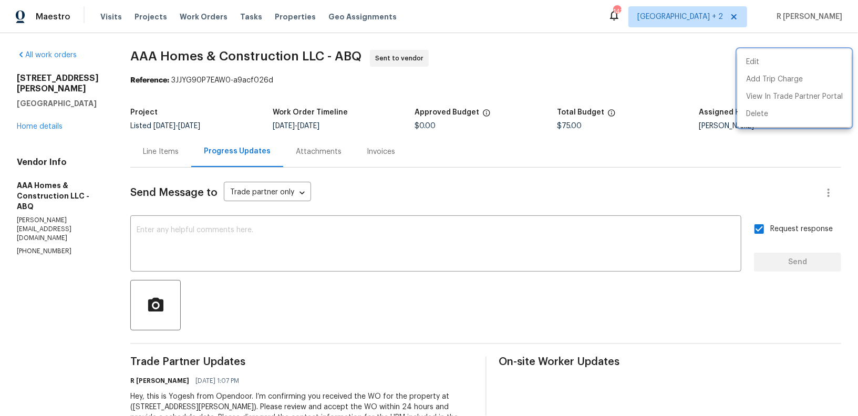
click at [623, 98] on div at bounding box center [429, 208] width 858 height 416
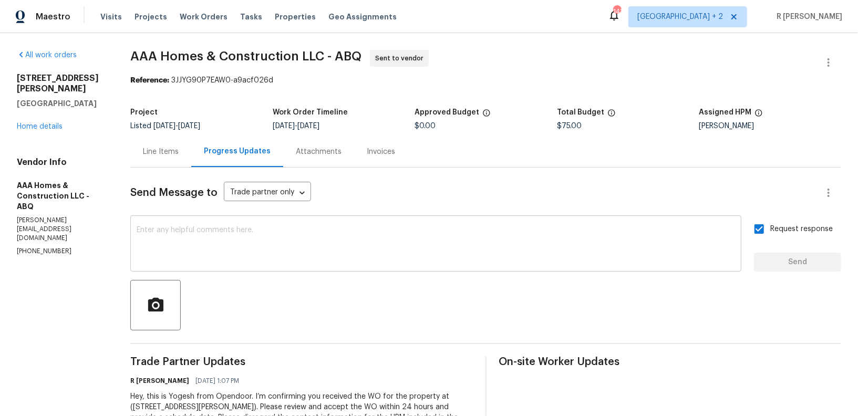
click at [295, 243] on textarea at bounding box center [436, 245] width 599 height 37
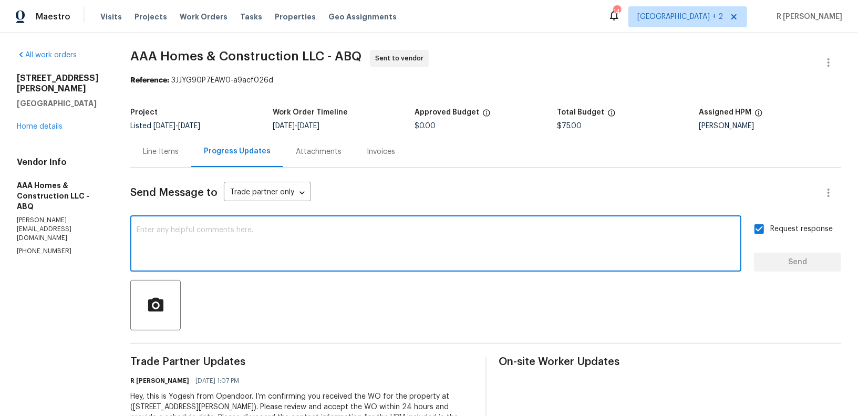
paste textarea "Attention All Work Orders must include before-photos (both close-up and wide-an…"
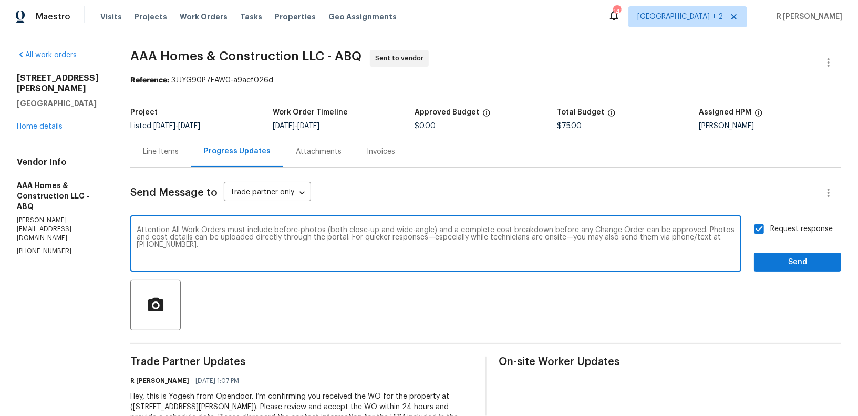
type textarea "Attention All Work Orders must include before-photos (both close-up and wide-an…"
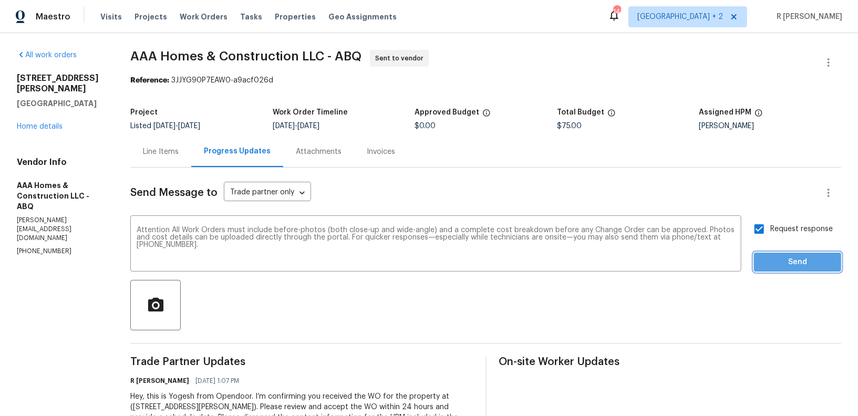
click at [819, 268] on span "Send" at bounding box center [798, 262] width 70 height 13
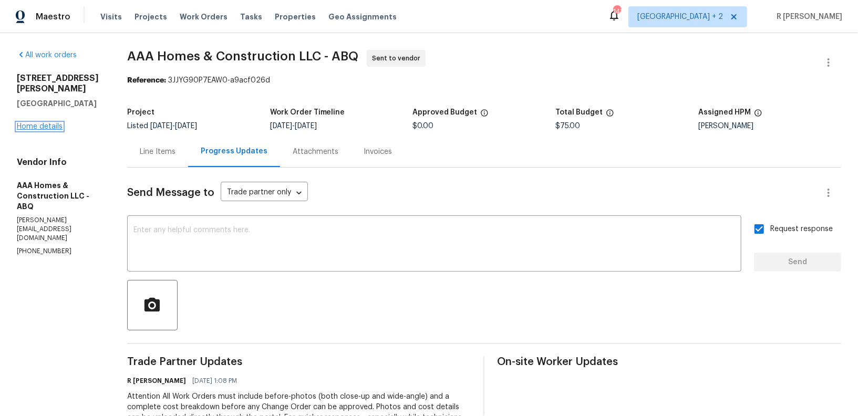
click at [46, 123] on link "Home details" at bounding box center [40, 126] width 46 height 7
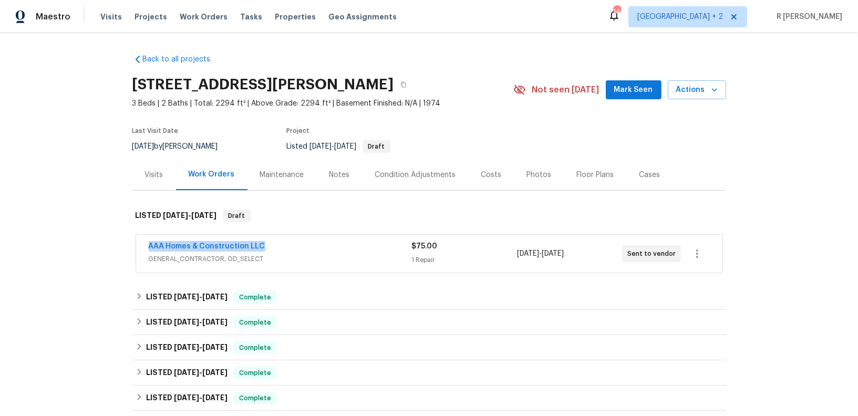
drag, startPoint x: 272, startPoint y: 243, endPoint x: 0, endPoint y: 243, distance: 272.3
click at [0, 243] on div "Back to all projects 3912 Wellesley Dr NE, Albuquerque, NM 87107 3 Beds | 2 Bat…" at bounding box center [429, 224] width 858 height 383
copy link "AAA Homes & Construction LLC"
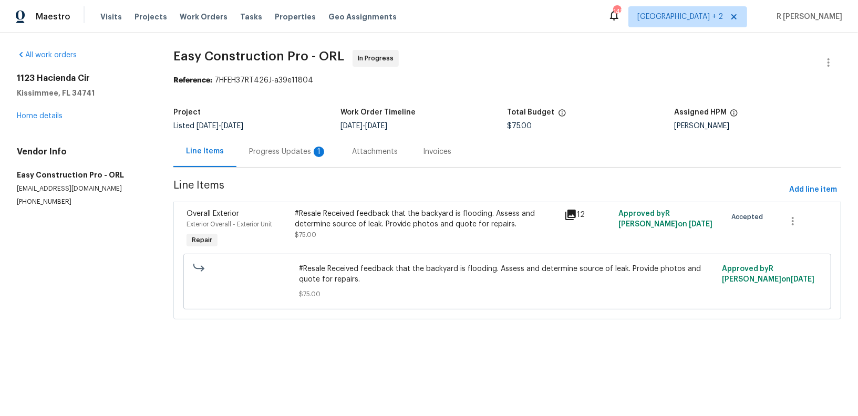
click at [275, 153] on div "Progress Updates 1" at bounding box center [288, 152] width 78 height 11
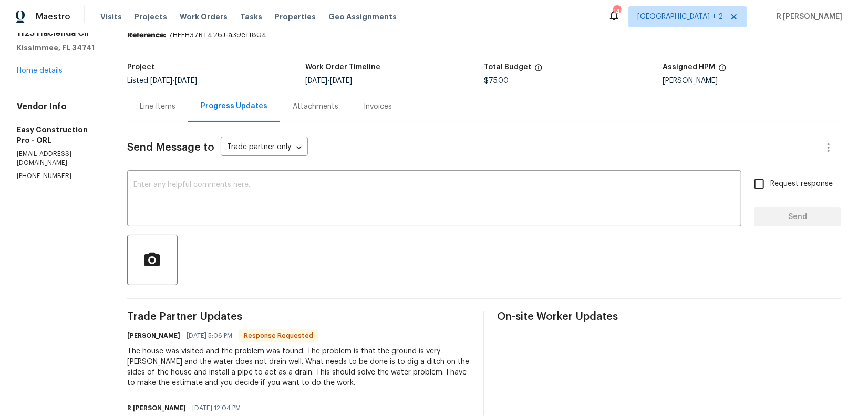
scroll to position [50, 0]
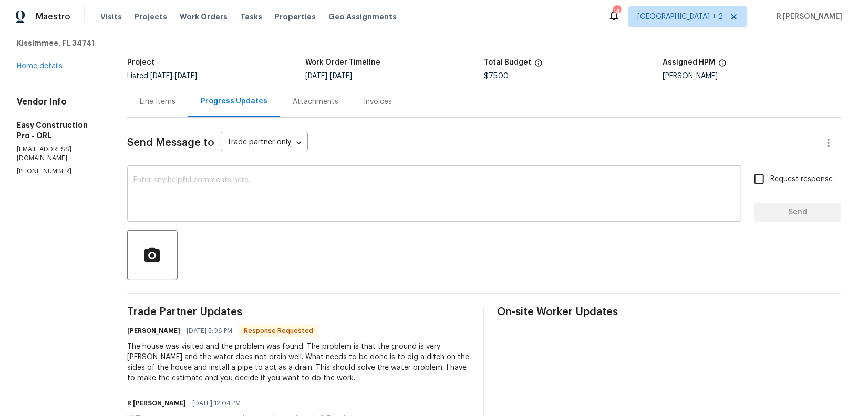
click at [281, 216] on div "x ​" at bounding box center [434, 195] width 615 height 54
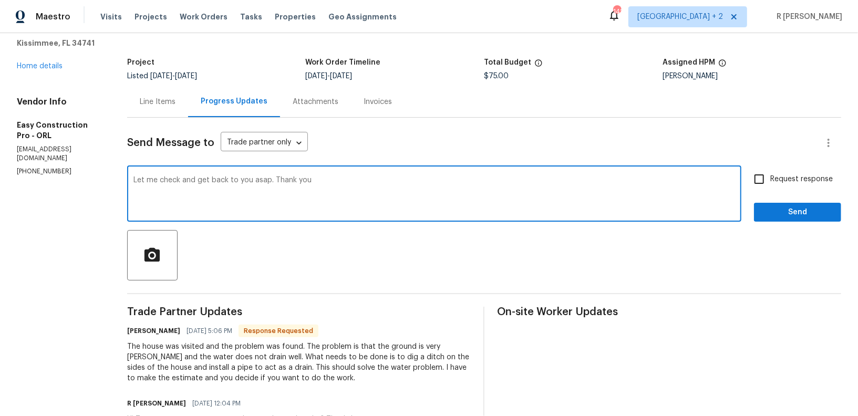
click at [149, 328] on h6 "[PERSON_NAME]" at bounding box center [153, 331] width 53 height 11
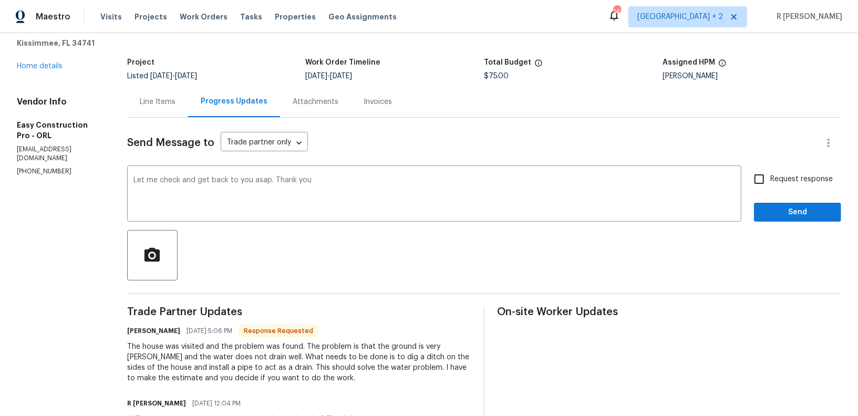
click at [149, 328] on h6 "[PERSON_NAME]" at bounding box center [153, 331] width 53 height 11
copy h6 "Yaser"
click at [368, 181] on textarea "Let me check and get back to you asap. Thank you" at bounding box center [435, 195] width 602 height 37
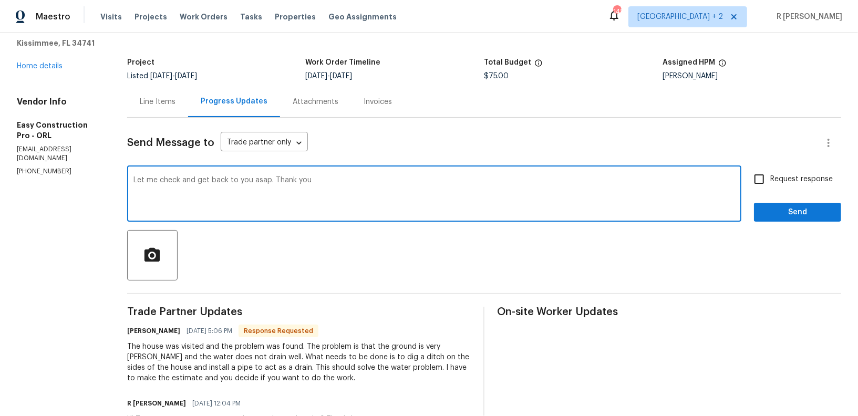
paste textarea "Yaser"
type textarea "Let me check and get back to you asap. Thank you [PERSON_NAME]."
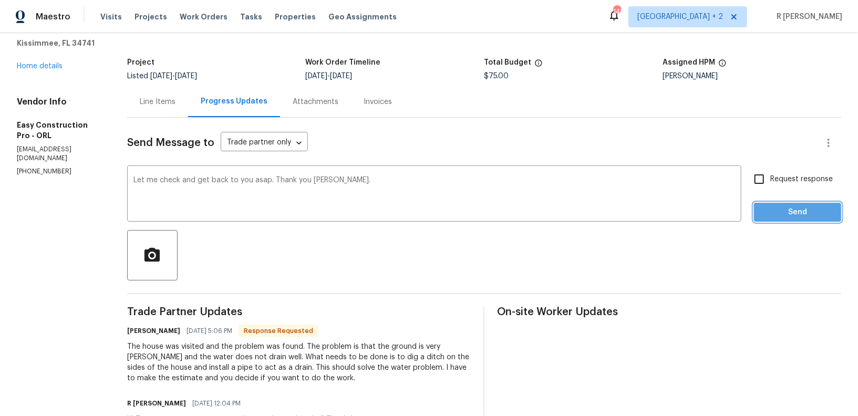
click at [806, 221] on button "Send" at bounding box center [797, 212] width 87 height 19
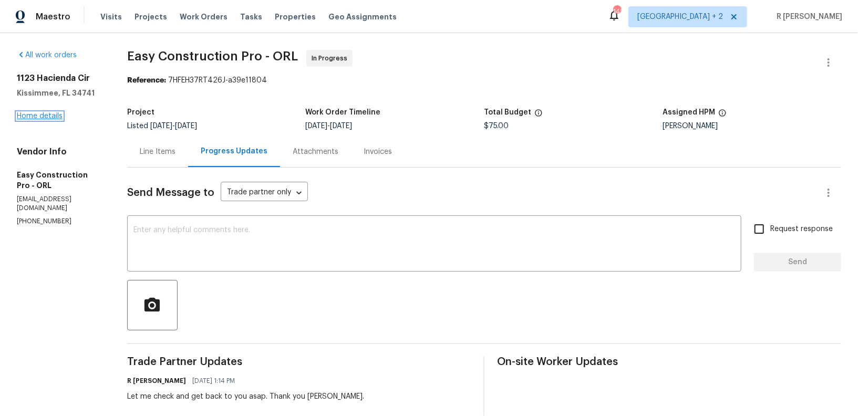
click at [35, 113] on link "Home details" at bounding box center [40, 116] width 46 height 7
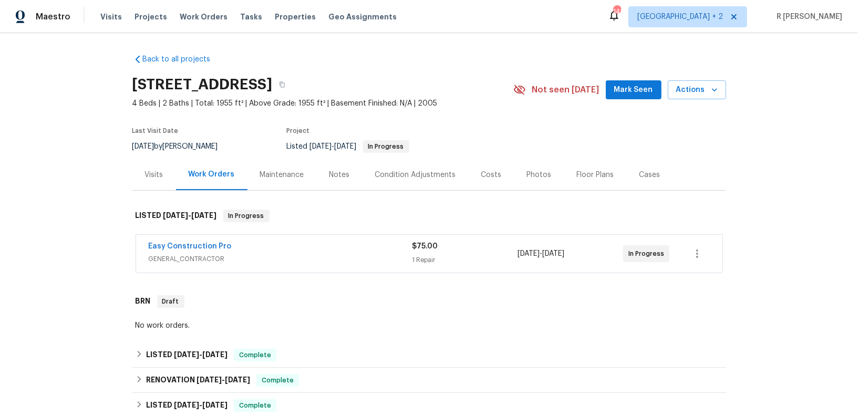
drag, startPoint x: 243, startPoint y: 246, endPoint x: 101, endPoint y: 244, distance: 142.5
click at [101, 244] on div "Back to all projects 1123 Hacienda Cir, Kissimmee, FL 34741 4 Beds | 2 Baths | …" at bounding box center [429, 224] width 858 height 383
copy link "Easy Construction Pro"
click at [173, 252] on div "Easy Construction Pro" at bounding box center [281, 247] width 264 height 13
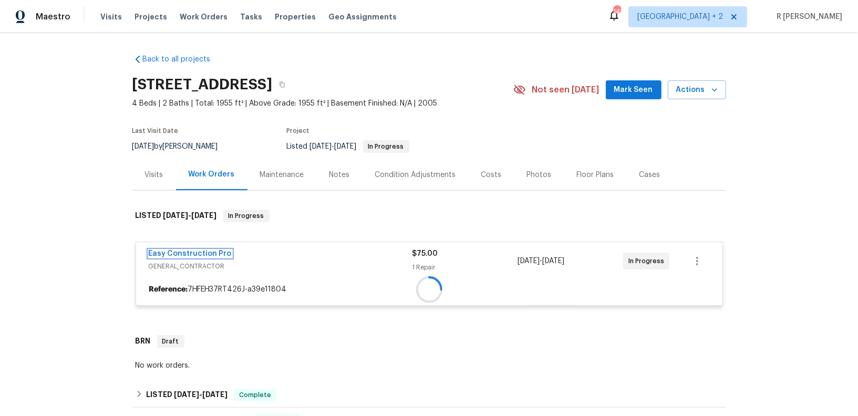
click at [173, 252] on link "Easy Construction Pro" at bounding box center [190, 253] width 83 height 7
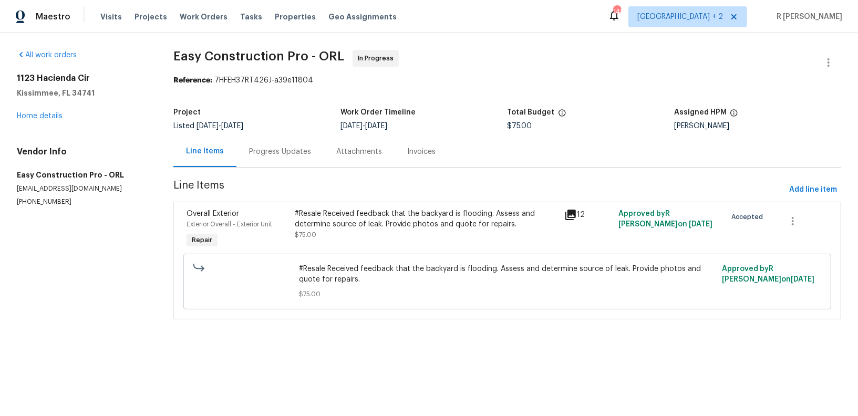
click at [275, 150] on div "Progress Updates" at bounding box center [280, 152] width 62 height 11
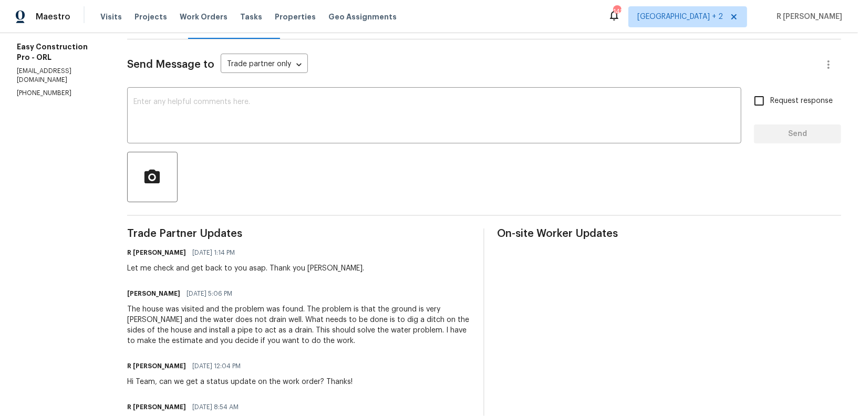
scroll to position [228, 0]
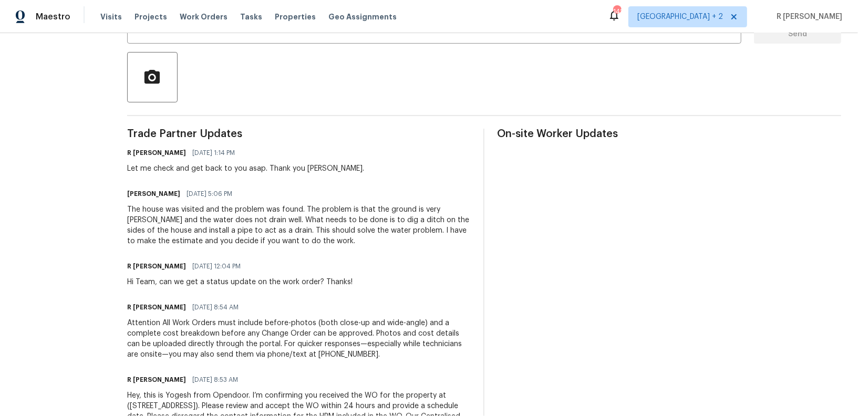
click at [182, 227] on div "The house was visited and the problem was found. The problem is that the ground…" at bounding box center [299, 226] width 344 height 42
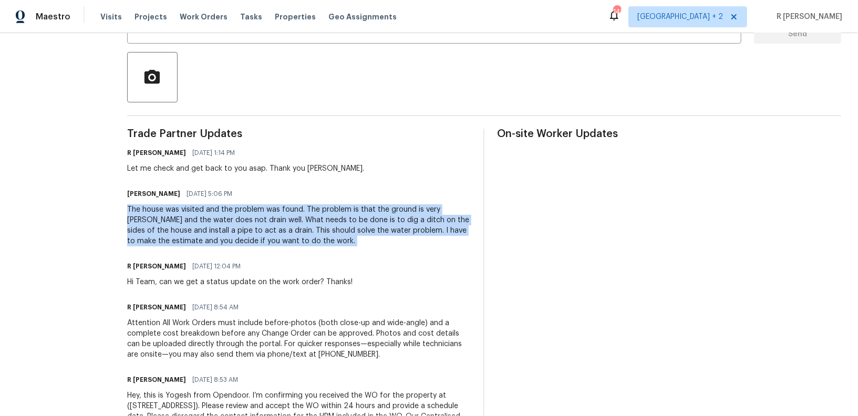
click at [182, 227] on div "The house was visited and the problem was found. The problem is that the ground…" at bounding box center [299, 226] width 344 height 42
copy div "The house was visited and the problem was found. The problem is that the ground…"
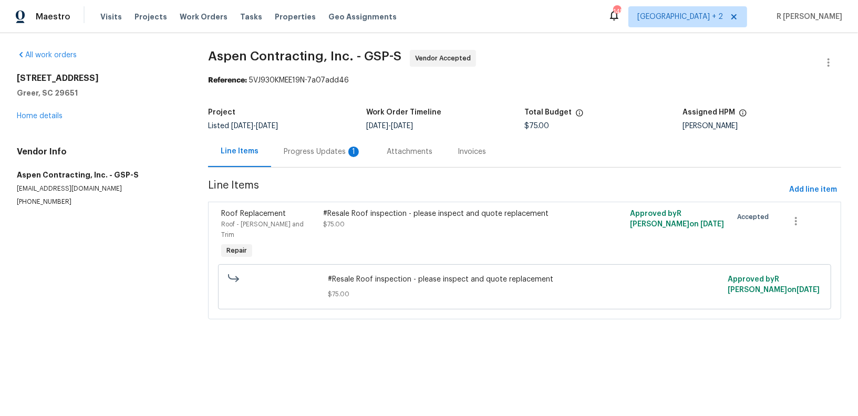
click at [318, 137] on div "Progress Updates 1" at bounding box center [322, 151] width 103 height 31
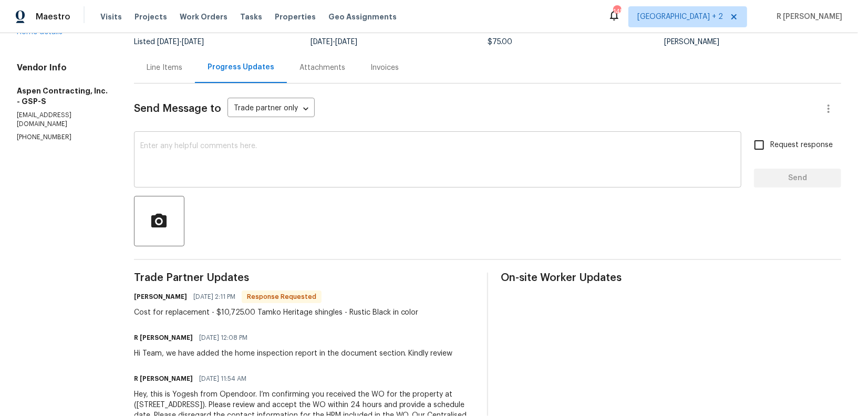
scroll to position [114, 0]
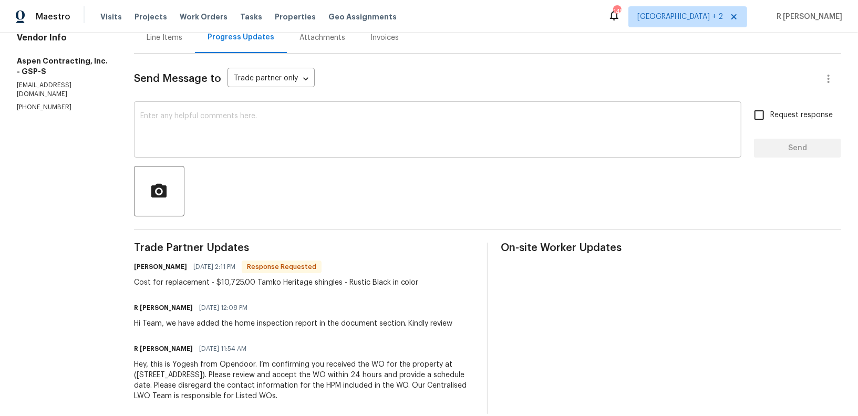
click at [292, 252] on span "Trade Partner Updates" at bounding box center [304, 248] width 341 height 11
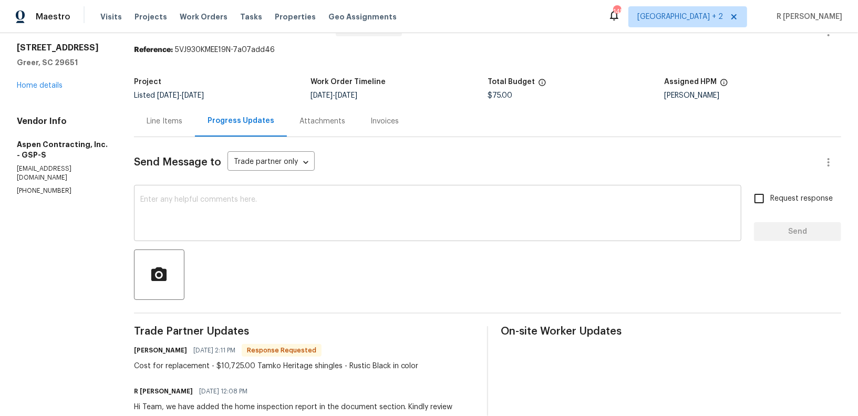
scroll to position [20, 0]
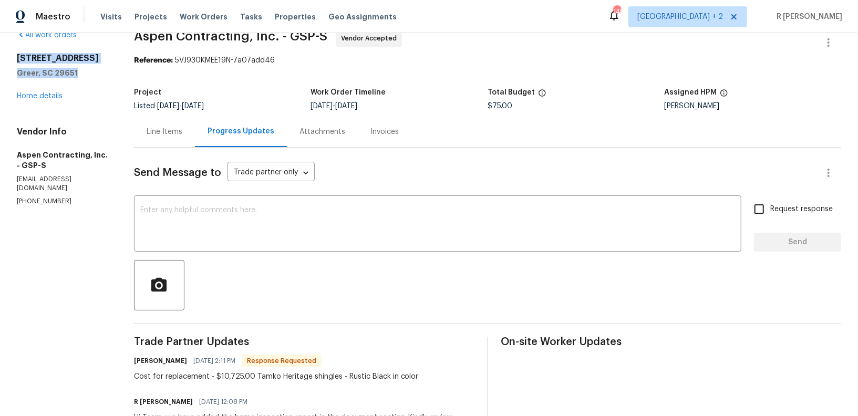
drag, startPoint x: 79, startPoint y: 84, endPoint x: 12, endPoint y: 54, distance: 73.2
click at [12, 54] on div "All work orders [STREET_ADDRESS] Home details Vendor Info Aspen Contracting, In…" at bounding box center [429, 269] width 858 height 512
copy div "[STREET_ADDRESS]"
click at [339, 212] on textarea at bounding box center [437, 225] width 595 height 37
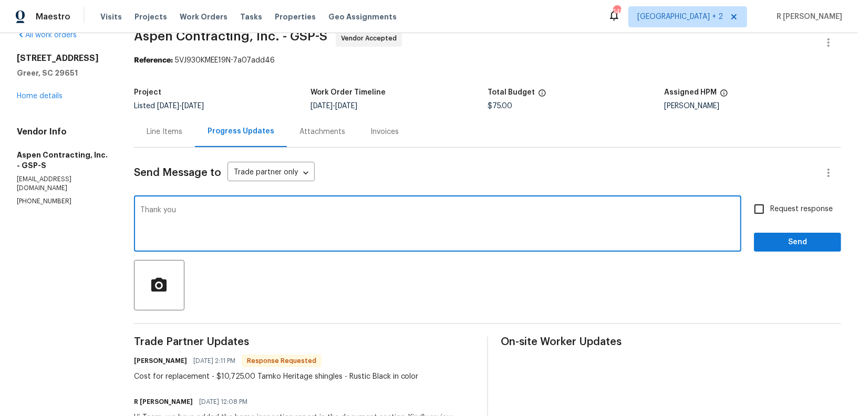
click at [139, 362] on h6 "[PERSON_NAME]" at bounding box center [160, 361] width 53 height 11
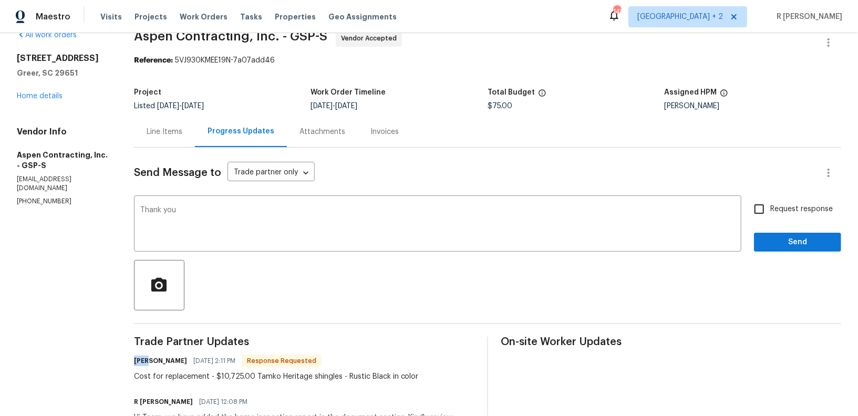
click at [139, 362] on h6 "[PERSON_NAME]" at bounding box center [160, 361] width 53 height 11
copy h6 "[PERSON_NAME]"
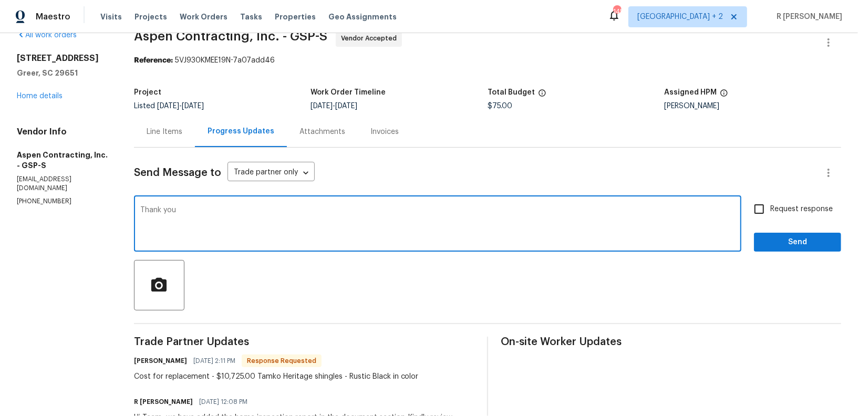
click at [233, 208] on textarea "Thank you" at bounding box center [437, 225] width 595 height 37
paste textarea "[PERSON_NAME]"
type textarea "Thank you [PERSON_NAME]. We will get back to you asap."
click at [774, 217] on label "Request response" at bounding box center [791, 209] width 85 height 22
click at [771, 217] on input "Request response" at bounding box center [760, 209] width 22 height 22
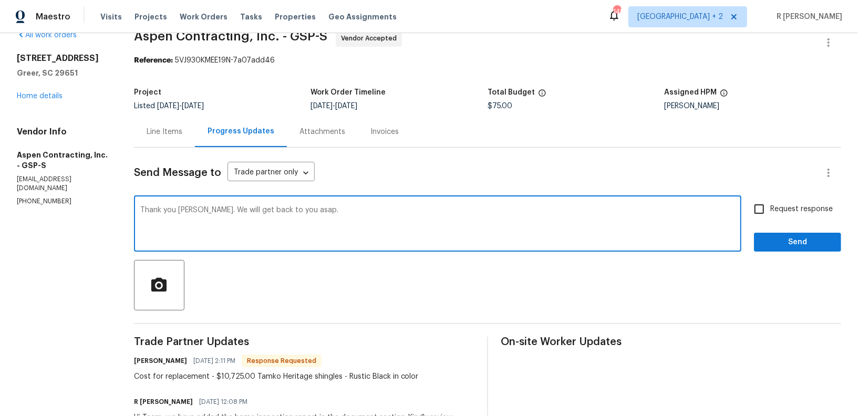
checkbox input "true"
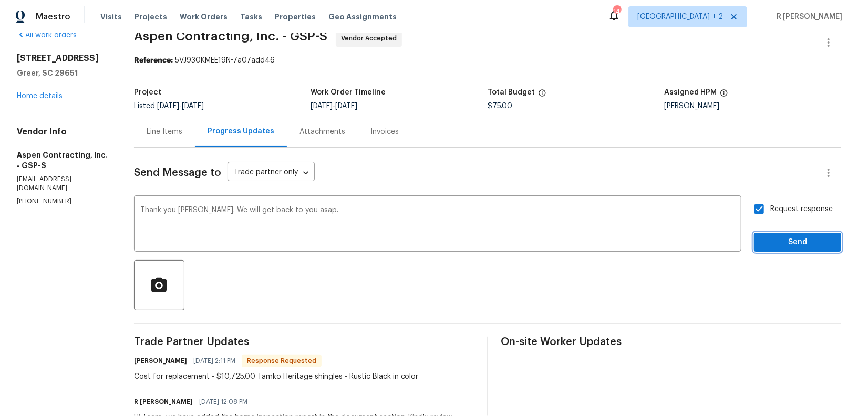
click at [774, 236] on span "Send" at bounding box center [798, 242] width 70 height 13
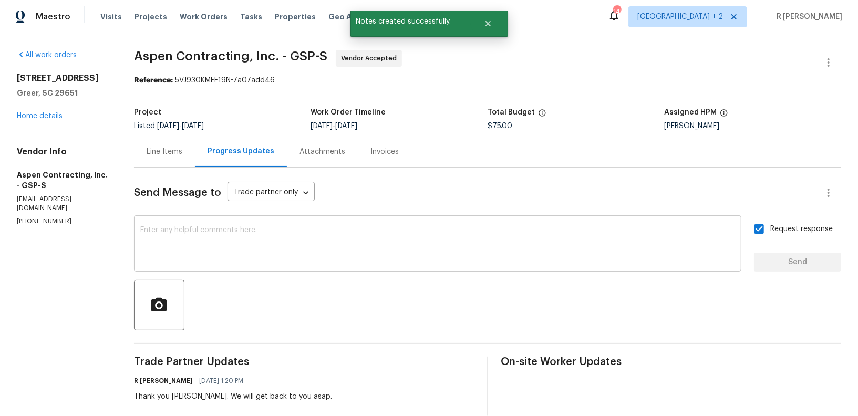
scroll to position [116, 0]
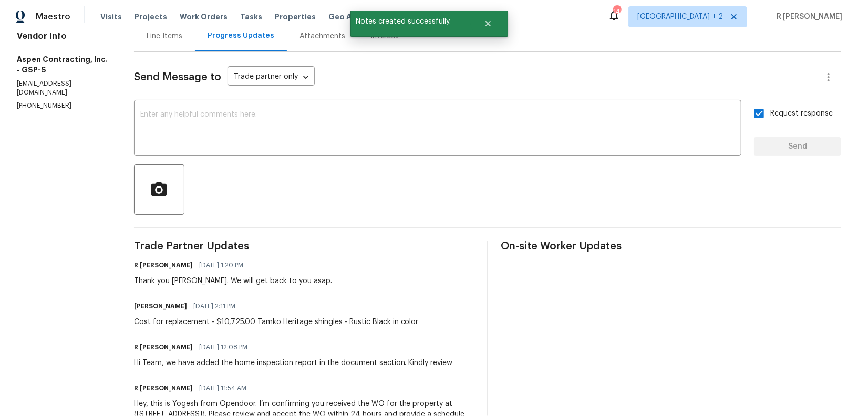
click at [322, 320] on div "Cost for replacement - $10,725.00 Tamko Heritage shingles - Rustic Black in col…" at bounding box center [276, 322] width 285 height 11
copy div "Cost for replacement - $10,725.00 Tamko Heritage shingles - Rustic Black in col…"
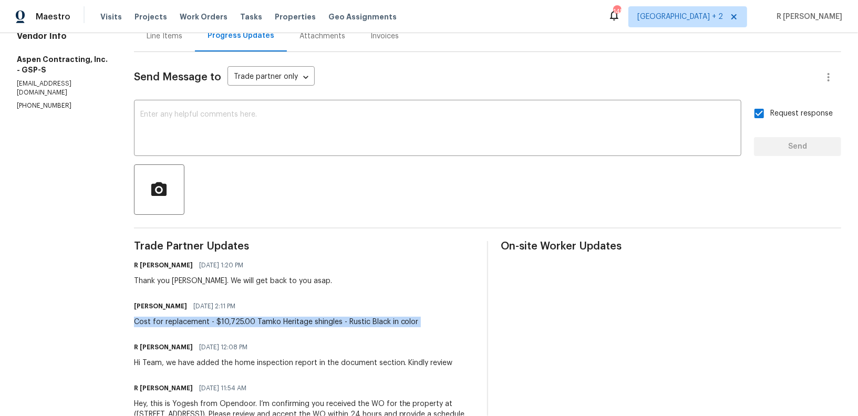
copy div "Cost for replacement - $10,725.00 Tamko Heritage shingles - Rustic Black in col…"
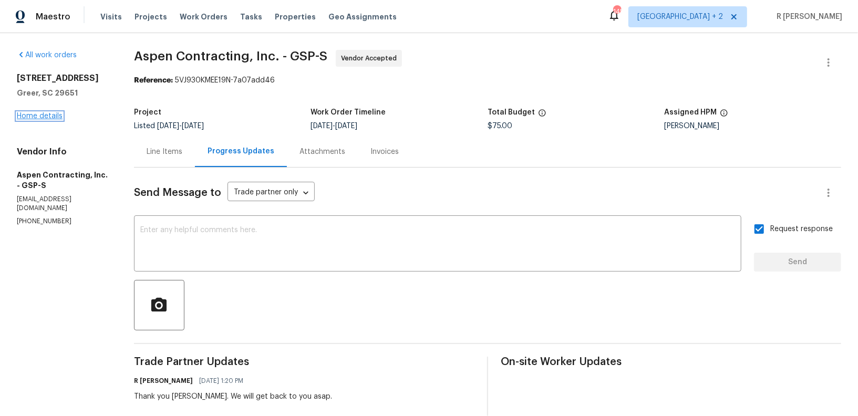
click at [28, 120] on link "Home details" at bounding box center [40, 116] width 46 height 7
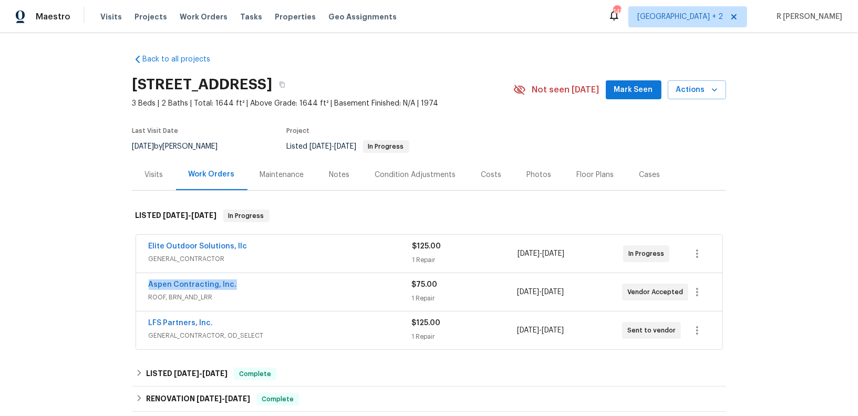
drag, startPoint x: 238, startPoint y: 284, endPoint x: 80, endPoint y: 283, distance: 158.2
click at [80, 283] on div "Back to all projects [STREET_ADDRESS] 3 Beds | 2 Baths | Total: 1644 ft² | Abov…" at bounding box center [429, 224] width 858 height 383
copy link "Aspen Contracting, Inc."
click at [25, 221] on div "Back to all projects [STREET_ADDRESS] 3 Beds | 2 Baths | Total: 1644 ft² | Abov…" at bounding box center [429, 224] width 858 height 383
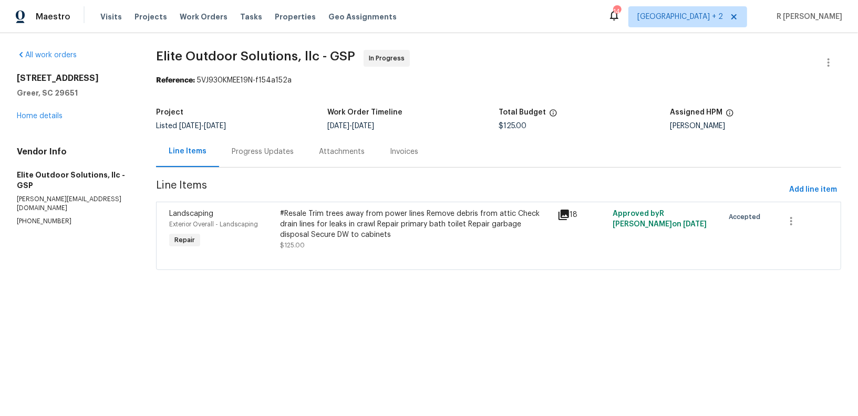
click at [264, 153] on div "Progress Updates" at bounding box center [263, 152] width 62 height 11
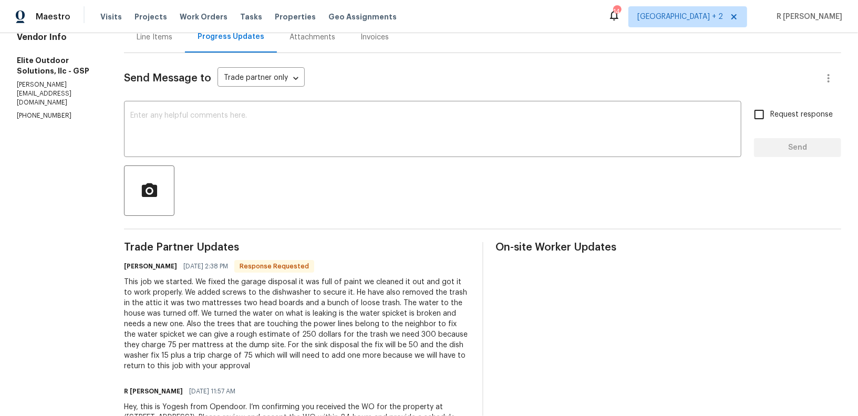
scroll to position [124, 0]
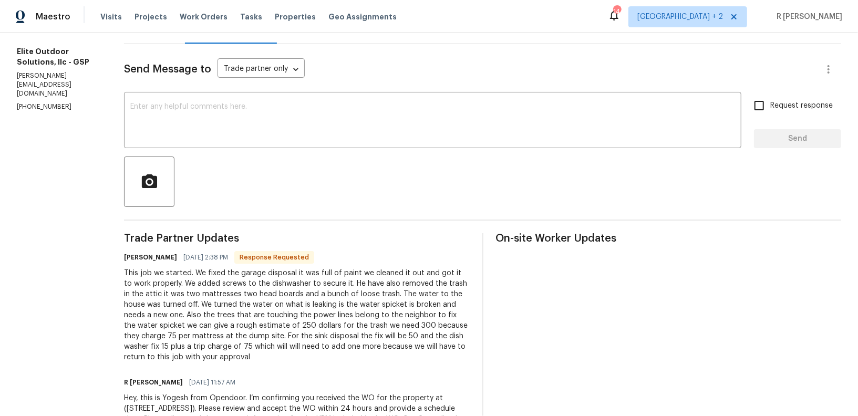
click at [198, 326] on div "This job we started. We fixed the garage disposal it was full of paint we clean…" at bounding box center [297, 315] width 346 height 95
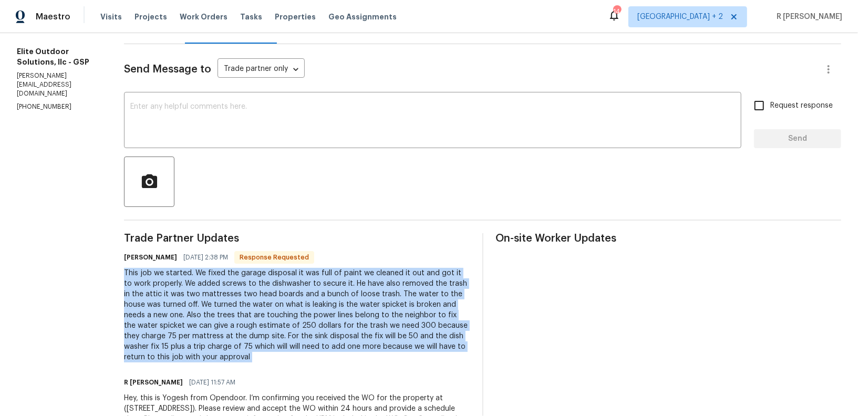
click at [198, 326] on div "This job we started. We fixed the garage disposal it was full of paint we clean…" at bounding box center [297, 315] width 346 height 95
copy div "This job we started. We fixed the garage disposal it was full of paint we clean…"
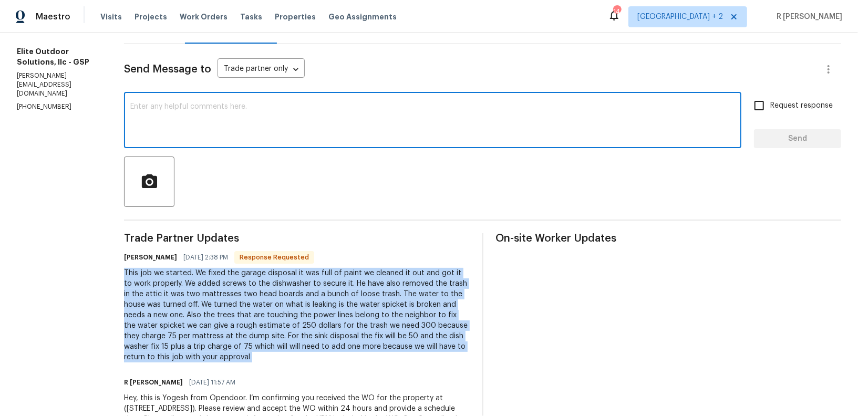
click at [267, 113] on textarea at bounding box center [432, 121] width 605 height 37
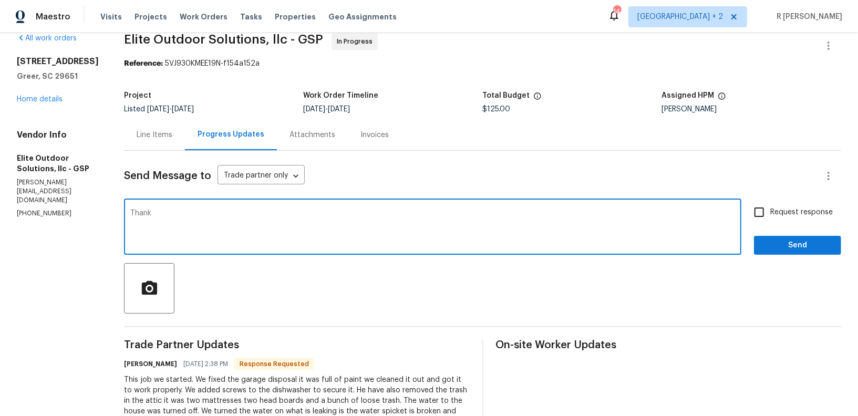
scroll to position [0, 0]
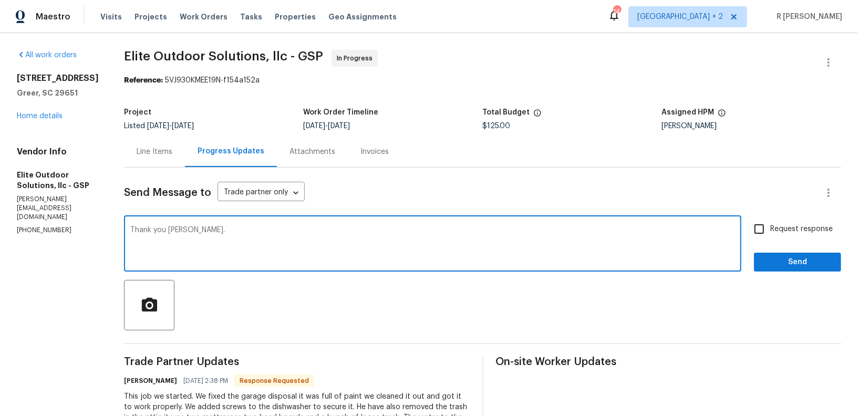
type textarea "Thank you [PERSON_NAME]."
click at [799, 262] on span "Send" at bounding box center [798, 262] width 70 height 13
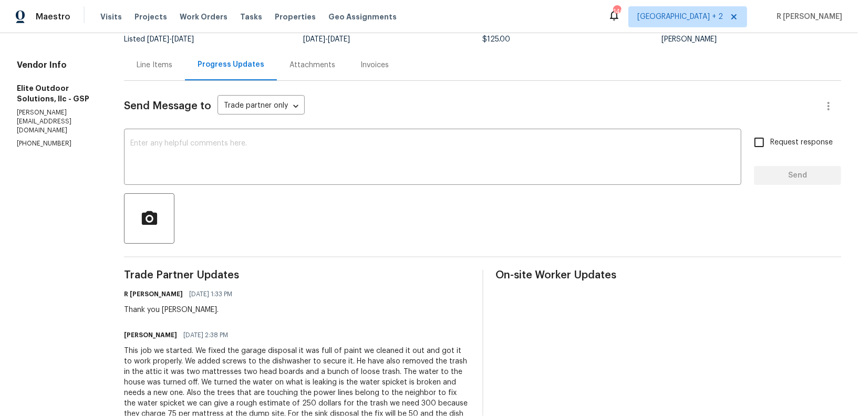
scroll to position [170, 0]
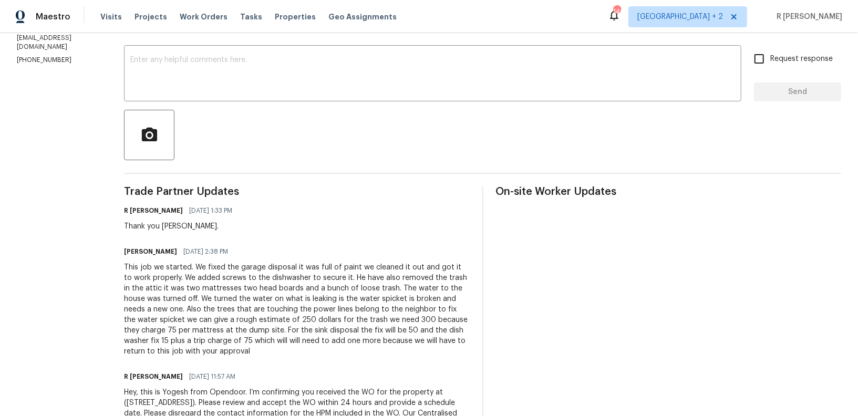
click at [191, 289] on div "This job we started. We fixed the garage disposal it was full of paint we clean…" at bounding box center [297, 309] width 346 height 95
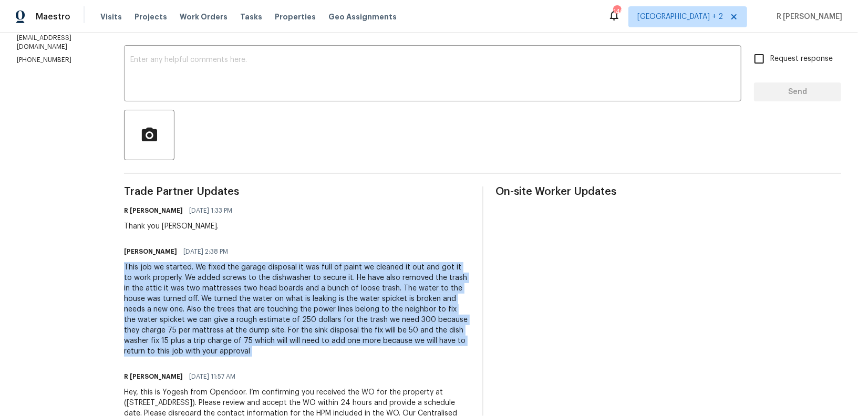
click at [191, 289] on div "This job we started. We fixed the garage disposal it was full of paint we clean…" at bounding box center [297, 309] width 346 height 95
copy div "This job we started. We fixed the garage disposal it was full of paint we clean…"
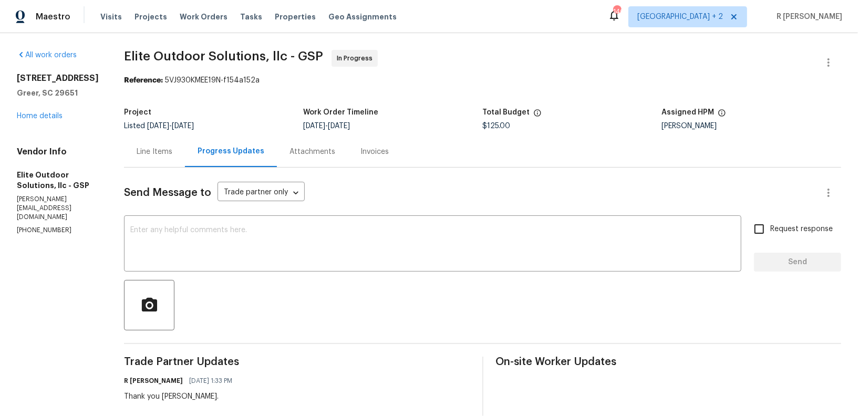
click at [137, 155] on div "Line Items" at bounding box center [155, 152] width 36 height 11
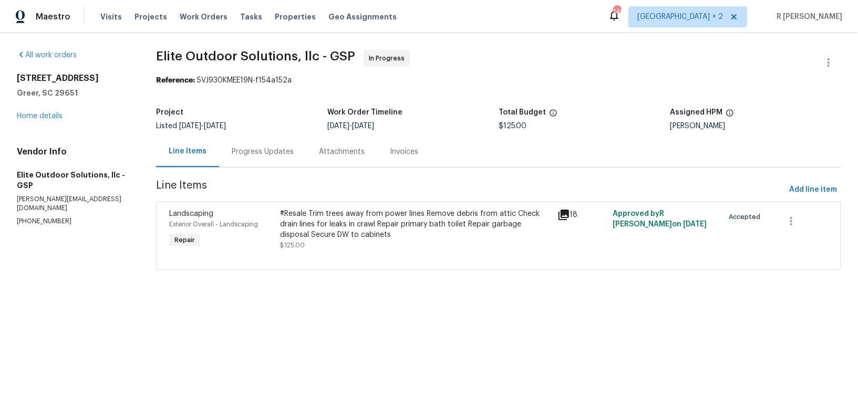
click at [341, 236] on div "#Resale Trim trees away from power lines Remove debris from attic Check drain l…" at bounding box center [415, 225] width 271 height 32
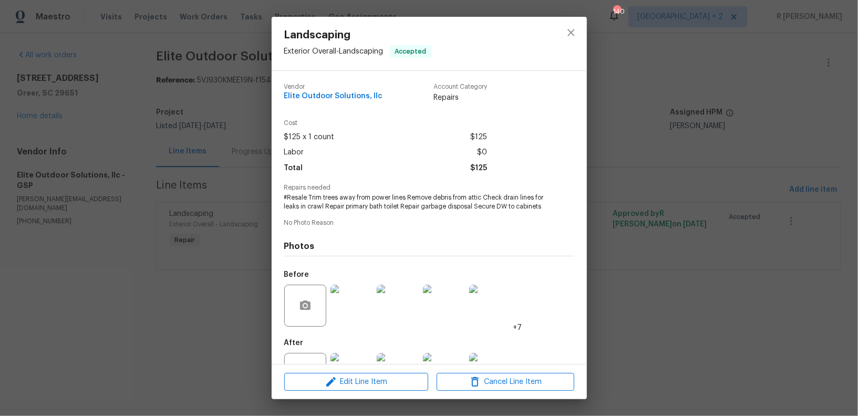
click at [355, 201] on span "#Resale Trim trees away from power lines Remove debris from attic Check drain l…" at bounding box center [414, 202] width 261 height 18
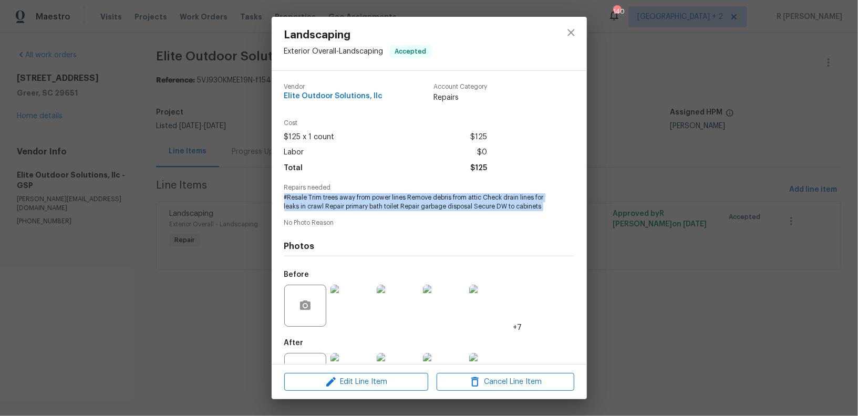
click at [355, 201] on span "#Resale Trim trees away from power lines Remove debris from attic Check drain l…" at bounding box center [414, 202] width 261 height 18
copy span "#Resale Trim trees away from power lines Remove debris from attic Check drain l…"
click at [571, 32] on icon "close" at bounding box center [571, 32] width 7 height 7
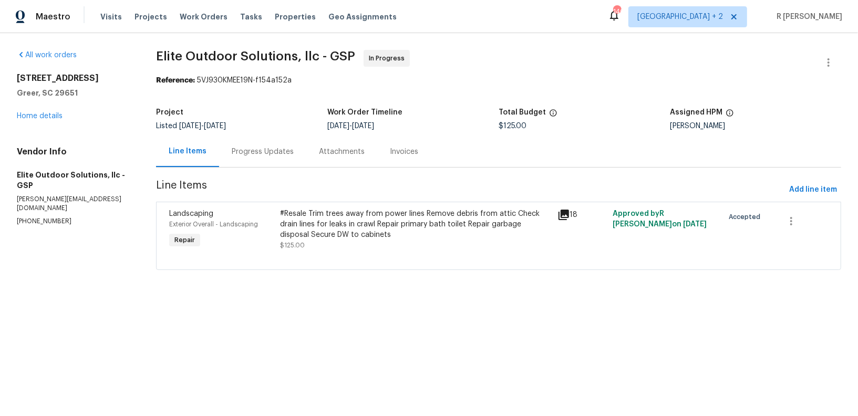
click at [261, 141] on div "Progress Updates" at bounding box center [262, 151] width 87 height 31
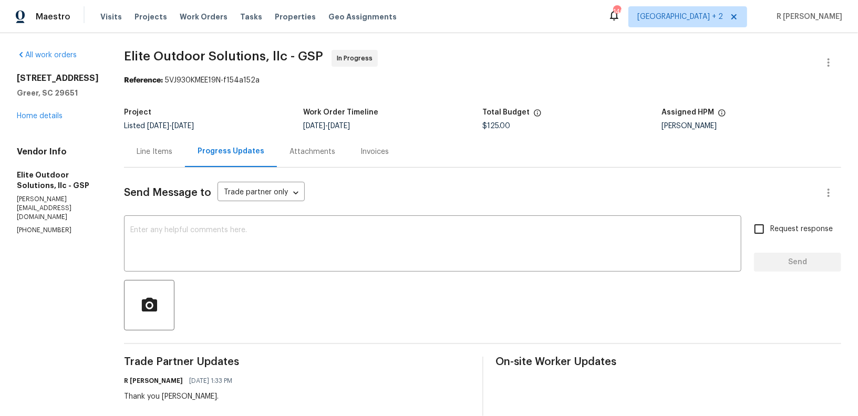
click at [242, 213] on div "Send Message to Trade partner only Trade partner only ​ x ​ Request response Se…" at bounding box center [483, 390] width 718 height 445
click at [228, 235] on textarea at bounding box center [432, 245] width 605 height 37
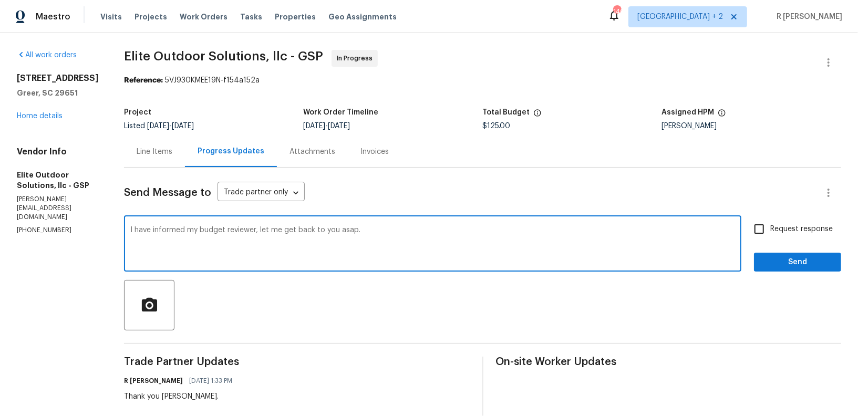
type textarea "I have informed my budget reviewer, let me get back to you asap."
click at [784, 270] on button "Send" at bounding box center [797, 262] width 87 height 19
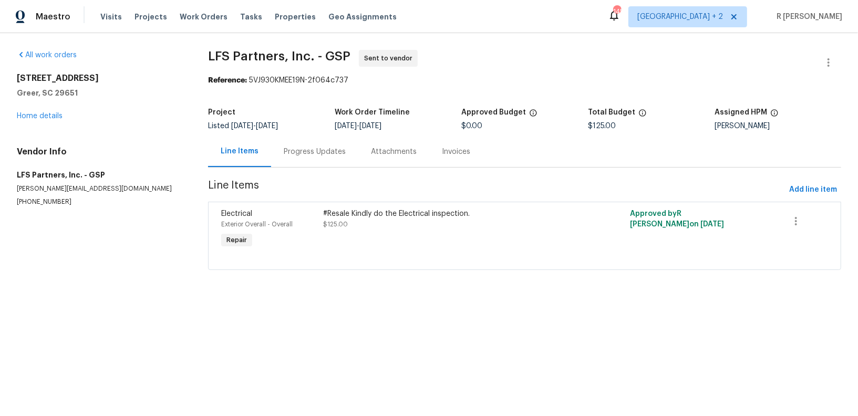
click at [28, 208] on section "All work orders 504 American Legion Rd Greer, SC 29651 Home details Vendor Info…" at bounding box center [100, 166] width 166 height 233
copy p "(704) 492-6440"
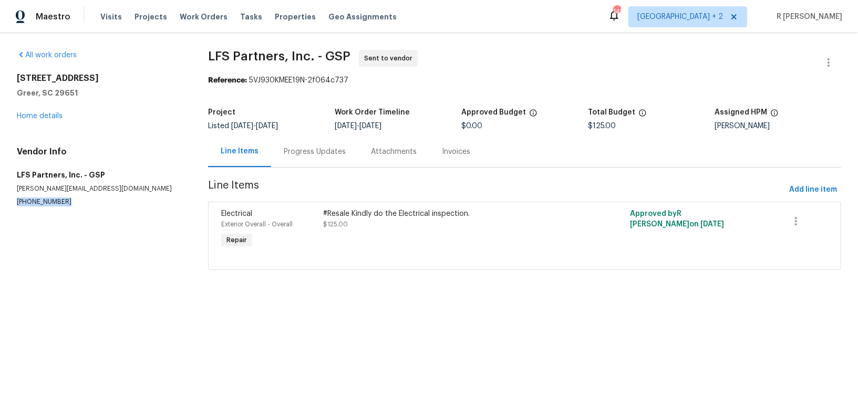
copy p "(704) 492-6440"
click at [295, 150] on div "Progress Updates" at bounding box center [315, 152] width 62 height 11
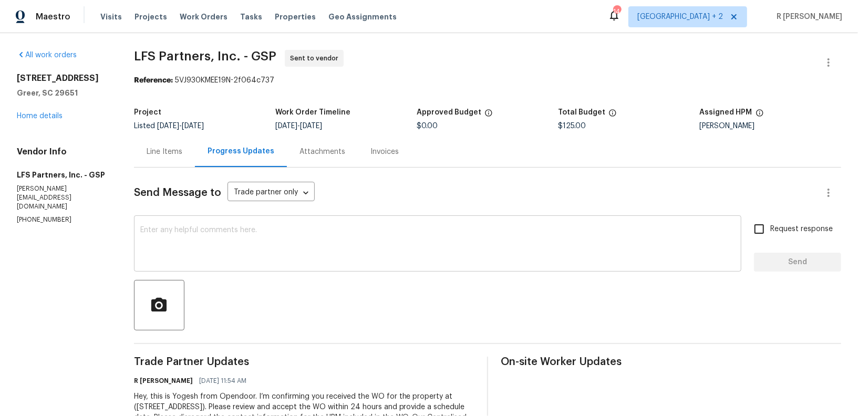
click at [372, 226] on div "x ​" at bounding box center [438, 245] width 608 height 54
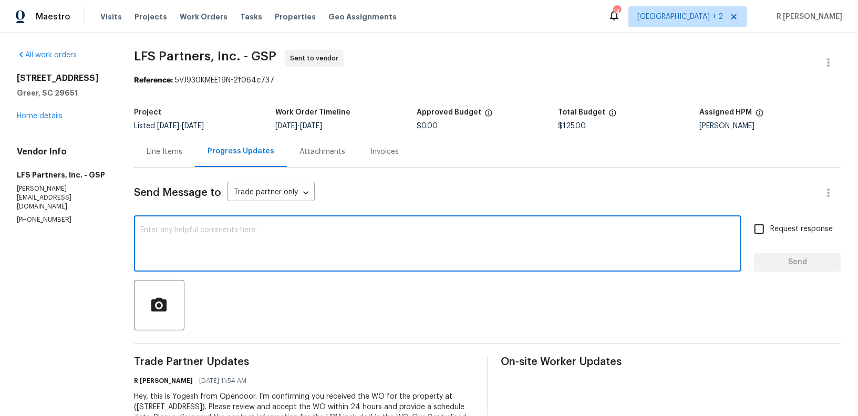
paste textarea "Hi Team, we sent you a text message through RingCentral to get a status update …"
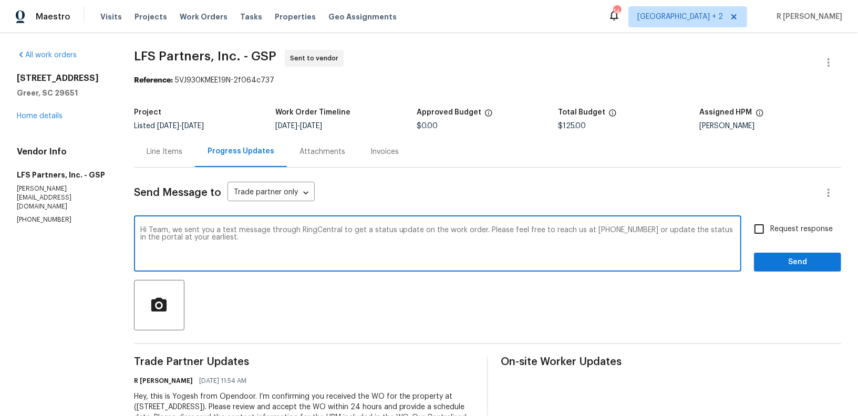
type textarea "Hi Team, we sent you a text message through RingCentral to get a status update …"
click at [778, 229] on span "Request response" at bounding box center [802, 229] width 63 height 11
click at [771, 229] on input "Request response" at bounding box center [760, 229] width 22 height 22
checkbox input "true"
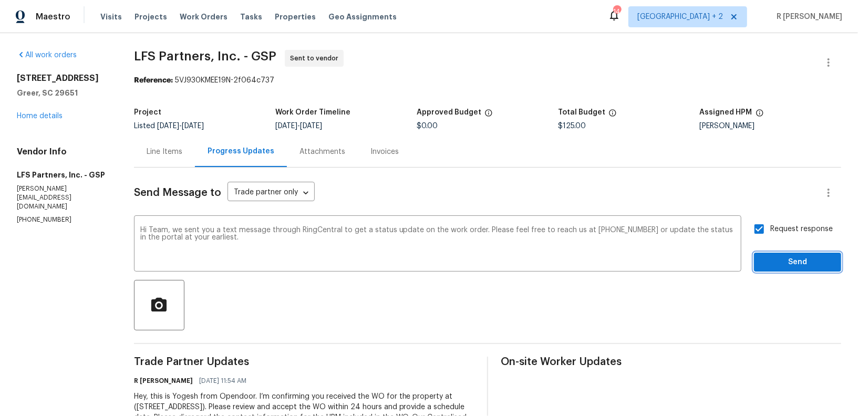
click at [788, 259] on span "Send" at bounding box center [798, 262] width 70 height 13
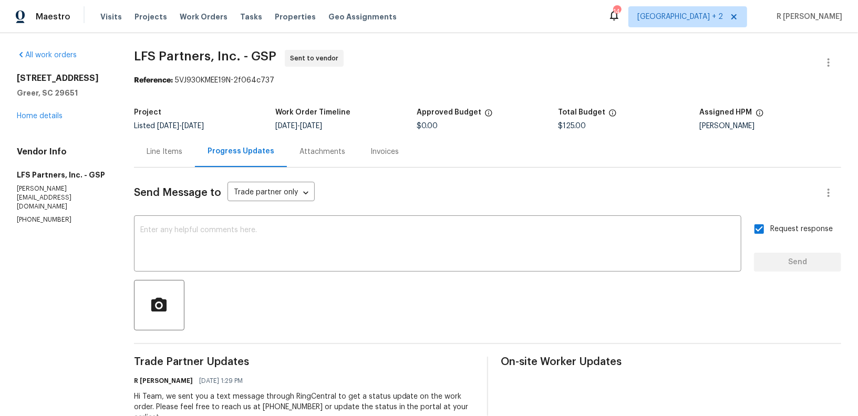
click at [418, 206] on div "Send Message to Trade partner only Trade partner only ​ x ​ Request response Se…" at bounding box center [488, 338] width 708 height 341
click at [32, 121] on div "504 American Legion Rd Greer, SC 29651 Home details" at bounding box center [63, 97] width 92 height 48
click at [26, 121] on div "504 American Legion Rd Greer, SC 29651 Home details" at bounding box center [63, 97] width 92 height 48
click at [48, 120] on link "Home details" at bounding box center [40, 116] width 46 height 7
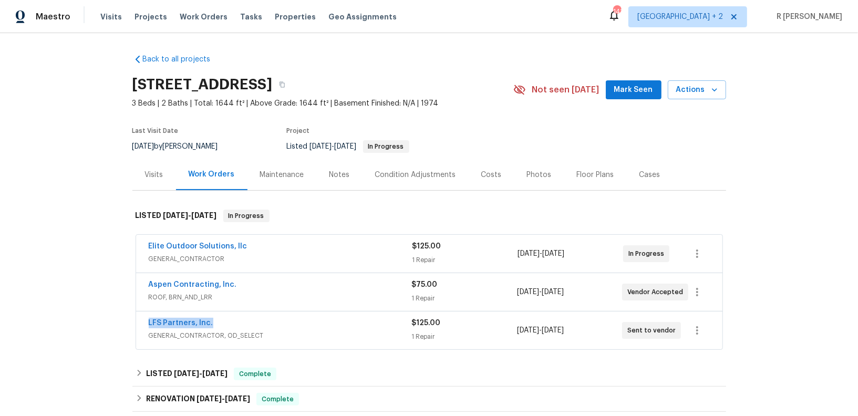
drag, startPoint x: 231, startPoint y: 320, endPoint x: 115, endPoint y: 320, distance: 116.2
click at [115, 320] on div "Back to all projects 504 American Legion Rd, Greer, SC 29651 3 Beds | 2 Baths |…" at bounding box center [429, 224] width 858 height 383
copy link "LFS Partners, Inc."
click at [197, 322] on link "LFS Partners, Inc." at bounding box center [181, 323] width 65 height 7
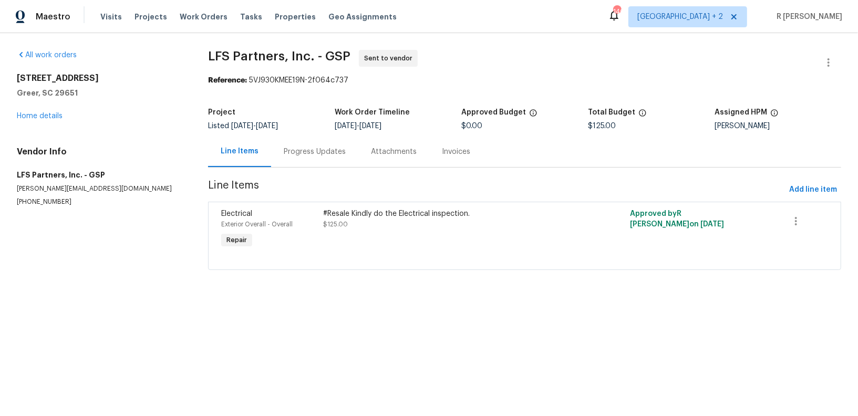
click at [358, 204] on div "Electrical Exterior Overall - Overall Repair #Resale Kindly do the Electrical i…" at bounding box center [524, 236] width 633 height 68
copy div "#Resale Kindly do the Electrical inspection."
click at [290, 157] on div "Progress Updates" at bounding box center [314, 151] width 87 height 31
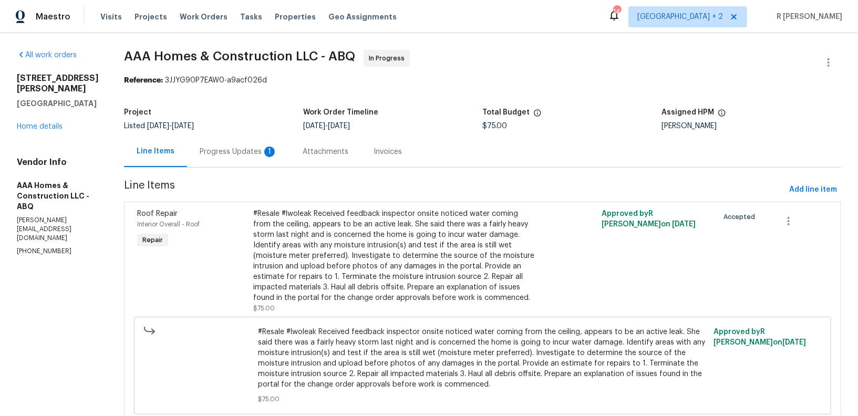
click at [239, 152] on div "Progress Updates 1" at bounding box center [239, 152] width 78 height 11
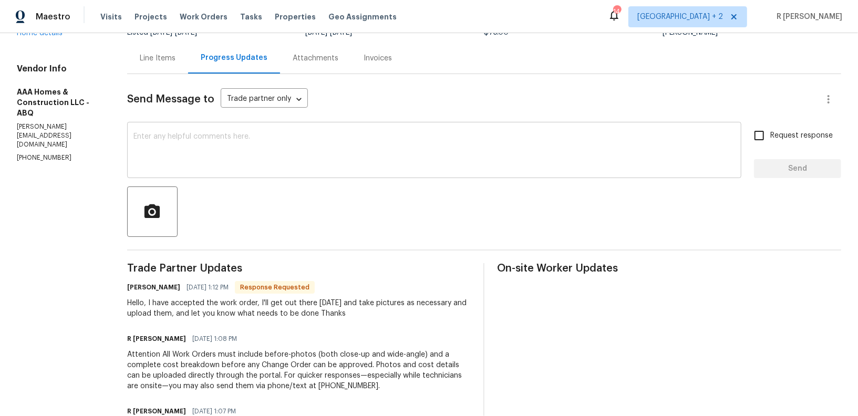
scroll to position [91, 0]
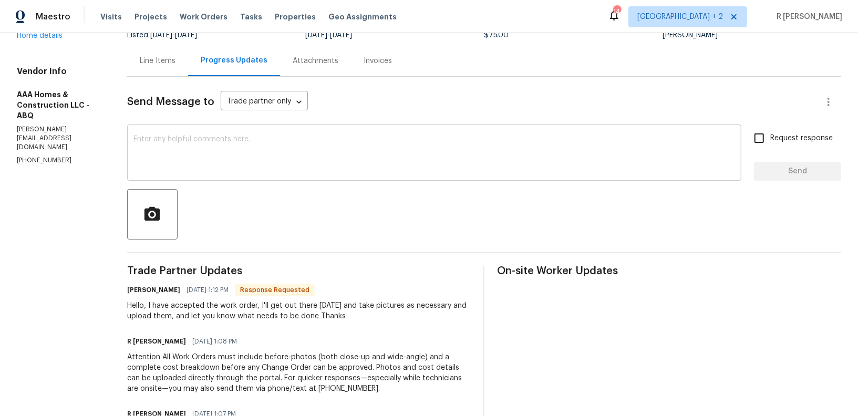
click at [278, 156] on textarea at bounding box center [435, 154] width 602 height 37
click at [295, 176] on div "Thank you Obel, x ​" at bounding box center [434, 154] width 615 height 54
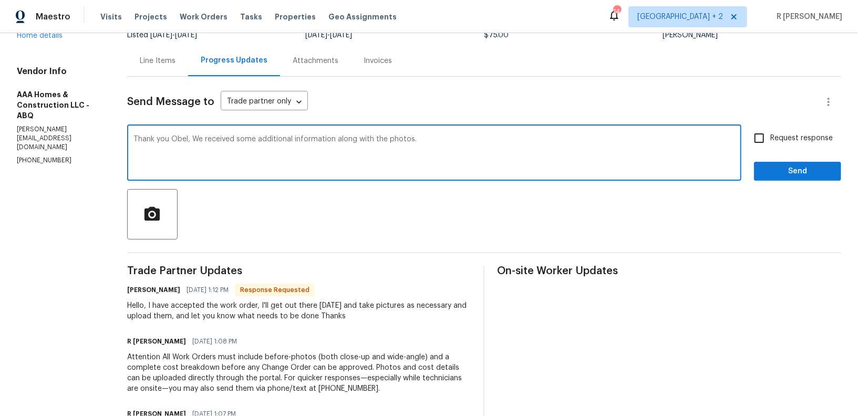
paste textarea "The pics are of middle bathroom under the skylight. There was a big storm last …"
type textarea "Thank you Obel, We received some additional information along with the photos. …"
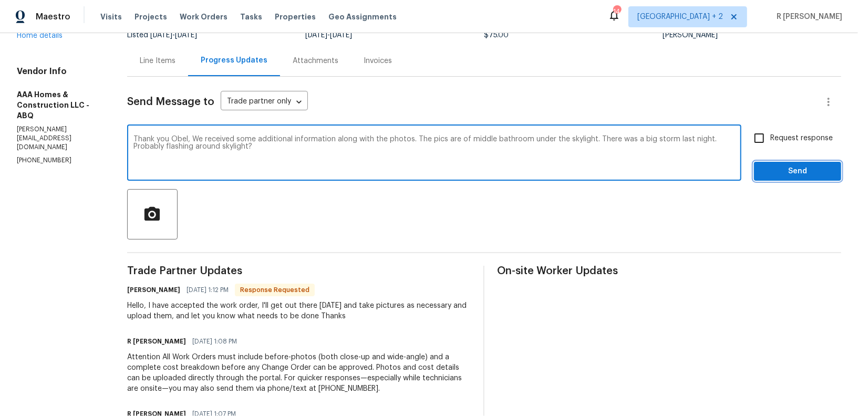
click at [824, 170] on span "Send" at bounding box center [798, 171] width 70 height 13
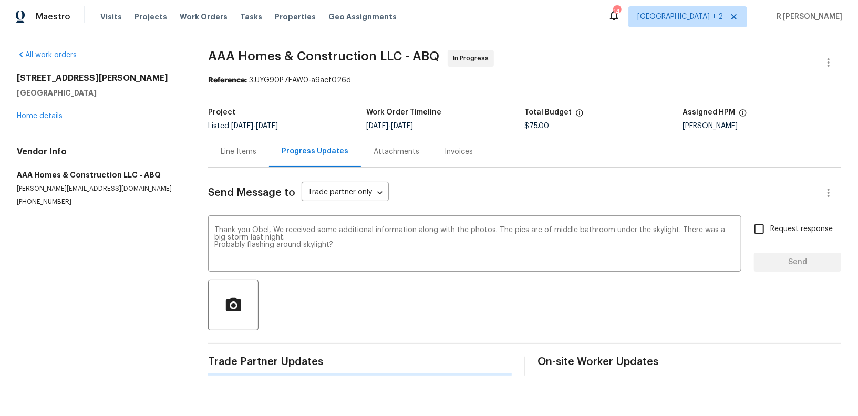
scroll to position [0, 0]
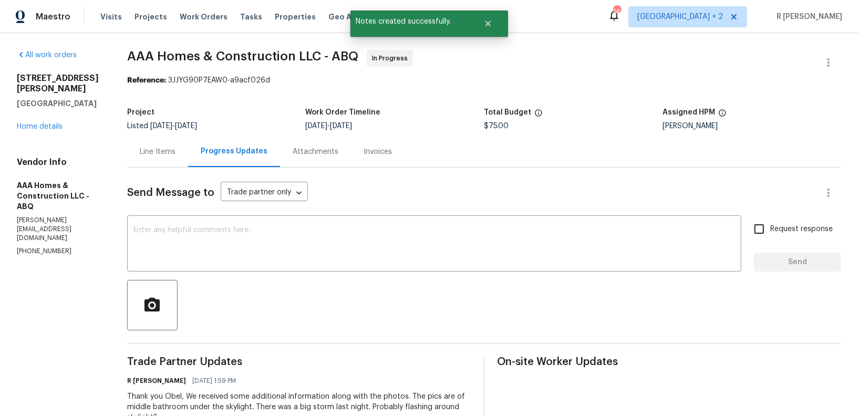
click at [121, 148] on div "All work orders [STREET_ADDRESS] Home details Vendor Info AAA Homes & Construct…" at bounding box center [429, 341] width 858 height 616
click at [150, 152] on div "Line Items" at bounding box center [158, 152] width 36 height 11
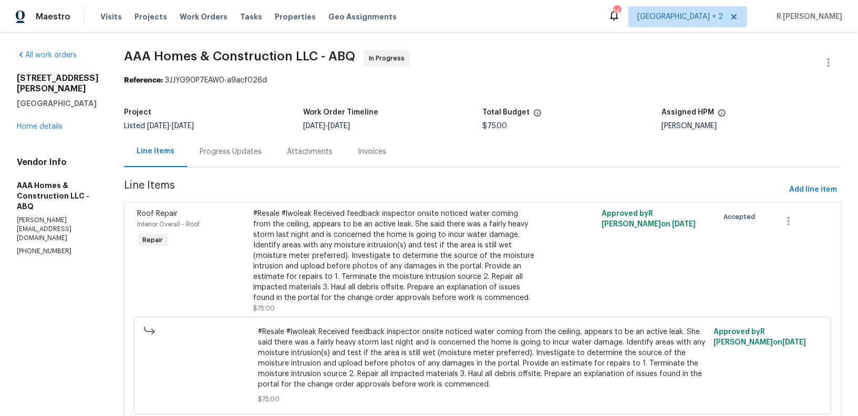
click at [384, 239] on div "#Resale #lwoleak Received feedback inspector onsite noticed water coming from t…" at bounding box center [395, 256] width 284 height 95
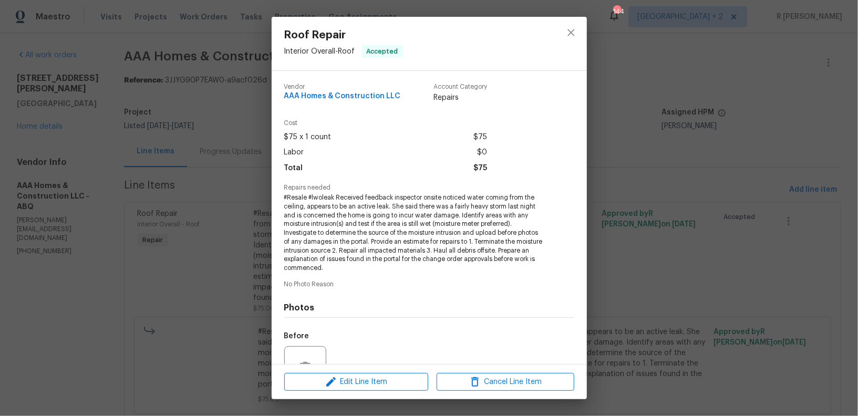
scroll to position [103, 0]
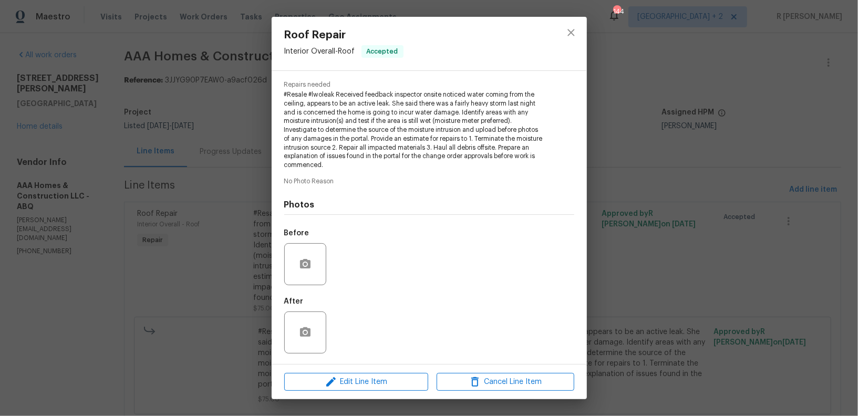
click at [315, 273] on div at bounding box center [305, 264] width 42 height 42
click at [301, 263] on icon "button" at bounding box center [305, 263] width 11 height 9
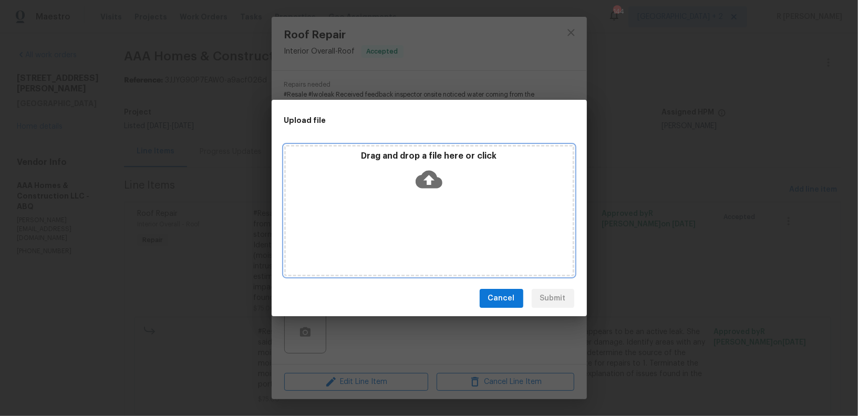
click at [424, 173] on icon at bounding box center [429, 180] width 27 height 18
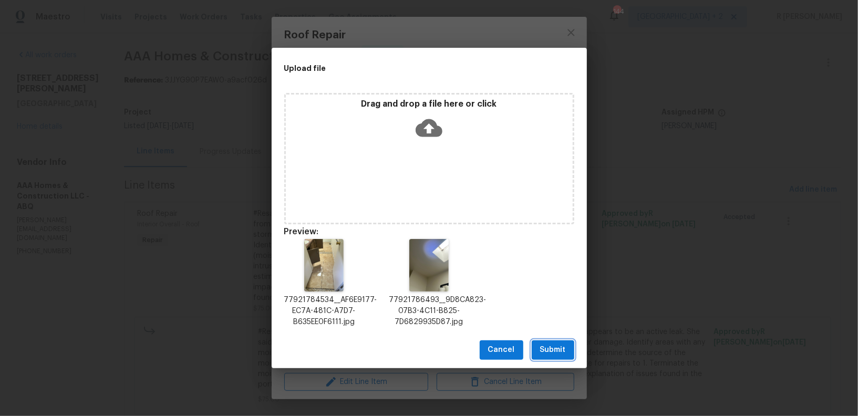
click at [556, 358] on button "Submit" at bounding box center [553, 350] width 43 height 19
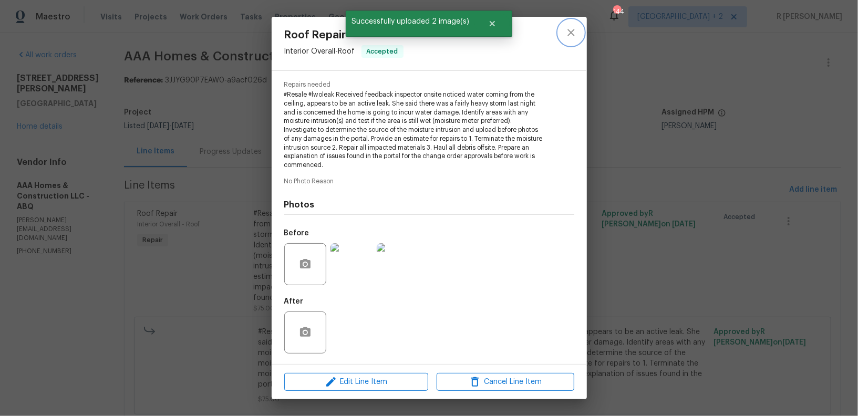
click at [566, 35] on icon "close" at bounding box center [571, 32] width 13 height 13
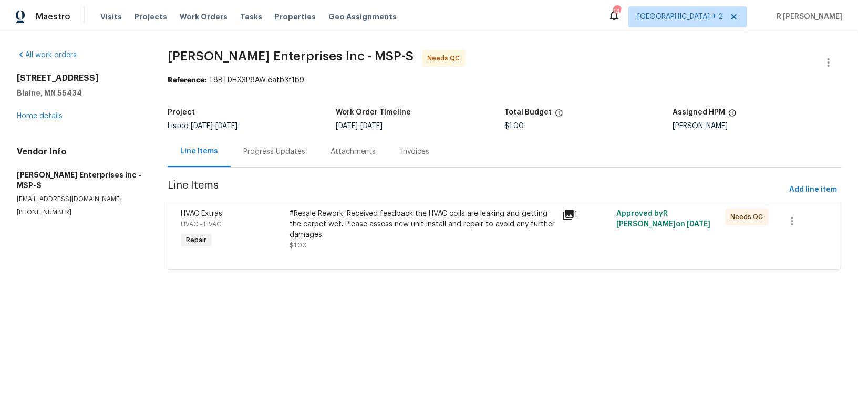
click at [257, 162] on div "Progress Updates" at bounding box center [274, 151] width 87 height 31
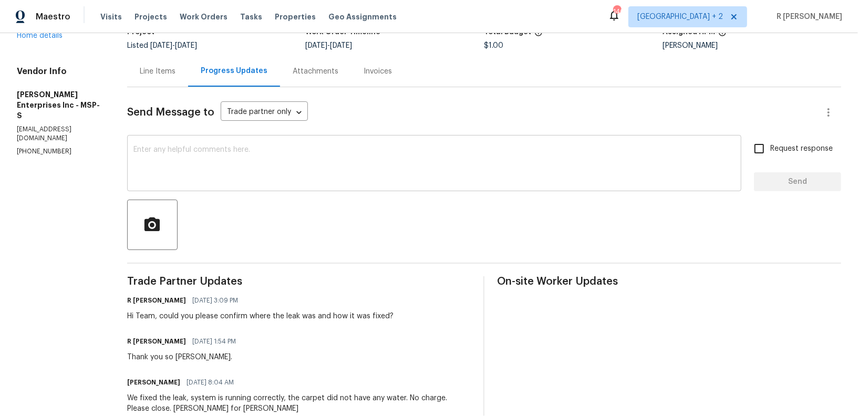
scroll to position [209, 0]
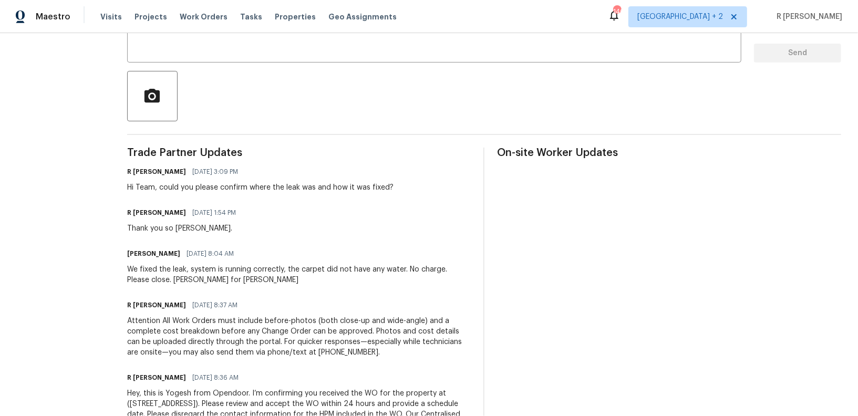
click at [220, 188] on div "Hi Team, could you please confirm where the leak was and how it was fixed?" at bounding box center [260, 187] width 267 height 11
copy div "Hi Team, could you please confirm where the leak was and how it was fixed?"
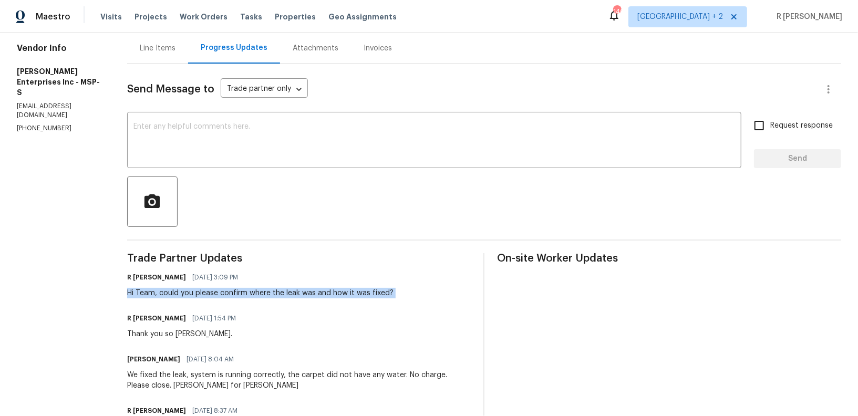
scroll to position [4, 0]
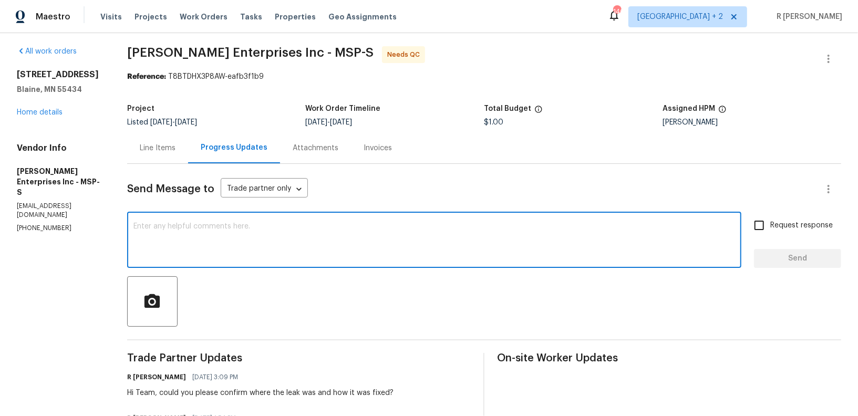
click at [266, 241] on textarea at bounding box center [435, 241] width 602 height 37
paste textarea "Hi Team, could you please confirm where the leak was and how it was fixed?"
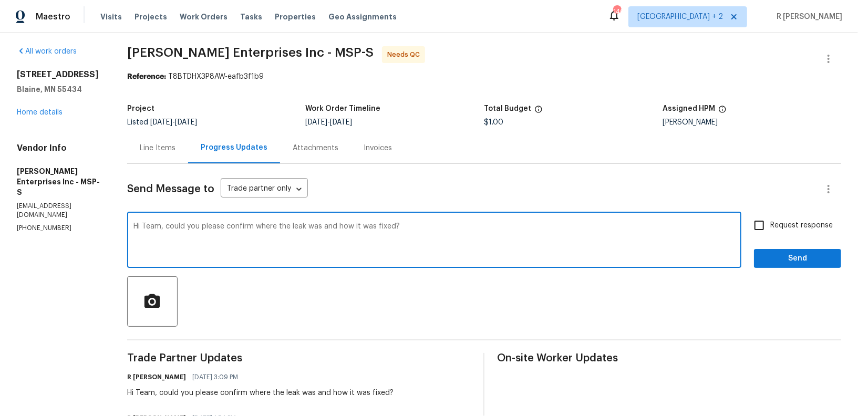
type textarea "Hi Team, could you please confirm where the leak was and how it was fixed?"
click at [803, 268] on div "Send Message to Trade partner only Trade partner only ​ Hi Team, could you plea…" at bounding box center [484, 406] width 714 height 485
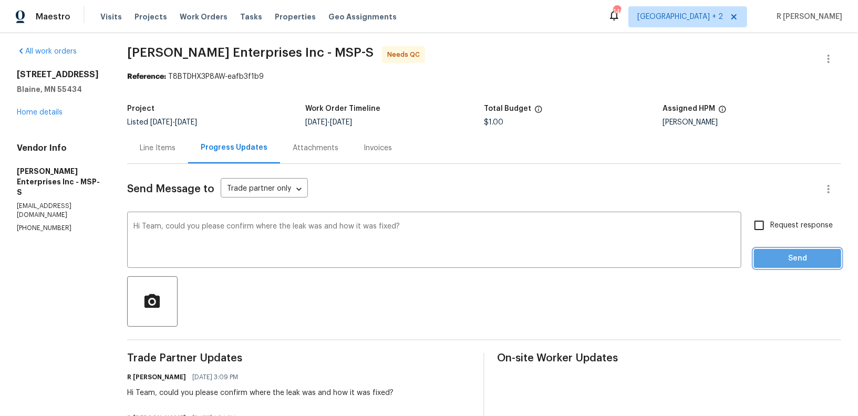
click at [794, 262] on span "Send" at bounding box center [798, 258] width 70 height 13
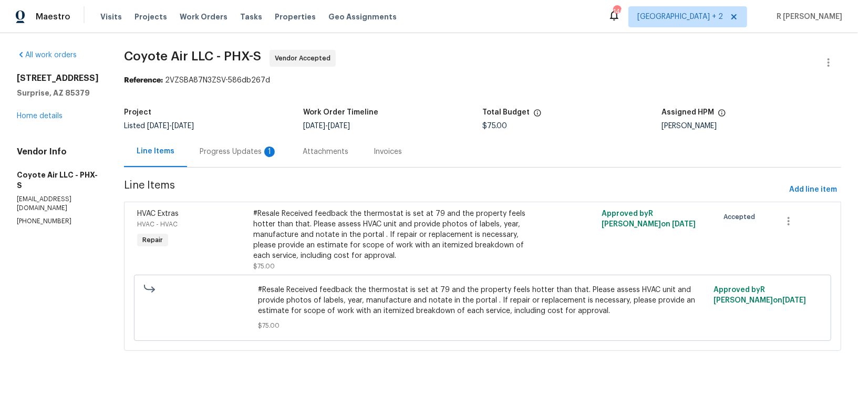
click at [256, 153] on div "Progress Updates 1" at bounding box center [239, 152] width 78 height 11
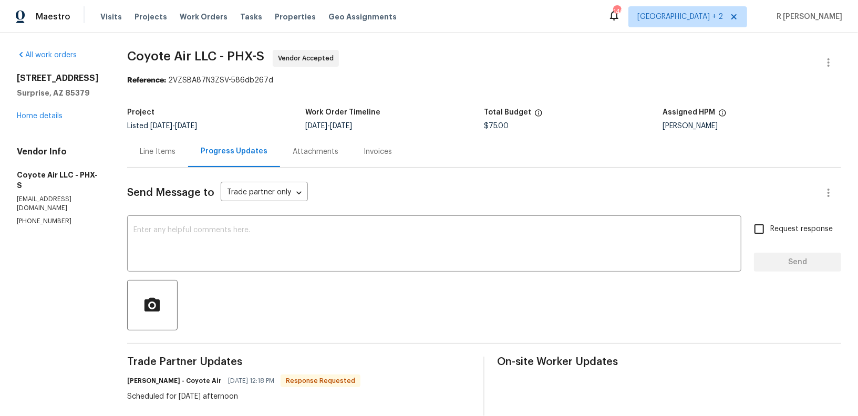
scroll to position [134, 0]
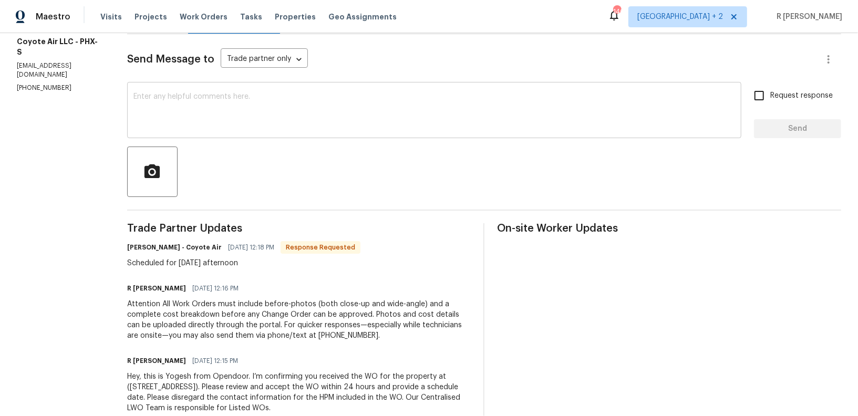
click at [452, 108] on textarea at bounding box center [435, 111] width 602 height 37
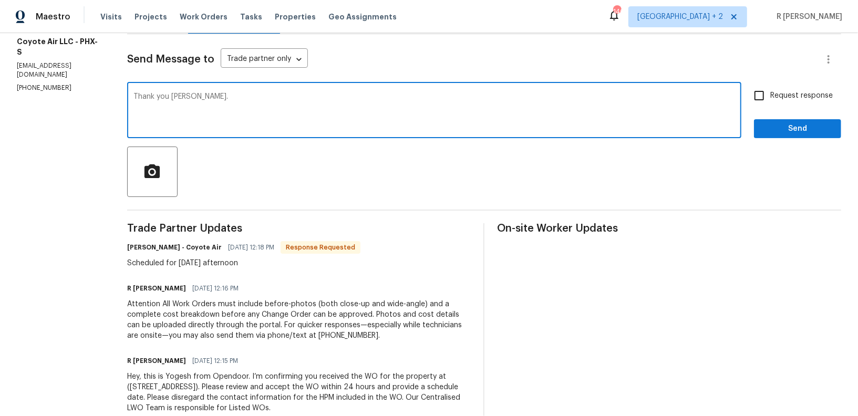
type textarea "Thank you [PERSON_NAME]."
click at [800, 128] on span "Send" at bounding box center [798, 128] width 70 height 13
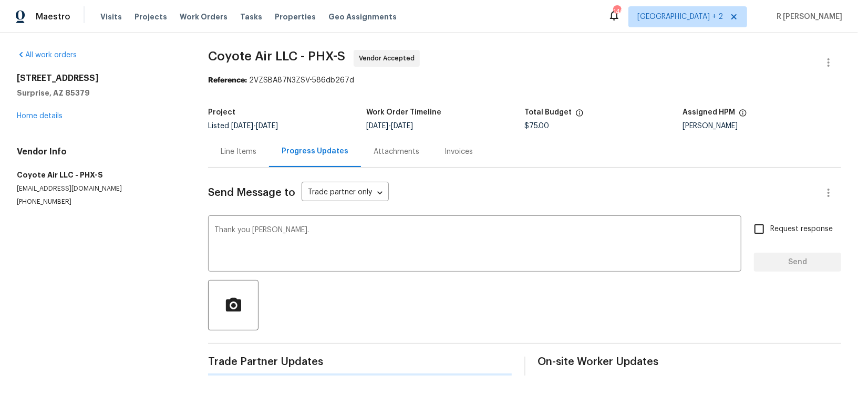
scroll to position [0, 0]
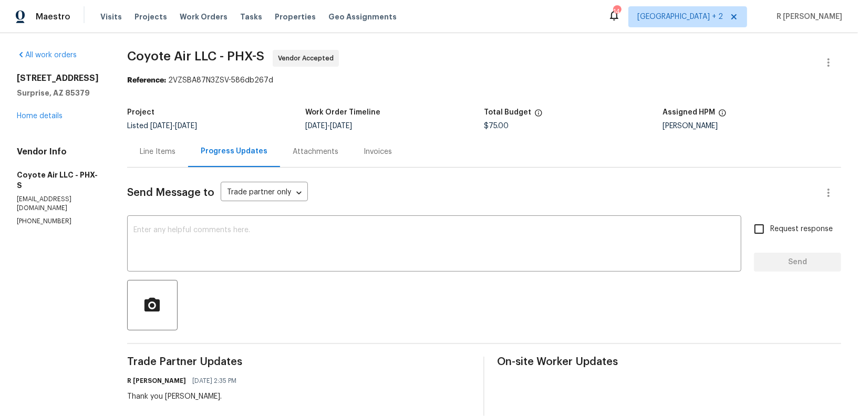
click at [162, 158] on div "Line Items" at bounding box center [157, 151] width 61 height 31
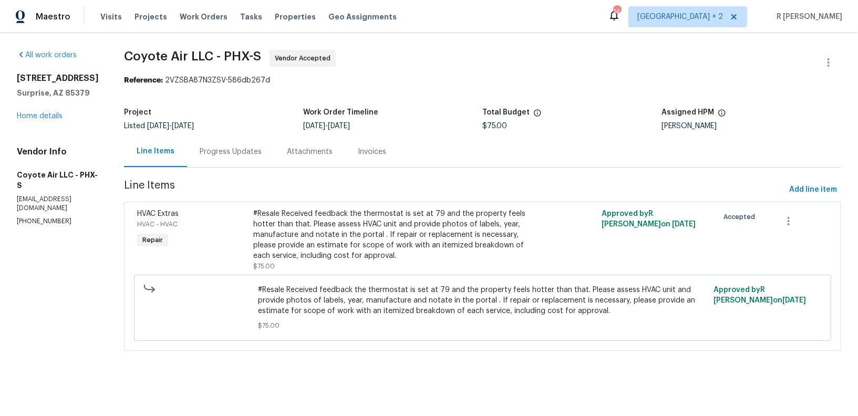
click at [359, 258] on div "#Resale Received feedback the thermostat is set at 79 and the property feels ho…" at bounding box center [395, 235] width 284 height 53
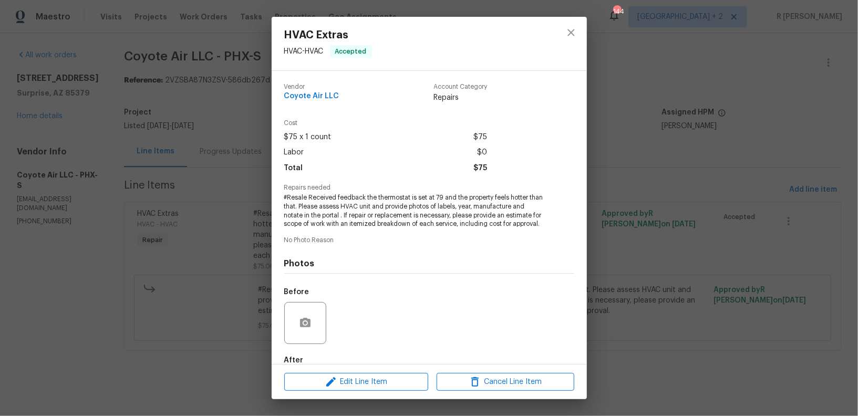
click at [374, 222] on span "#Resale Received feedback the thermostat is set at 79 and the property feels ho…" at bounding box center [414, 210] width 261 height 35
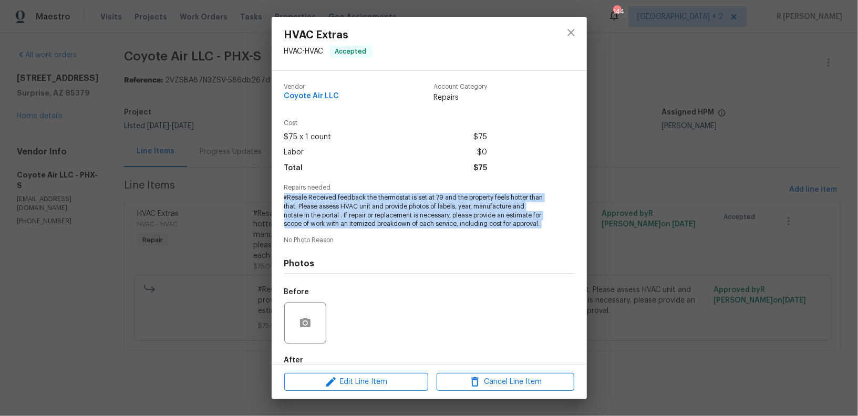
click at [374, 222] on span "#Resale Received feedback the thermostat is set at 79 and the property feels ho…" at bounding box center [414, 210] width 261 height 35
copy span "#Resale Received feedback the thermostat is set at 79 and the property feels ho…"
click at [568, 40] on button "close" at bounding box center [571, 32] width 25 height 25
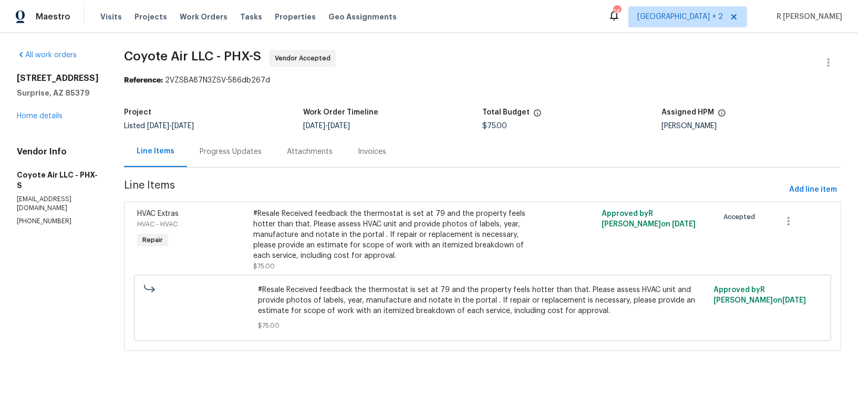
click at [230, 153] on div "Progress Updates" at bounding box center [231, 152] width 62 height 11
